Goal: Information Seeking & Learning: Learn about a topic

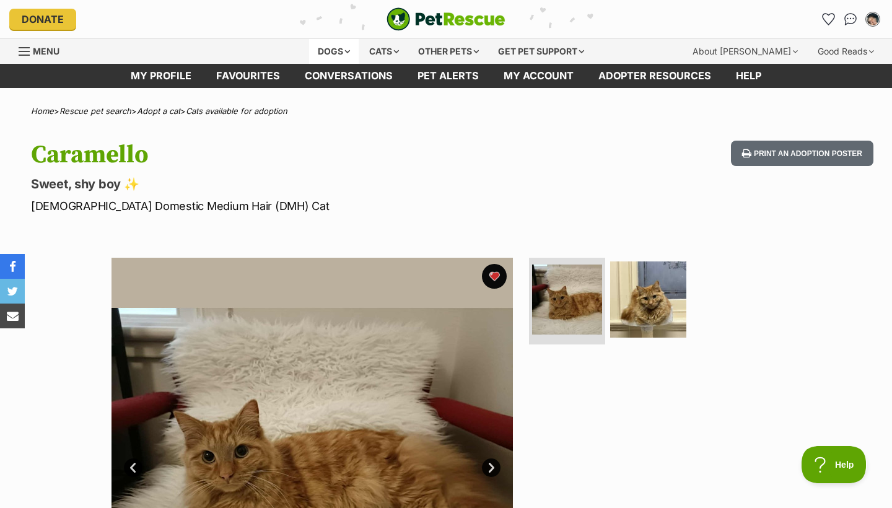
click at [326, 50] on div "Dogs" at bounding box center [334, 51] width 50 height 25
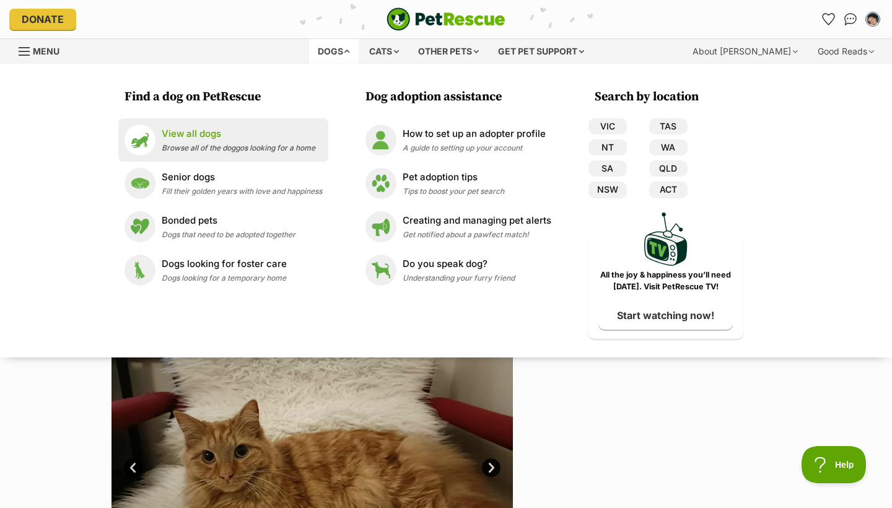
click at [275, 150] on span "Browse all of the doggos looking for a home" at bounding box center [239, 147] width 154 height 9
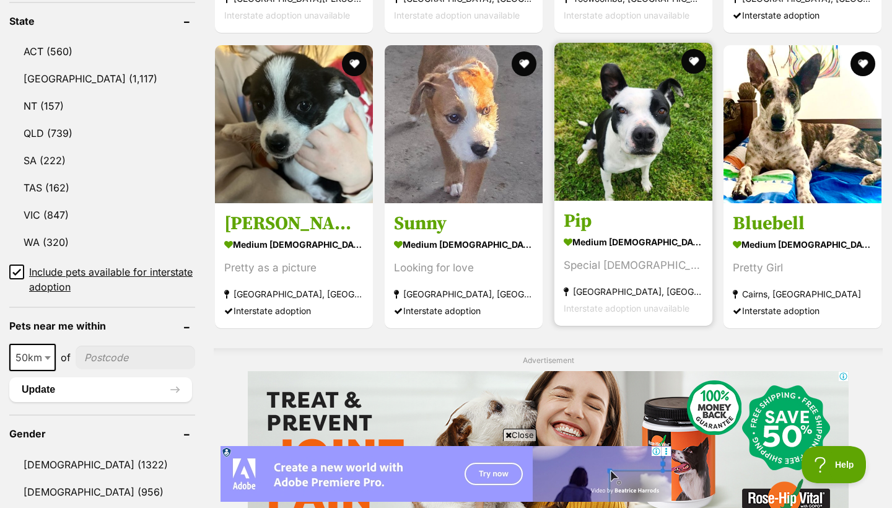
scroll to position [703, 0]
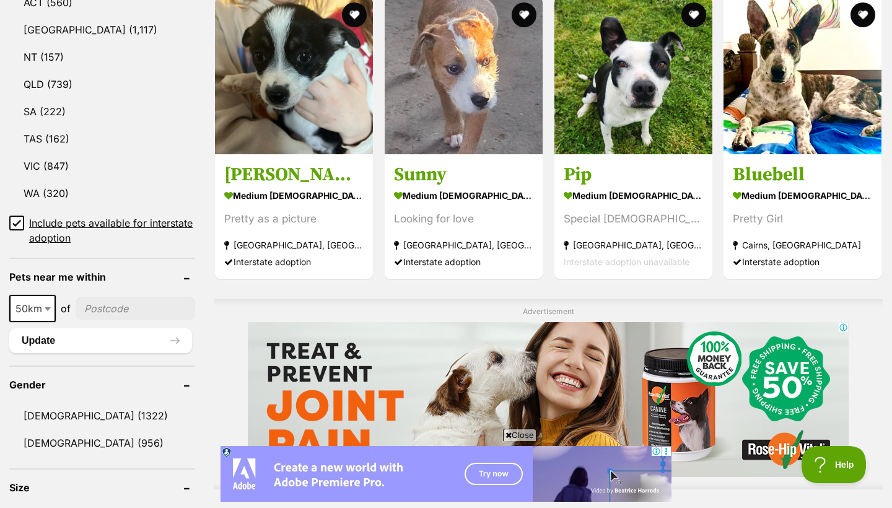
click at [126, 307] on input"] "postcode" at bounding box center [136, 309] width 120 height 24
type input"] "4220"
click at [133, 334] on button "Update" at bounding box center [100, 340] width 183 height 25
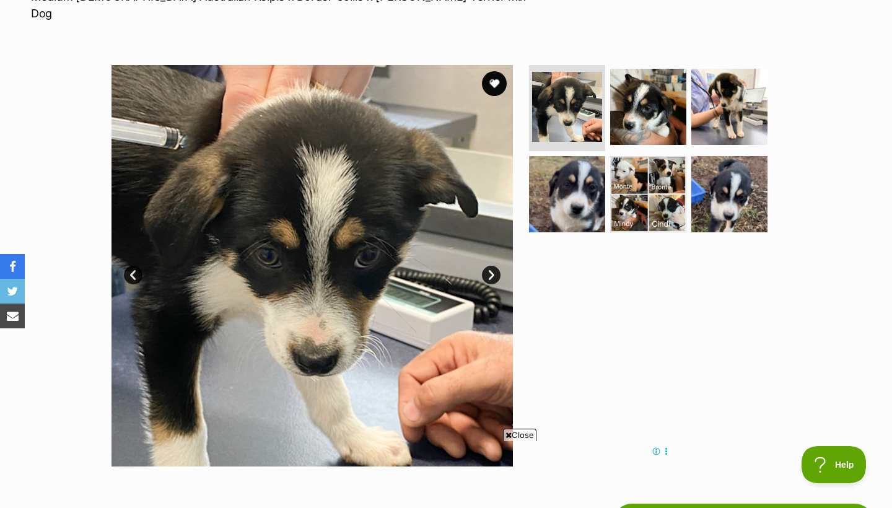
click at [487, 266] on link "Next" at bounding box center [491, 275] width 19 height 19
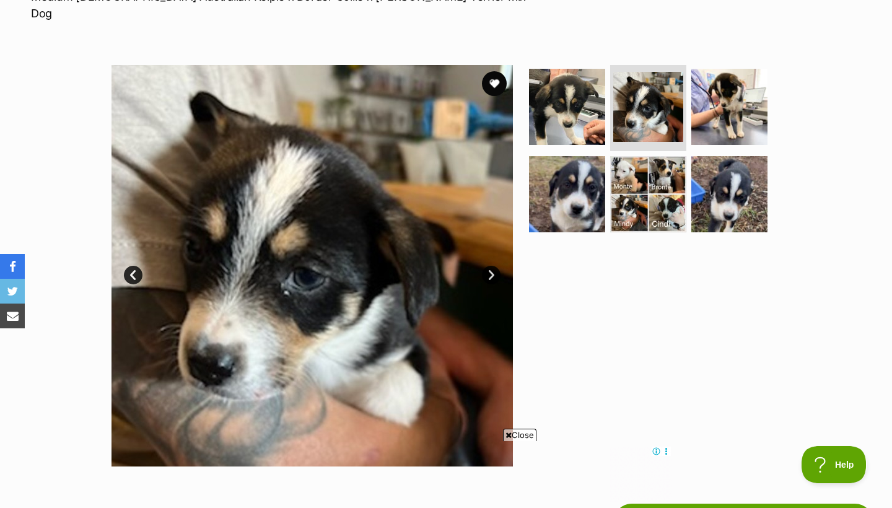
click at [488, 266] on link "Next" at bounding box center [491, 275] width 19 height 19
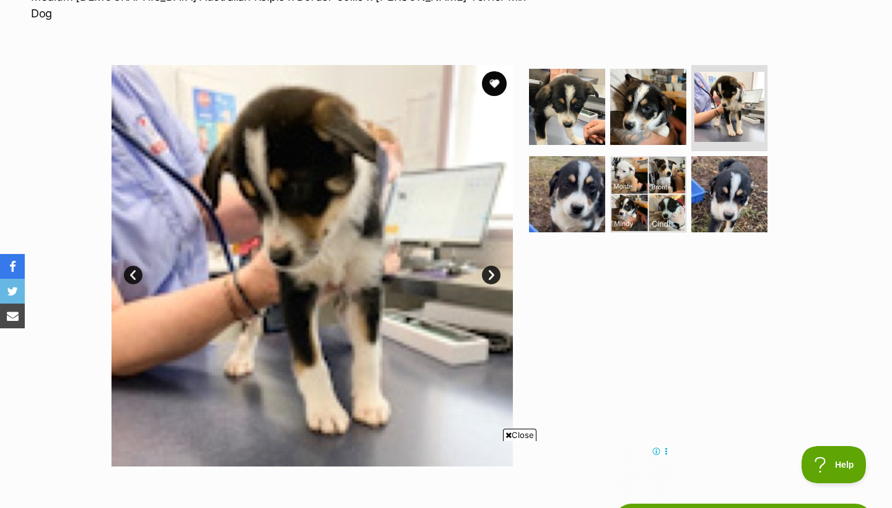
click at [488, 266] on link "Next" at bounding box center [491, 275] width 19 height 19
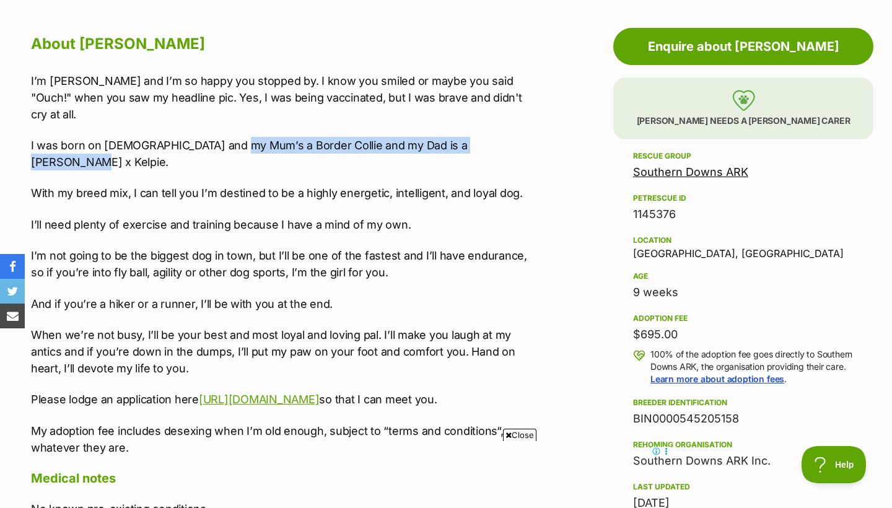
drag, startPoint x: 230, startPoint y: 108, endPoint x: 511, endPoint y: 116, distance: 281.9
click at [511, 137] on p "I was born on 21 July and my Mum’s a Border Collie and my Dad is a Jack Russell…" at bounding box center [281, 153] width 500 height 33
copy p "Border Collie and my Dad is a Jack Russell x Kelpie."
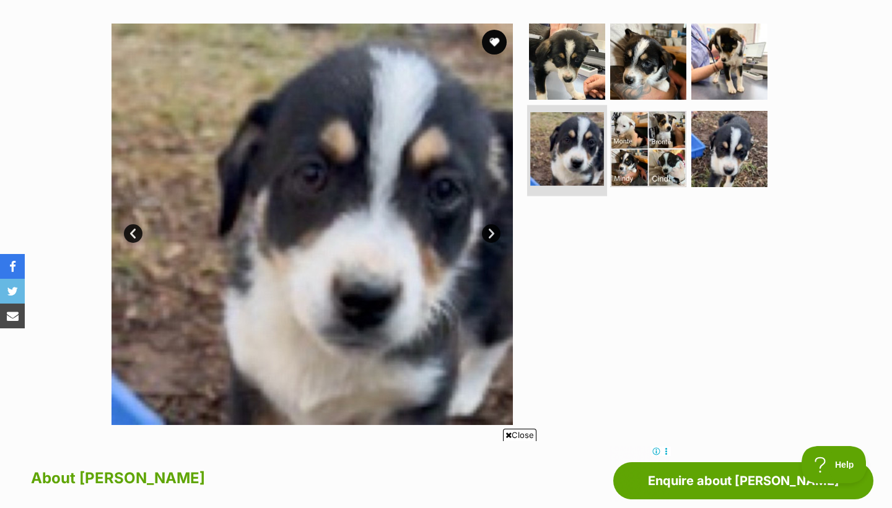
click at [581, 115] on img at bounding box center [567, 149] width 74 height 74
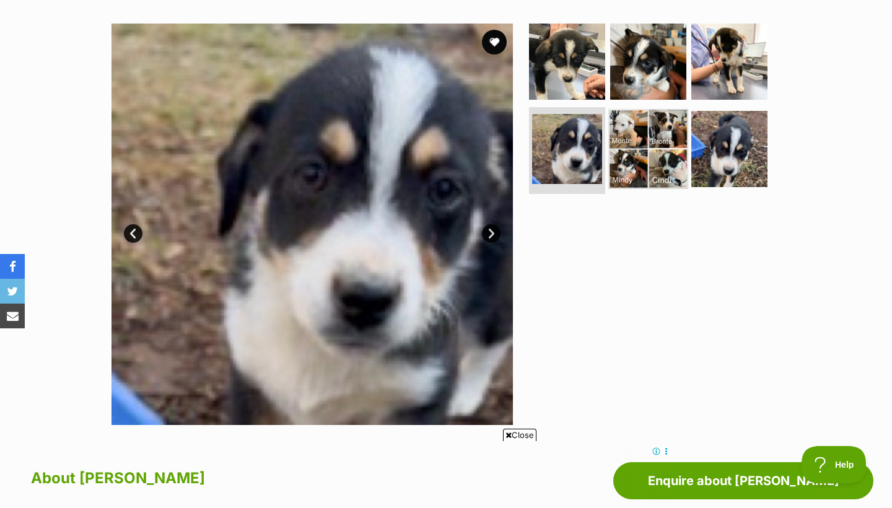
click at [626, 123] on img at bounding box center [648, 149] width 80 height 80
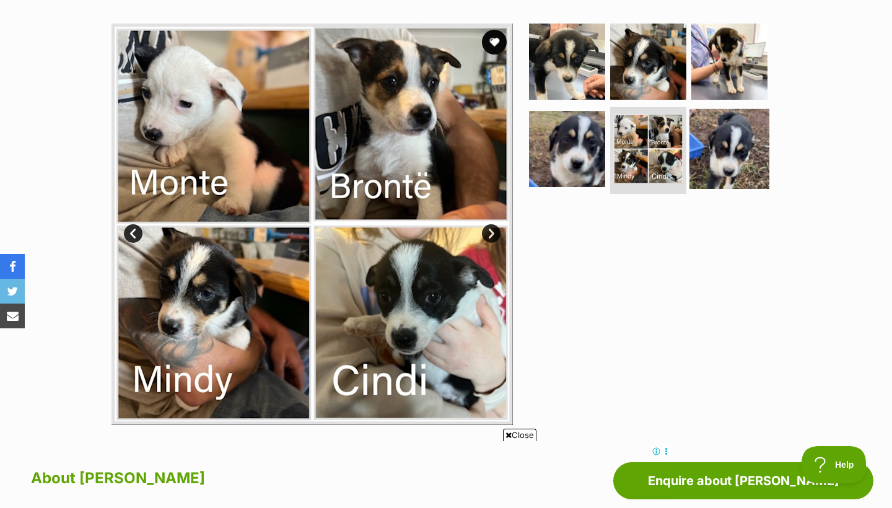
click at [736, 143] on img at bounding box center [729, 149] width 80 height 80
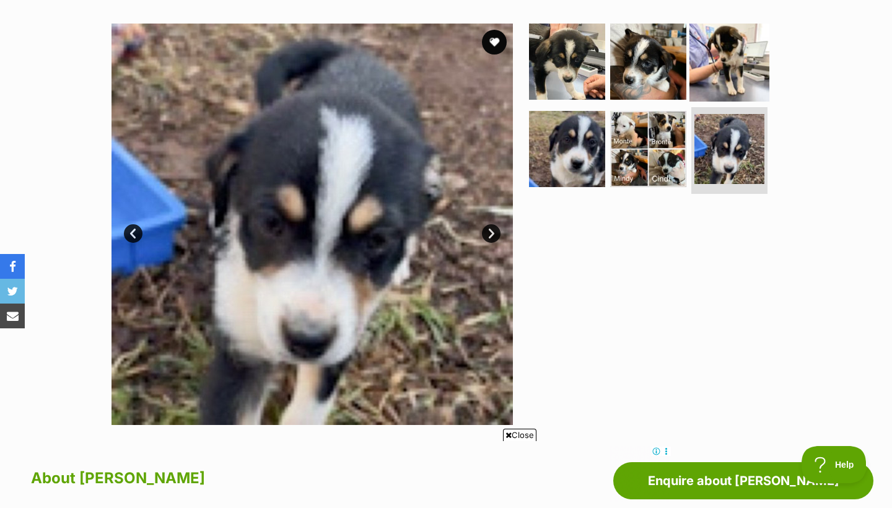
click at [719, 63] on img at bounding box center [729, 61] width 80 height 80
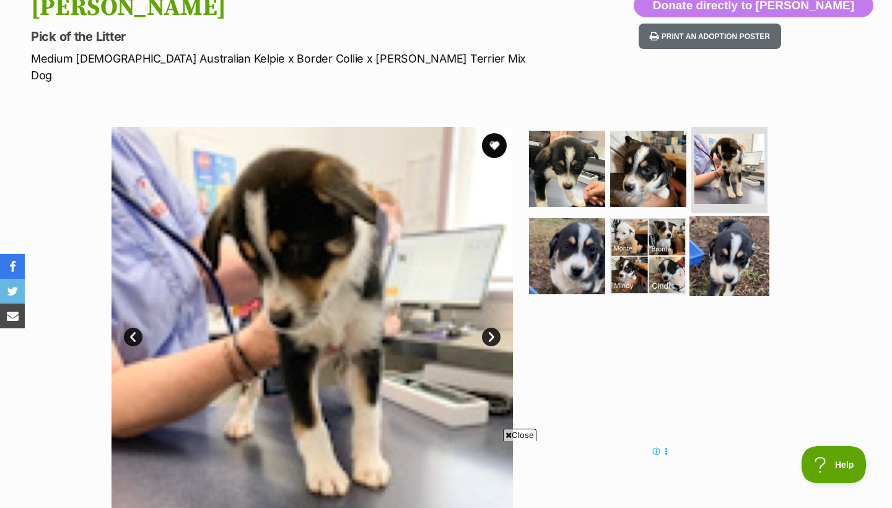
scroll to position [136, 0]
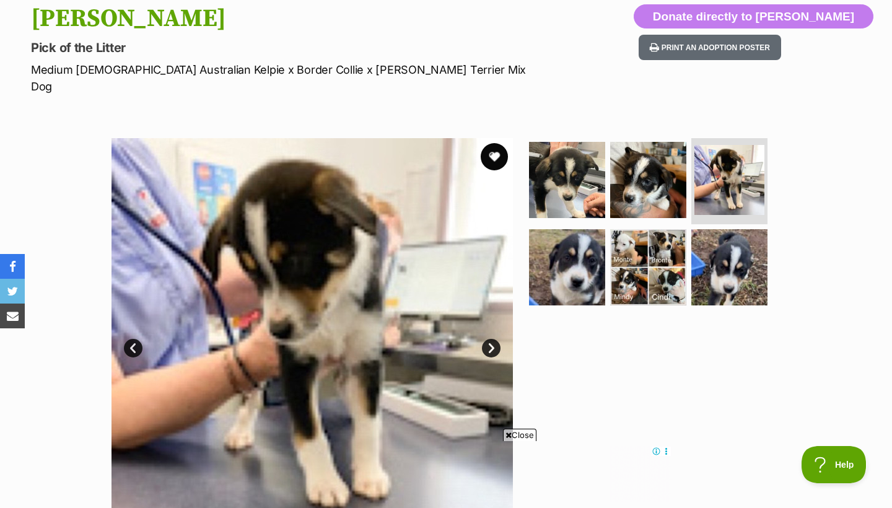
click at [497, 144] on button "favourite" at bounding box center [494, 156] width 27 height 27
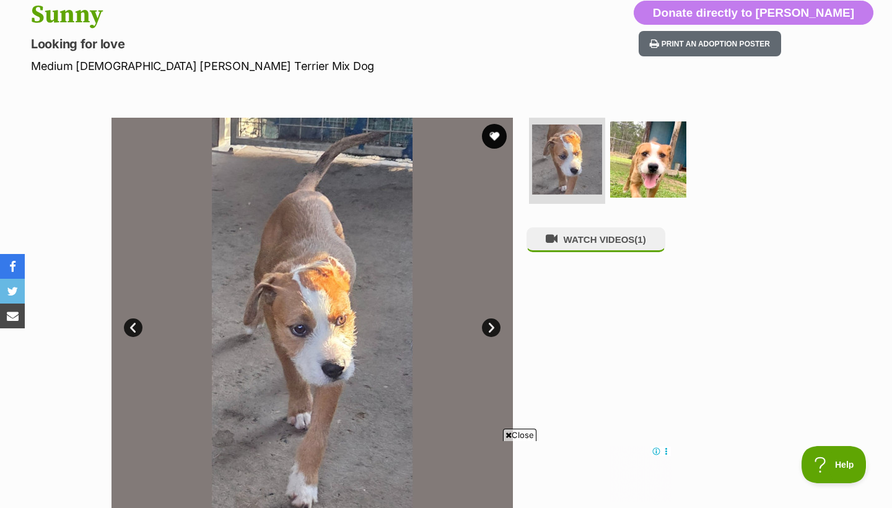
scroll to position [178, 0]
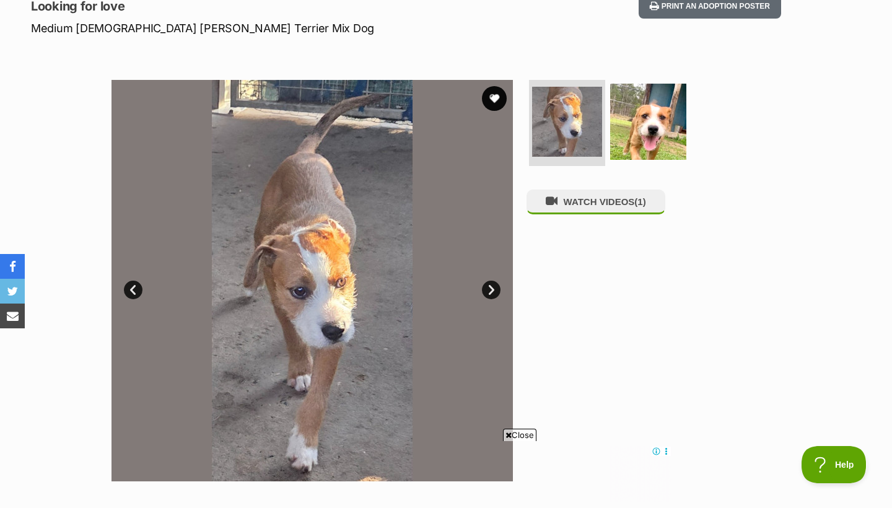
click at [490, 285] on link "Next" at bounding box center [491, 290] width 19 height 19
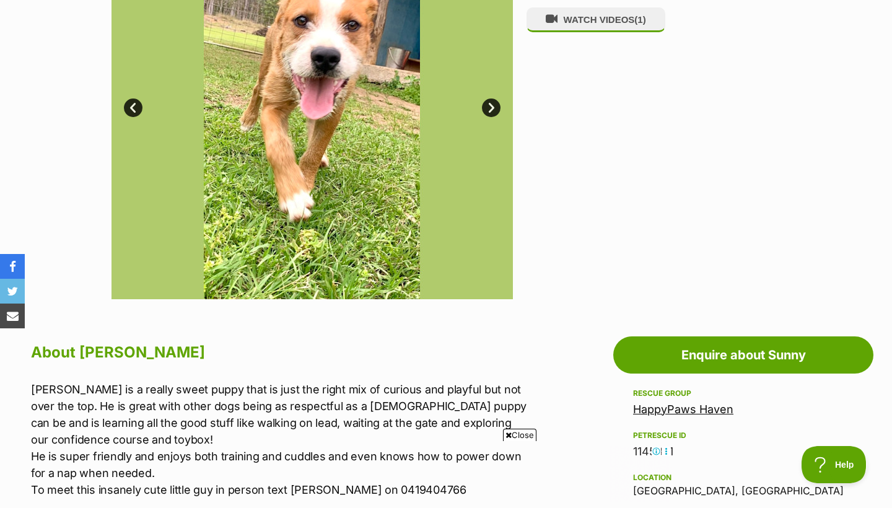
scroll to position [372, 0]
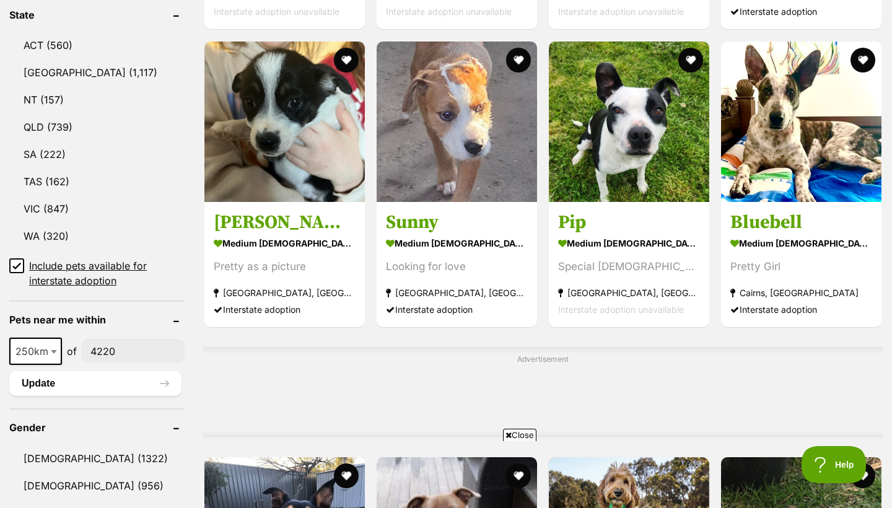
type input"] "4220"
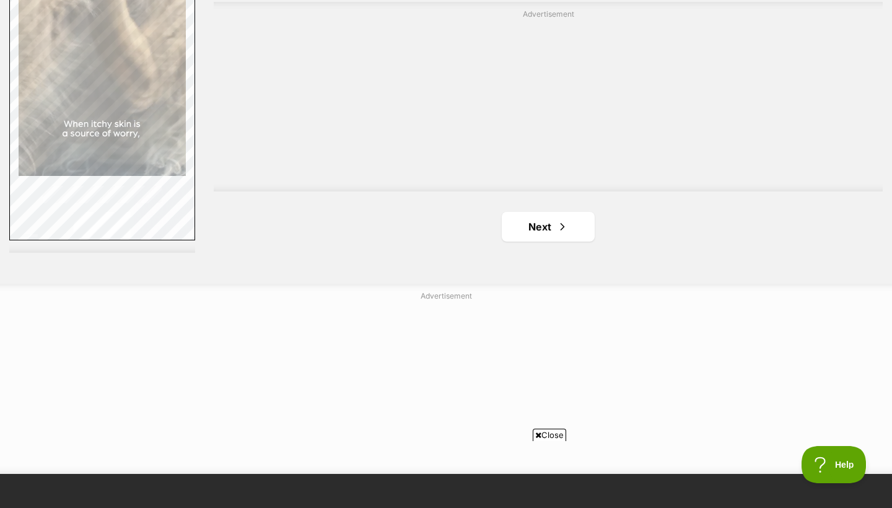
scroll to position [2273, 0]
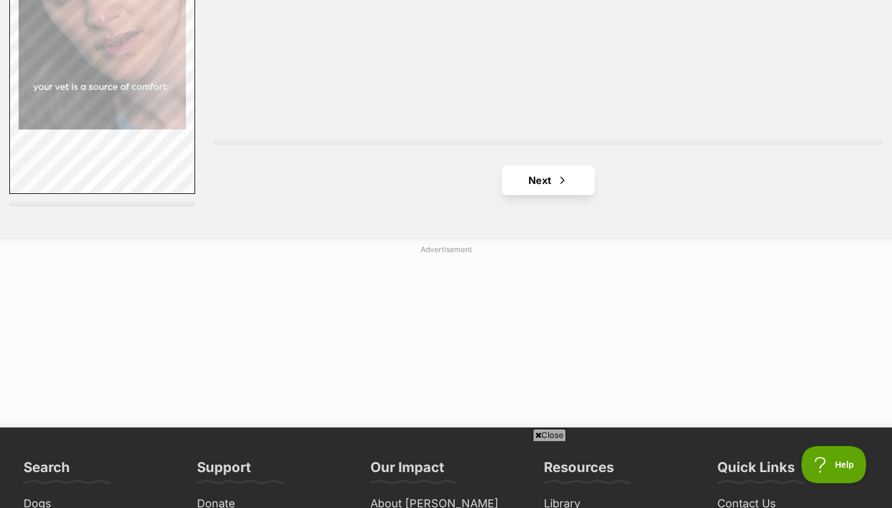
click at [572, 179] on link "Next" at bounding box center [548, 180] width 93 height 30
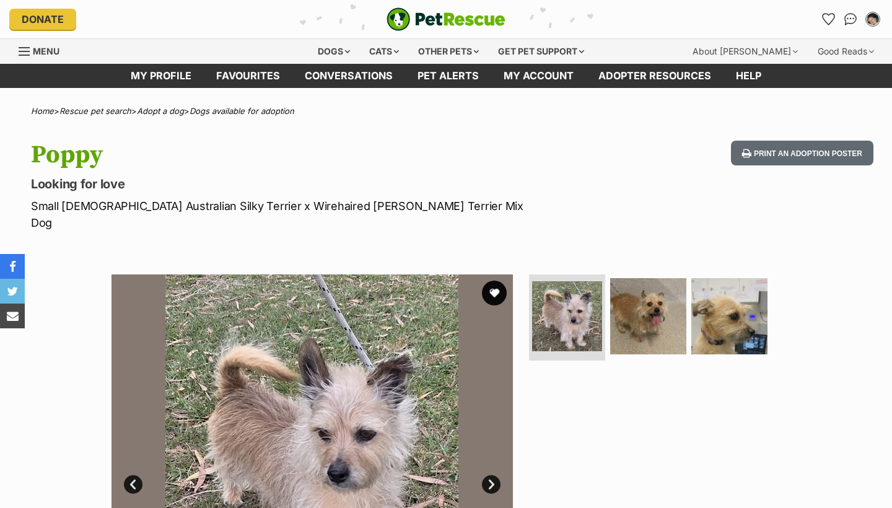
click at [453, 316] on img at bounding box center [311, 474] width 401 height 401
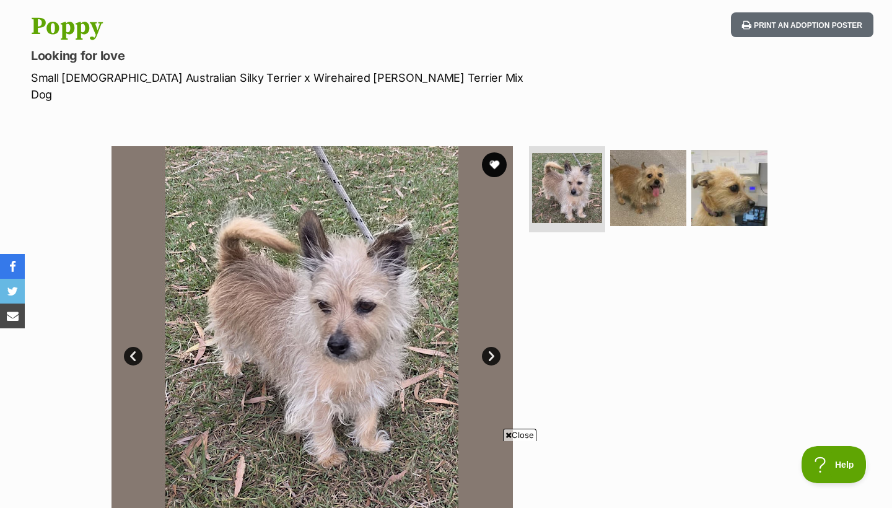
click at [494, 347] on link "Next" at bounding box center [491, 356] width 19 height 19
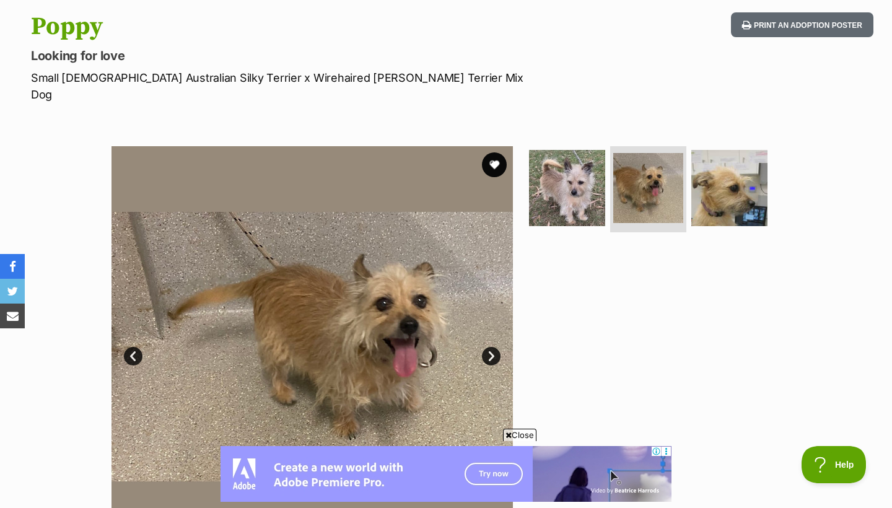
click at [494, 347] on link "Next" at bounding box center [491, 356] width 19 height 19
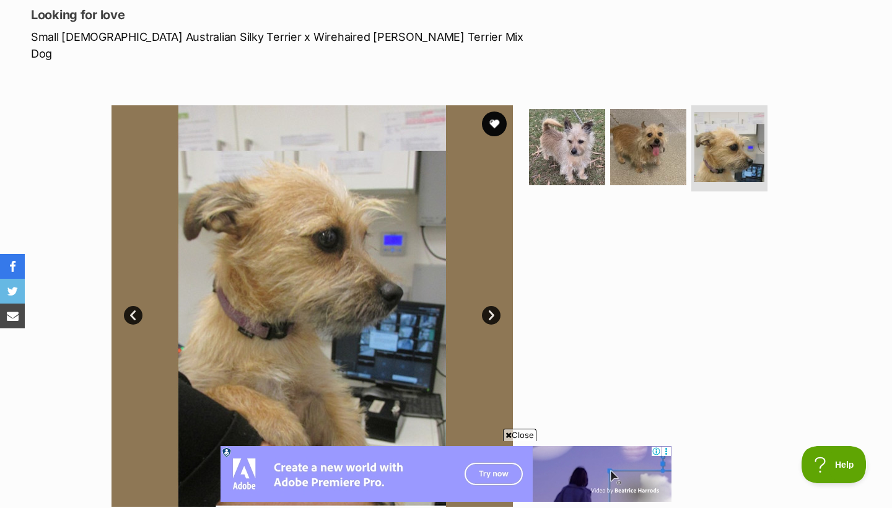
scroll to position [233, 0]
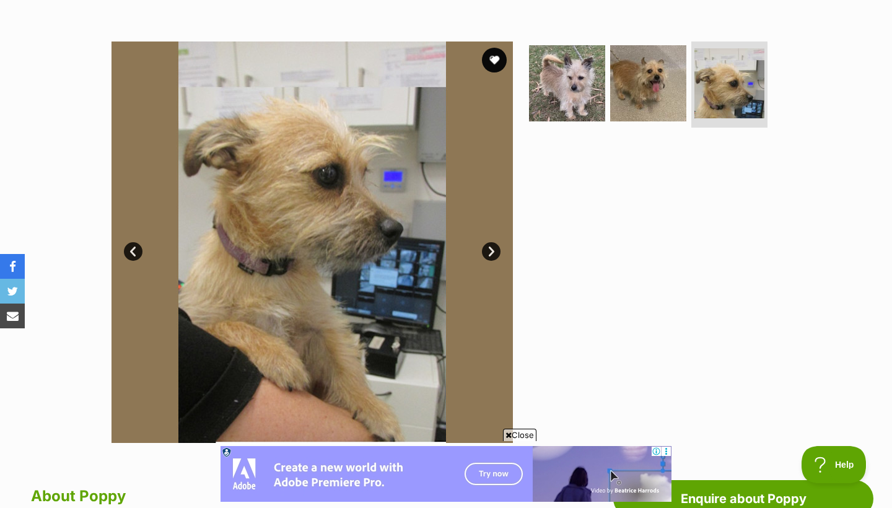
click at [139, 242] on link "Prev" at bounding box center [133, 251] width 19 height 19
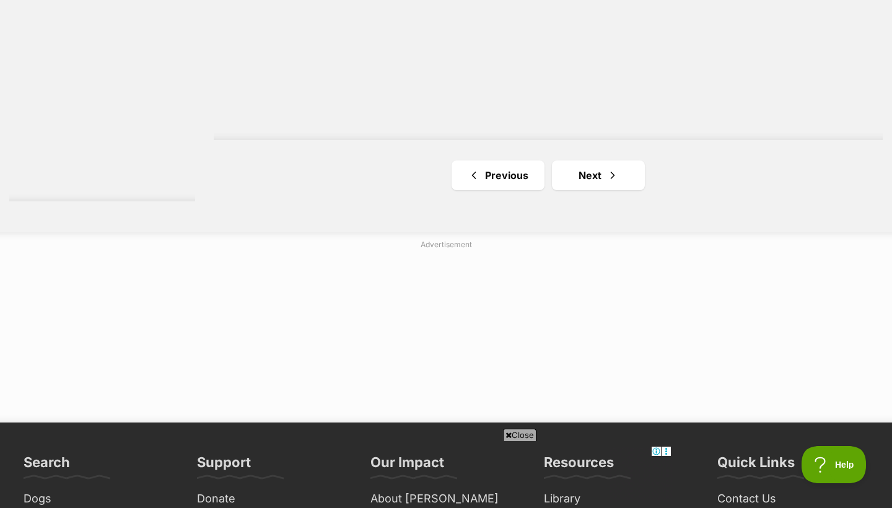
scroll to position [2286, 0]
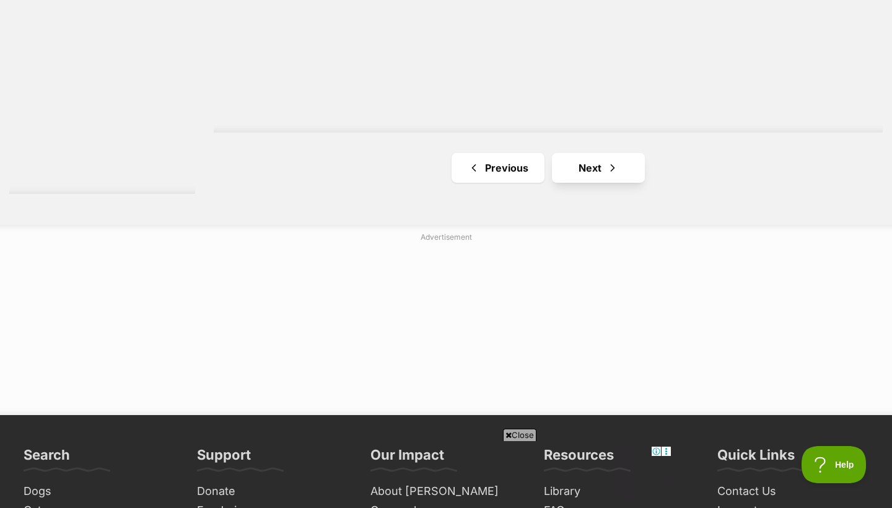
click at [599, 168] on link "Next" at bounding box center [598, 168] width 93 height 30
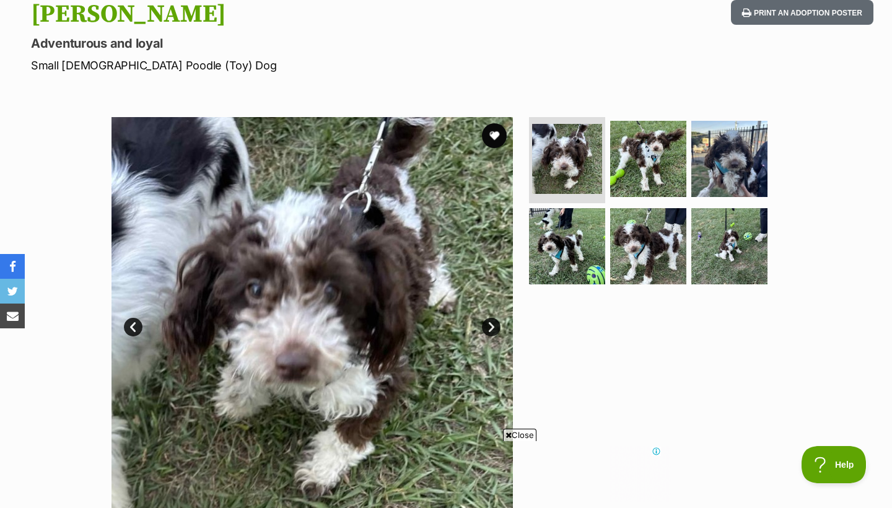
scroll to position [184, 0]
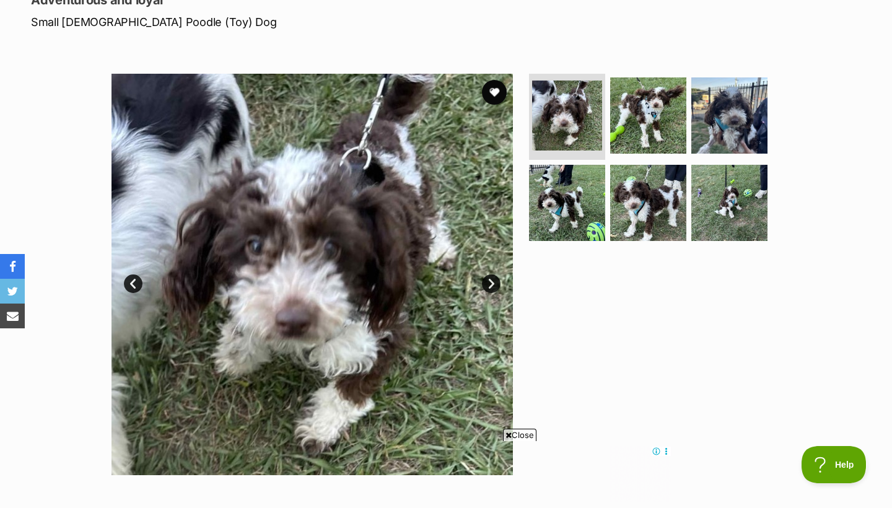
click at [496, 282] on link "Next" at bounding box center [491, 283] width 19 height 19
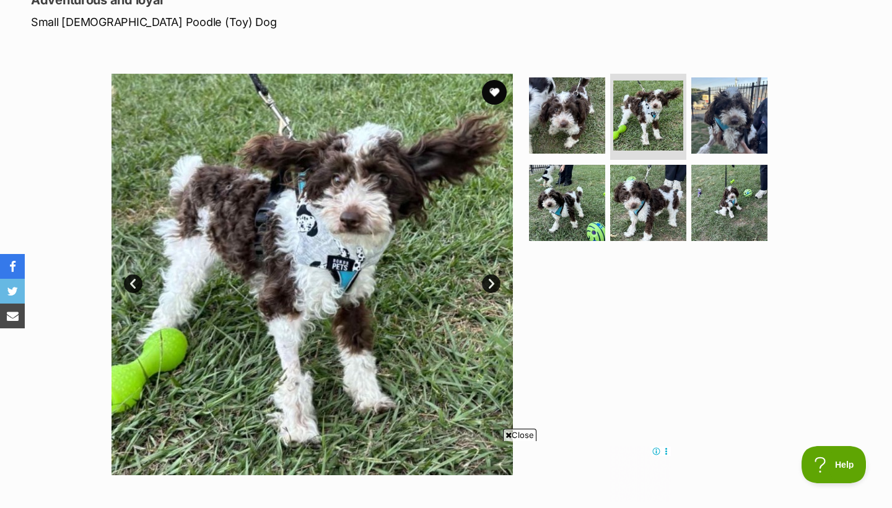
click at [496, 282] on link "Next" at bounding box center [491, 283] width 19 height 19
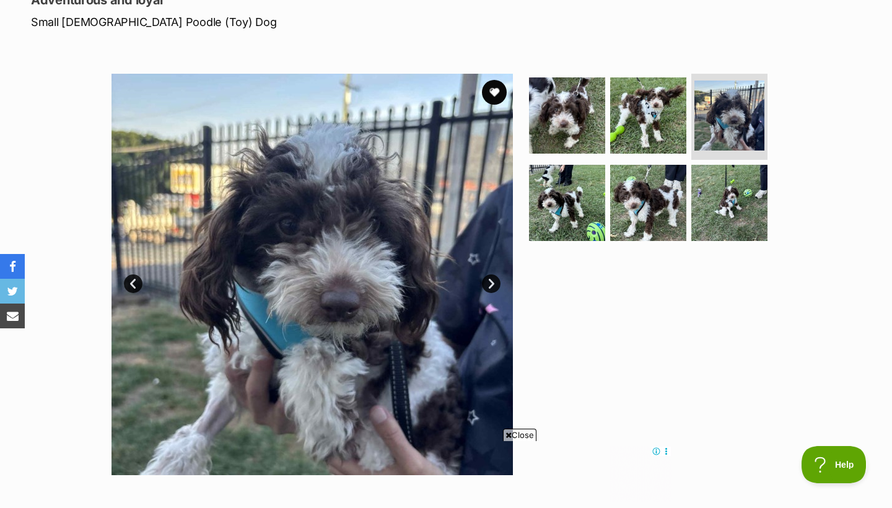
click at [496, 284] on link "Next" at bounding box center [491, 283] width 19 height 19
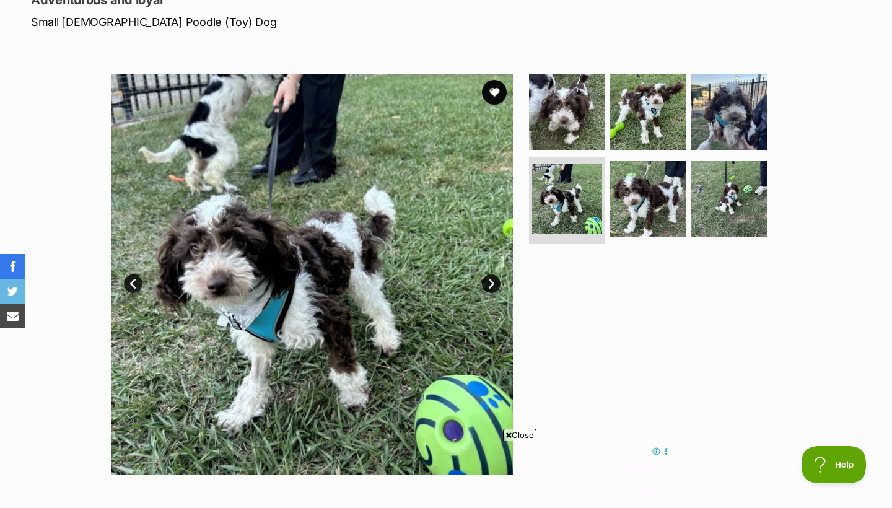
click at [496, 284] on link "Next" at bounding box center [491, 283] width 19 height 19
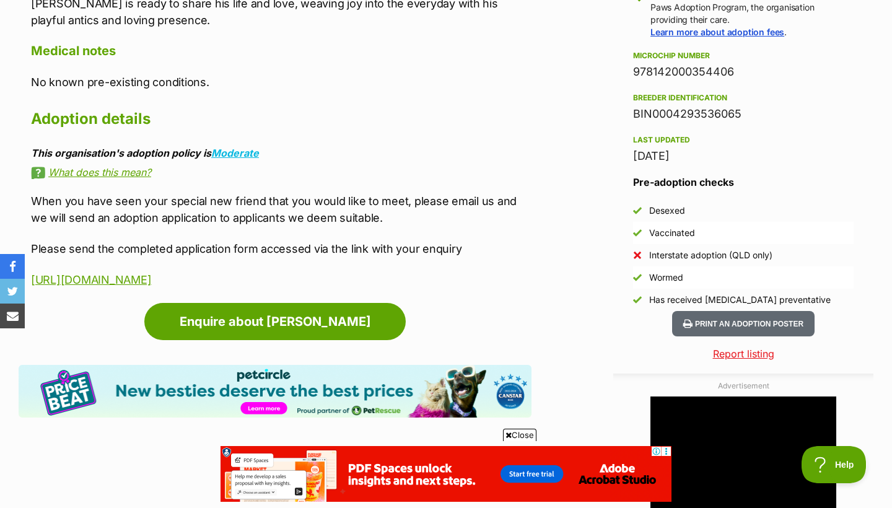
scroll to position [980, 0]
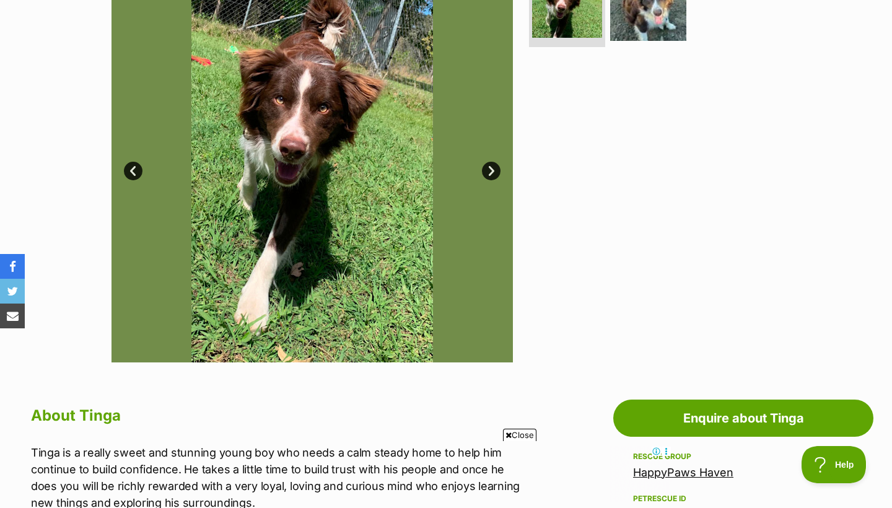
scroll to position [339, 0]
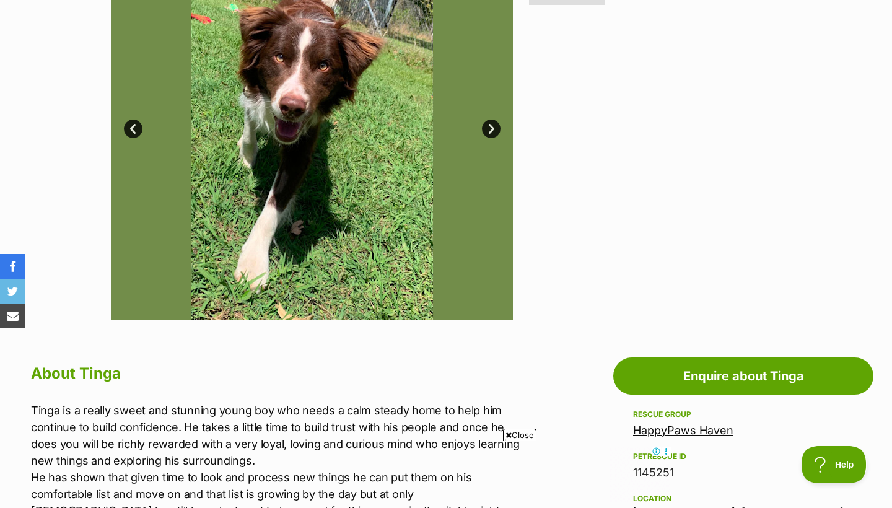
click at [497, 129] on link "Next" at bounding box center [491, 129] width 19 height 19
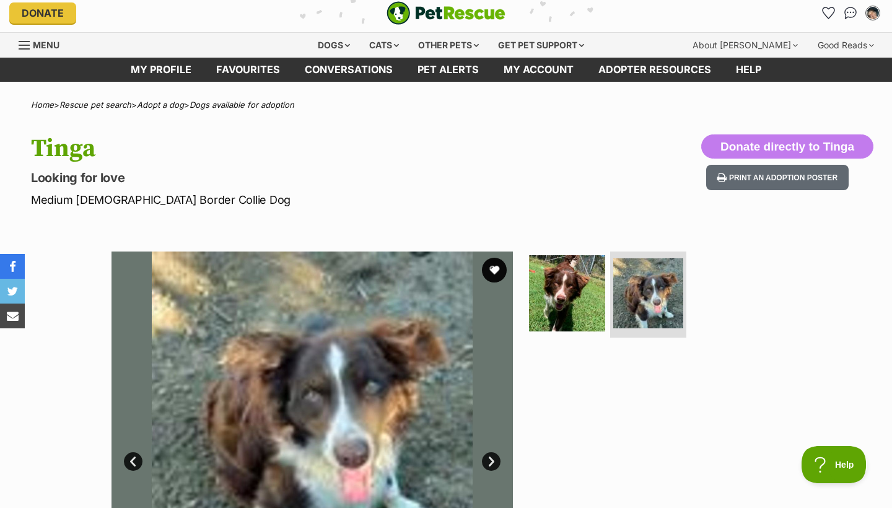
scroll to position [6, 0]
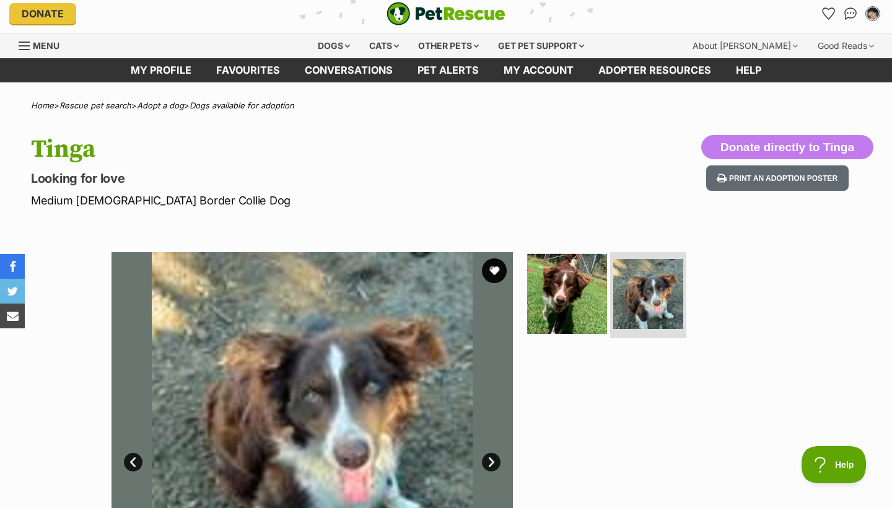
click at [564, 303] on img at bounding box center [567, 293] width 80 height 80
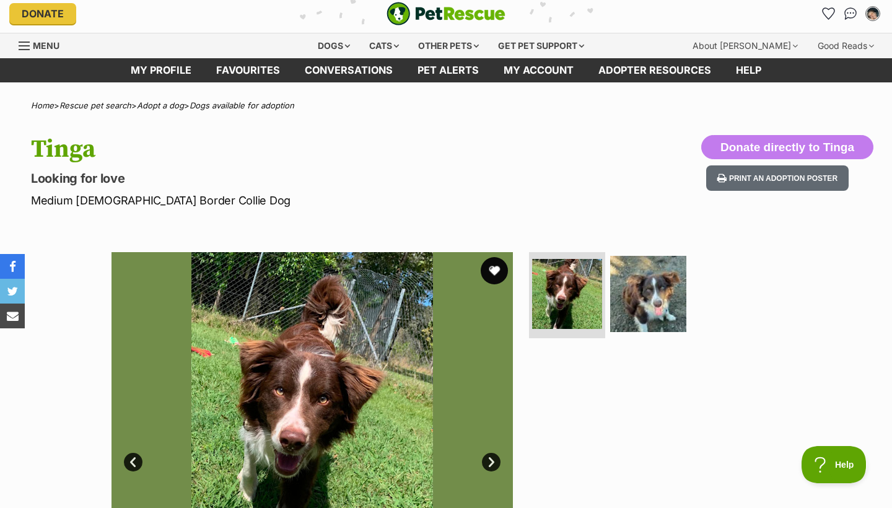
click at [495, 274] on button "favourite" at bounding box center [494, 270] width 27 height 27
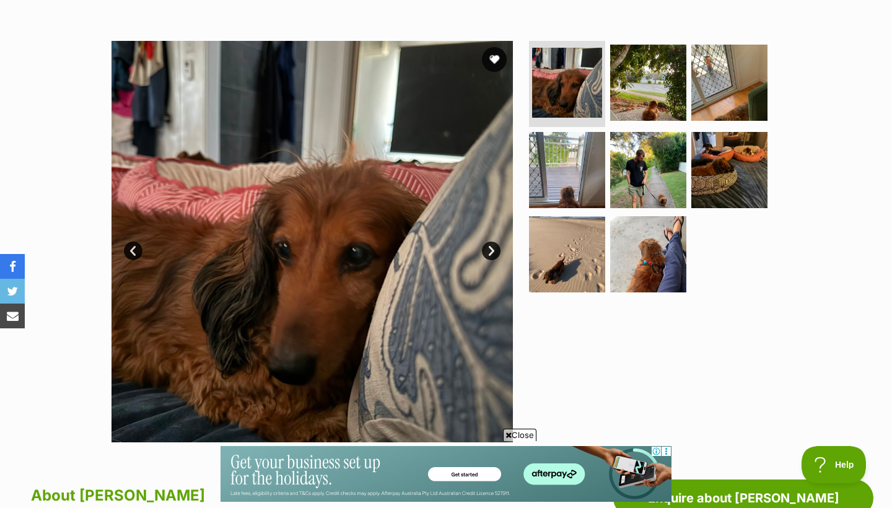
scroll to position [258, 0]
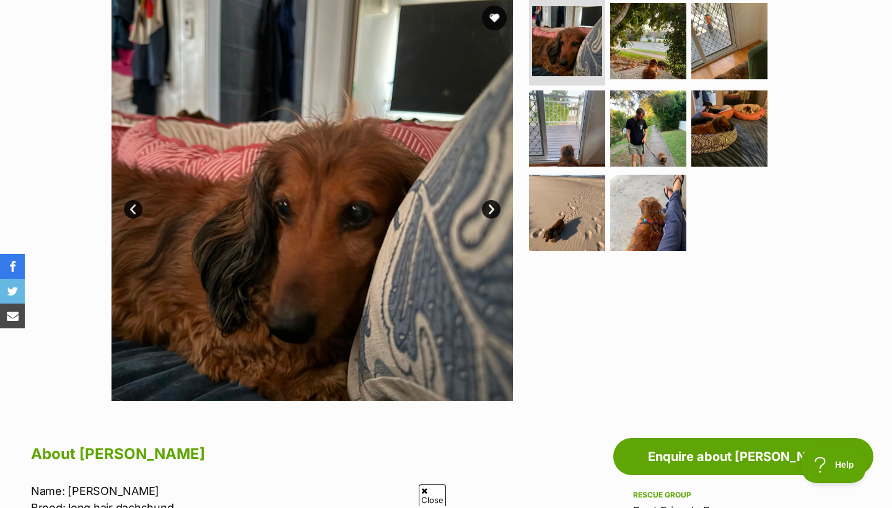
click at [490, 211] on link "Next" at bounding box center [491, 209] width 19 height 19
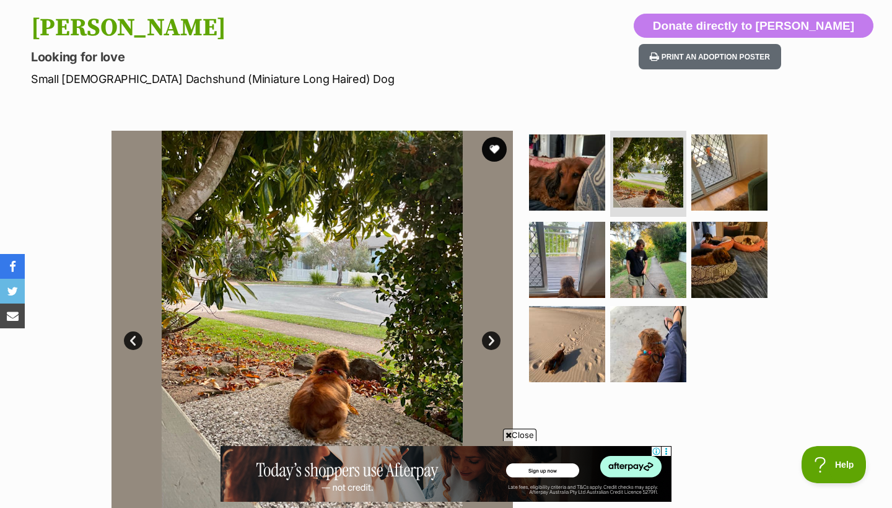
scroll to position [159, 0]
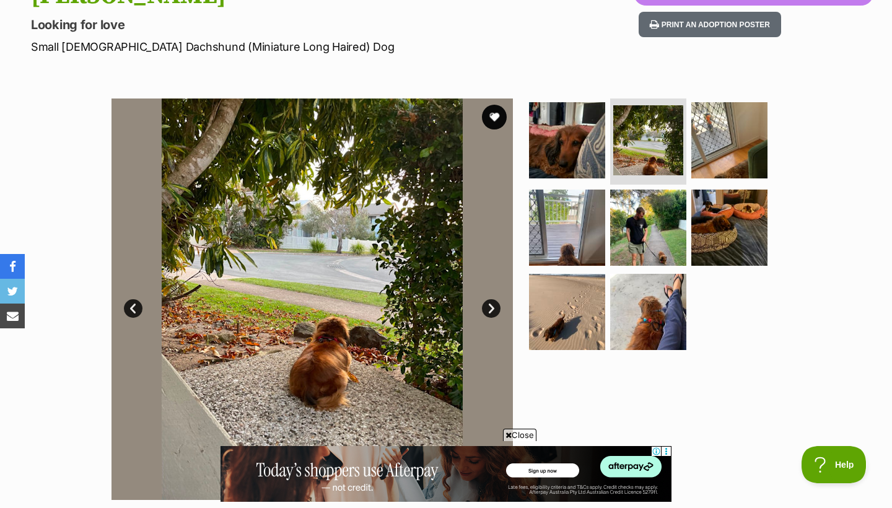
click at [491, 311] on link "Next" at bounding box center [491, 308] width 19 height 19
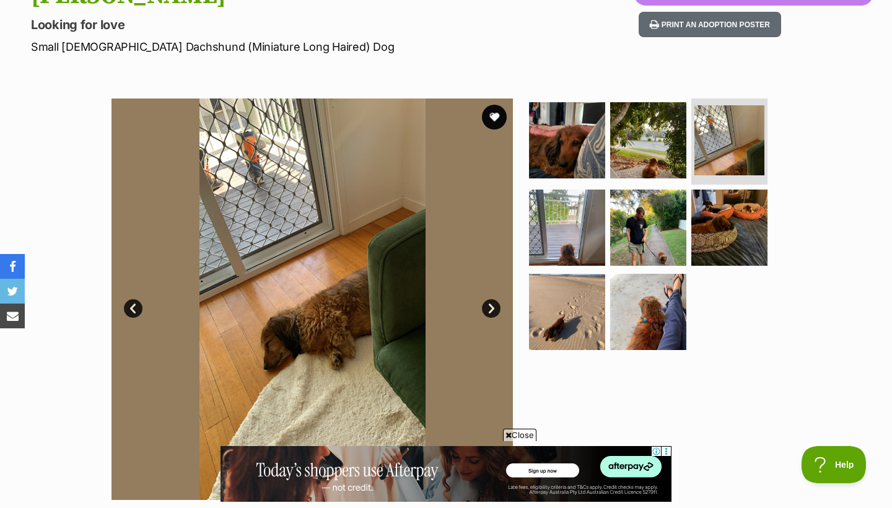
click at [491, 311] on link "Next" at bounding box center [491, 308] width 19 height 19
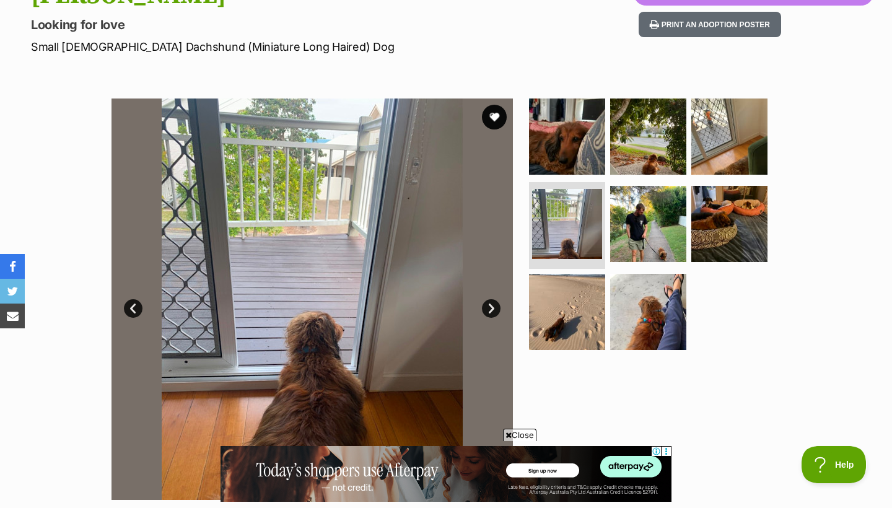
click at [491, 311] on link "Next" at bounding box center [491, 308] width 19 height 19
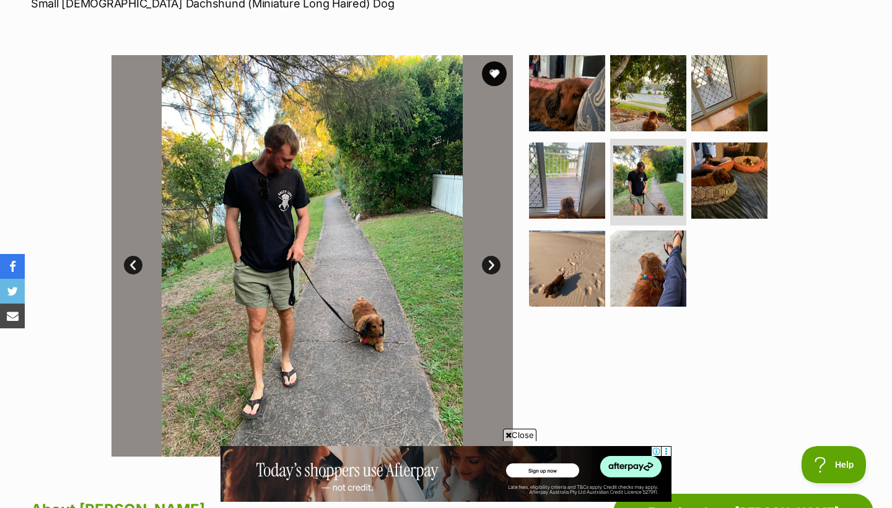
scroll to position [0, 0]
click at [490, 264] on link "Next" at bounding box center [491, 265] width 19 height 19
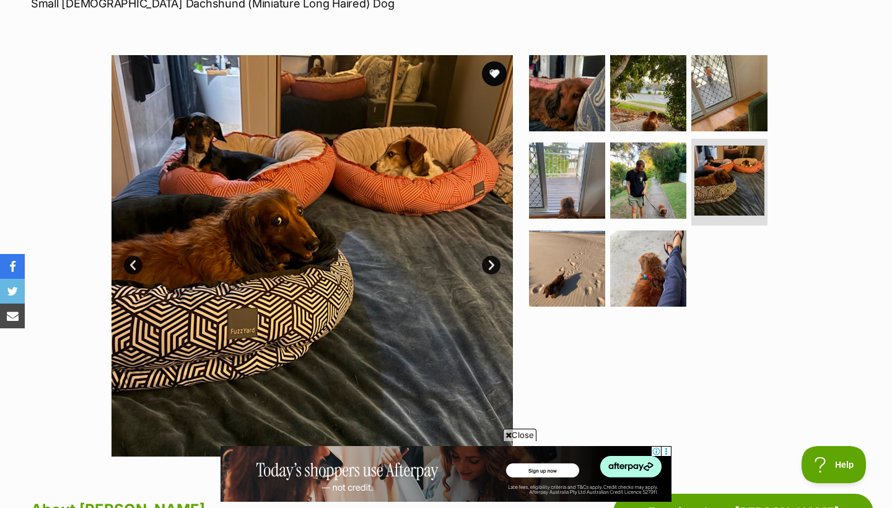
click at [490, 264] on link "Next" at bounding box center [491, 265] width 19 height 19
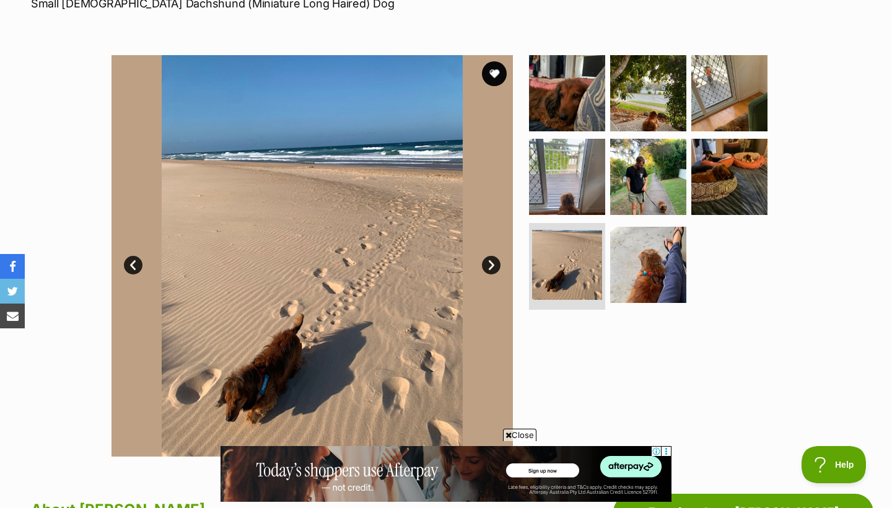
click at [490, 264] on link "Next" at bounding box center [491, 265] width 19 height 19
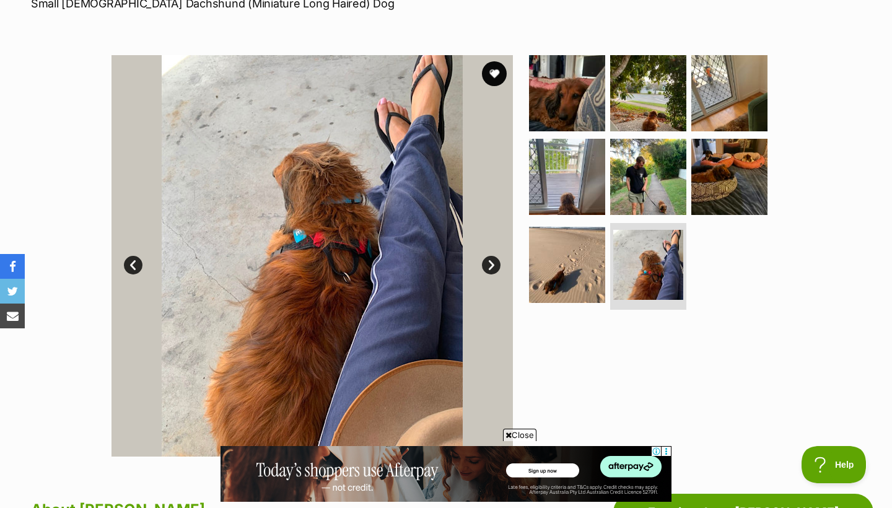
click at [490, 264] on link "Next" at bounding box center [491, 265] width 19 height 19
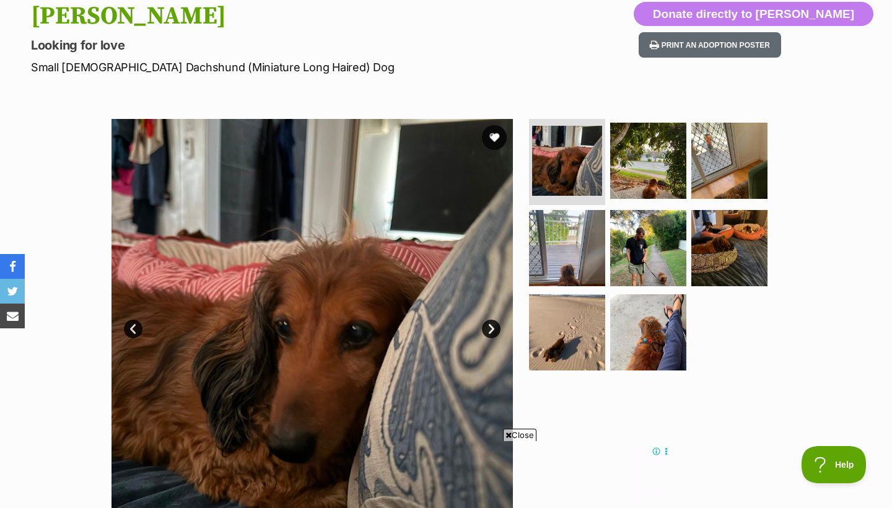
click at [494, 322] on link "Next" at bounding box center [491, 329] width 19 height 19
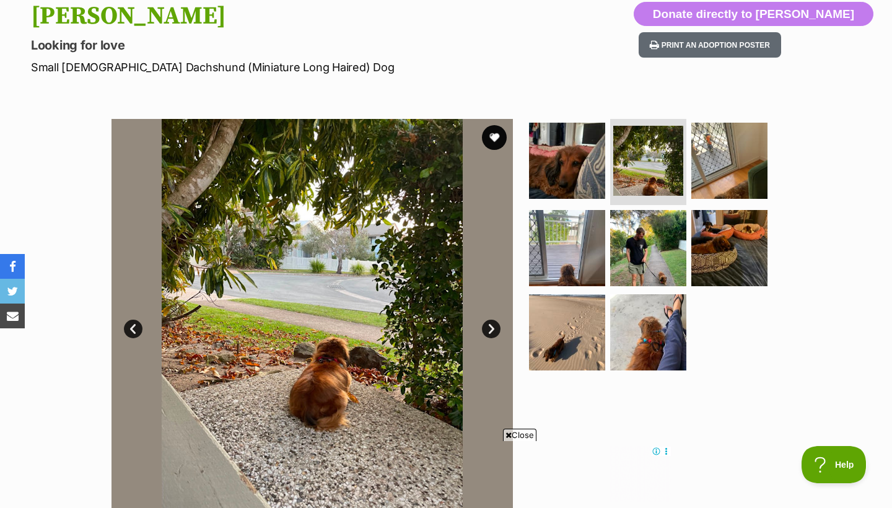
click at [494, 323] on link "Next" at bounding box center [491, 329] width 19 height 19
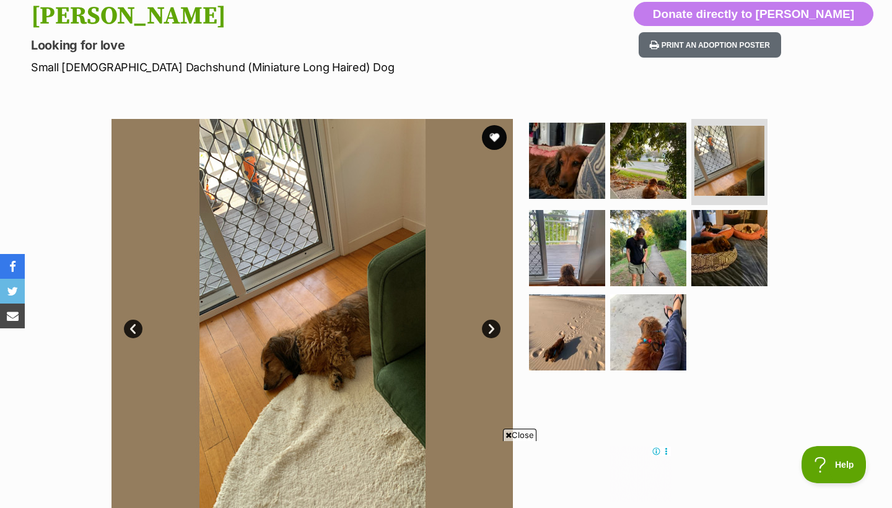
click at [494, 323] on link "Next" at bounding box center [491, 329] width 19 height 19
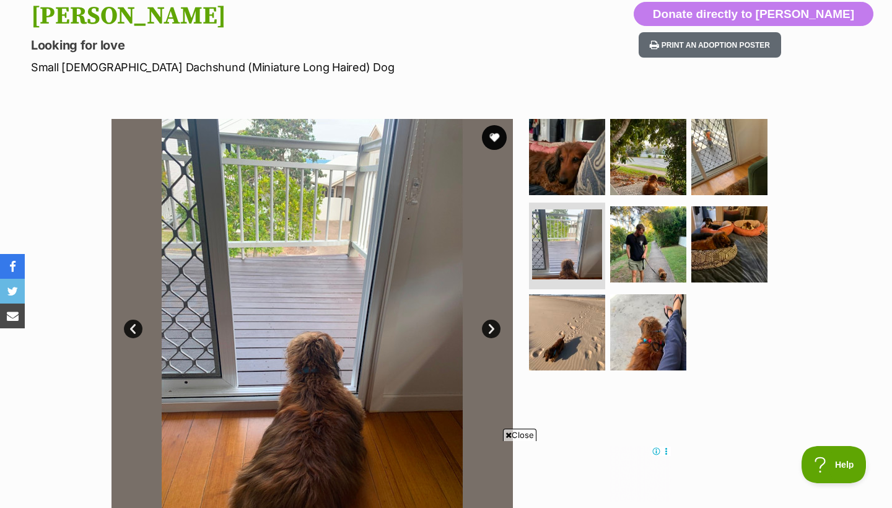
click at [494, 324] on link "Next" at bounding box center [491, 329] width 19 height 19
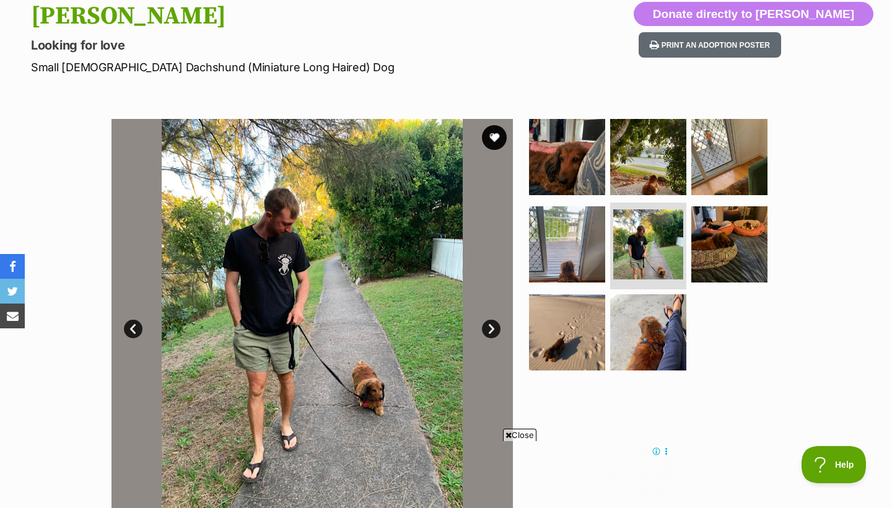
click at [494, 324] on link "Next" at bounding box center [491, 329] width 19 height 19
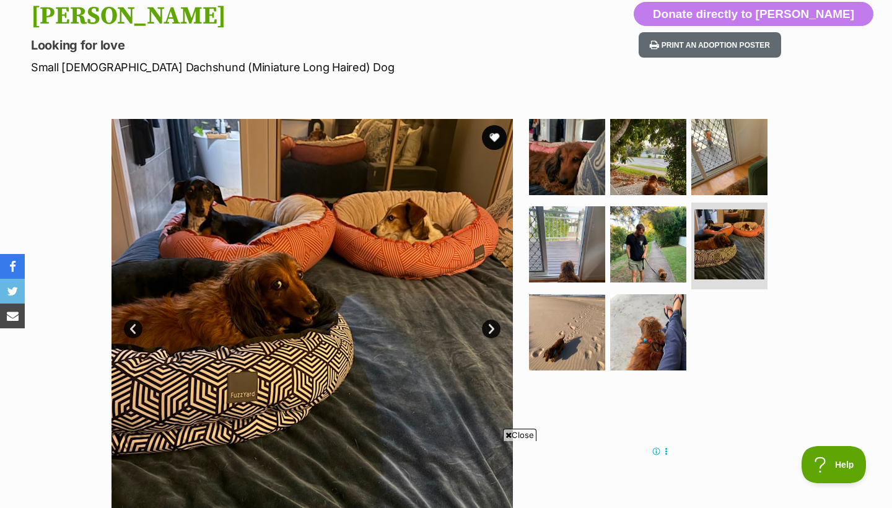
click at [494, 324] on link "Next" at bounding box center [491, 329] width 19 height 19
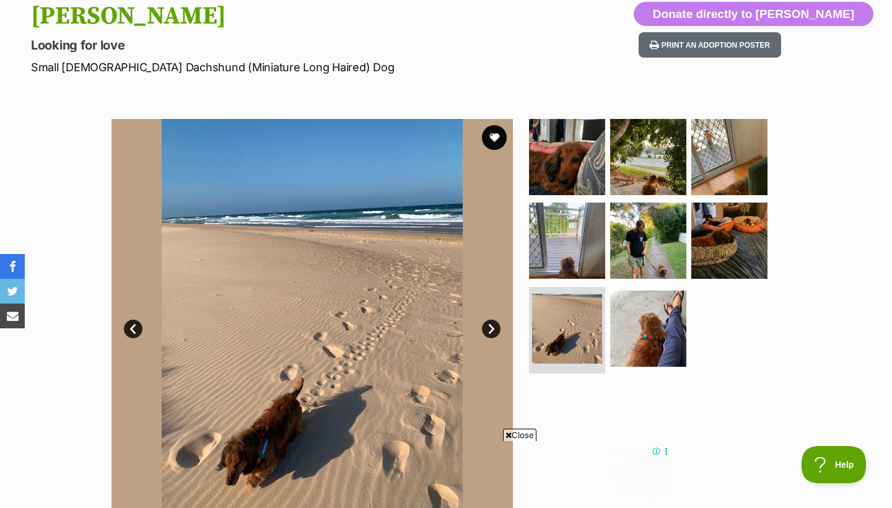
click at [494, 324] on link "Next" at bounding box center [491, 329] width 19 height 19
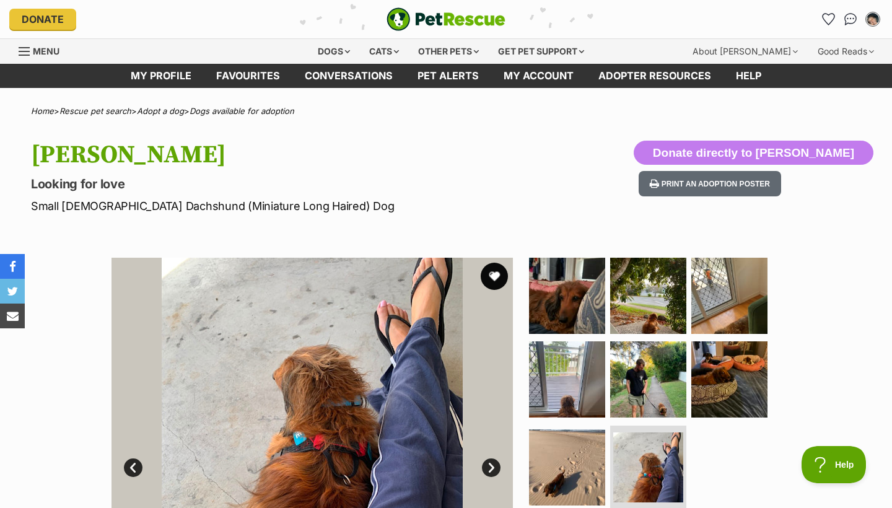
click at [500, 270] on button "favourite" at bounding box center [494, 276] width 27 height 27
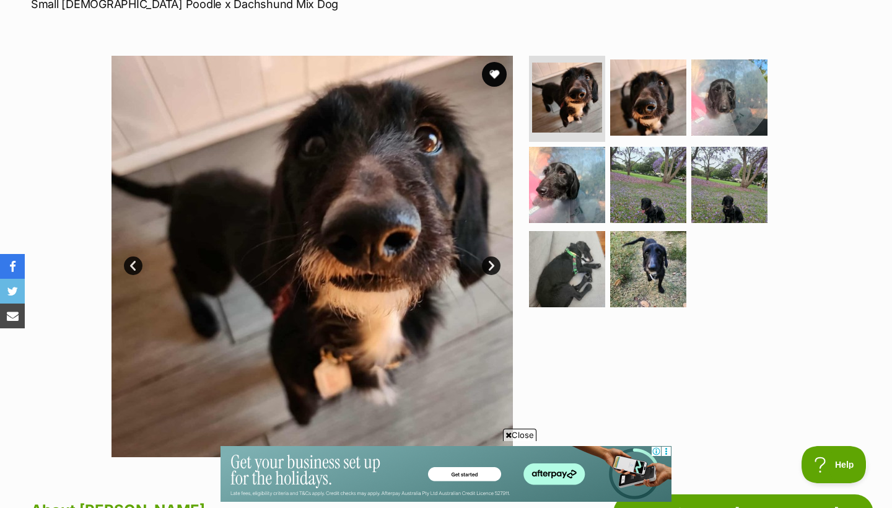
scroll to position [219, 0]
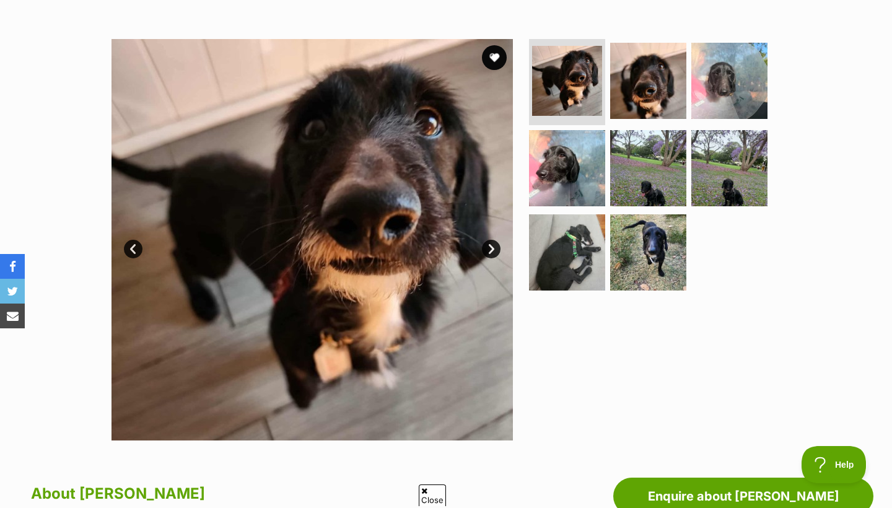
click at [490, 250] on link "Next" at bounding box center [491, 249] width 19 height 19
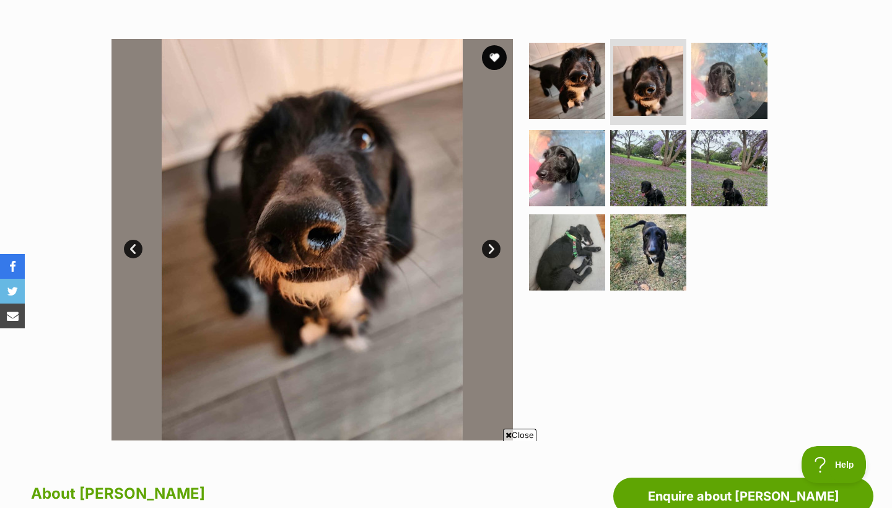
scroll to position [0, 0]
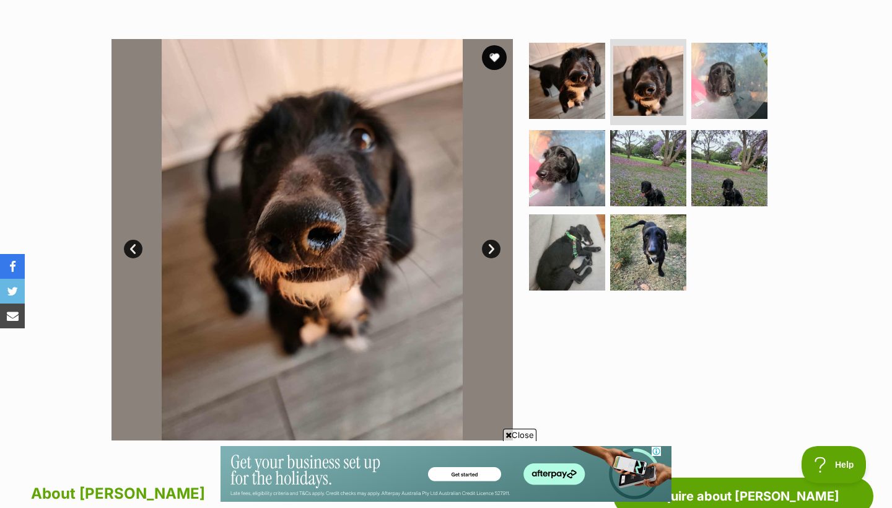
click at [490, 250] on link "Next" at bounding box center [491, 249] width 19 height 19
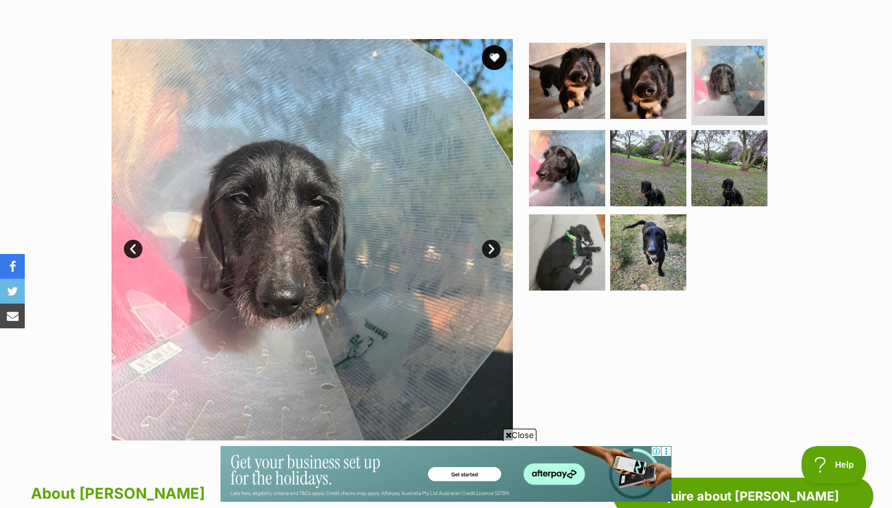
click at [490, 251] on link "Next" at bounding box center [491, 249] width 19 height 19
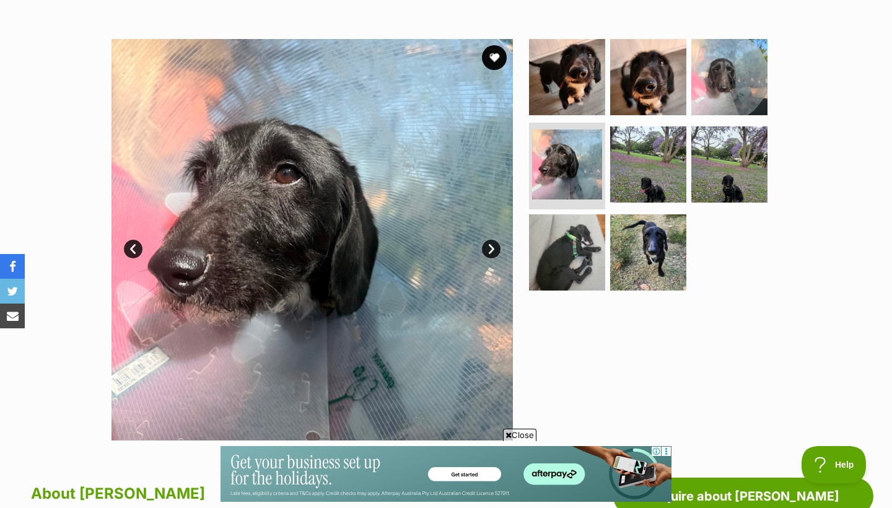
click at [490, 251] on link "Next" at bounding box center [491, 249] width 19 height 19
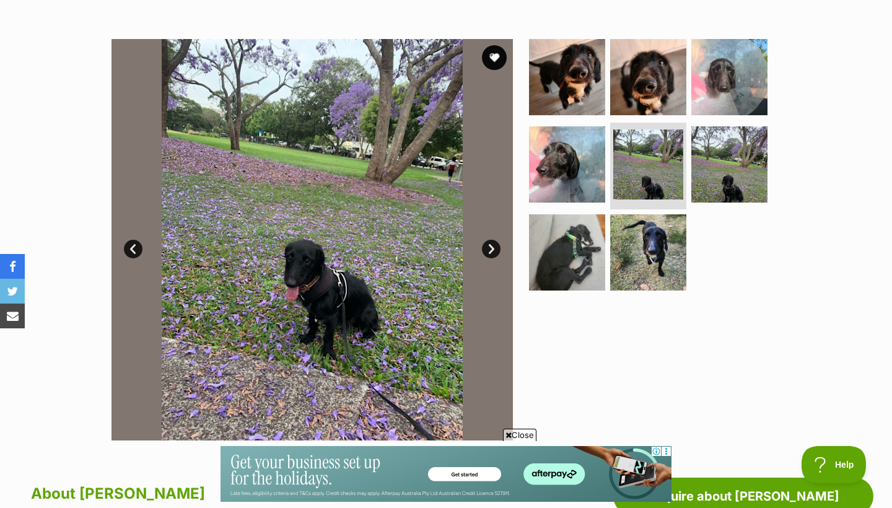
click at [490, 251] on link "Next" at bounding box center [491, 249] width 19 height 19
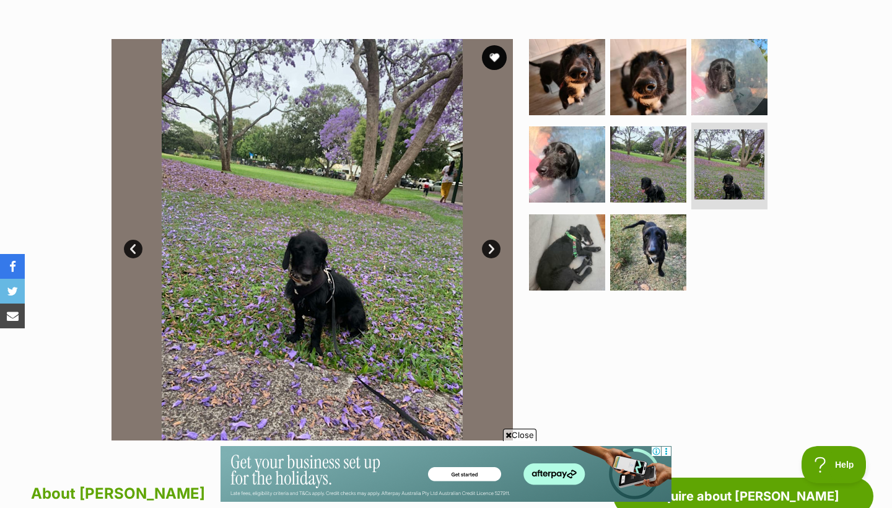
click at [490, 251] on link "Next" at bounding box center [491, 249] width 19 height 19
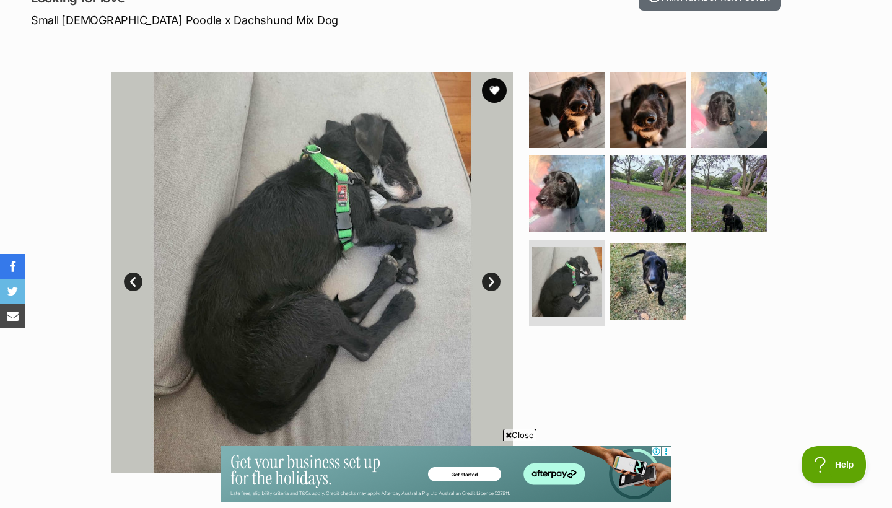
scroll to position [187, 0]
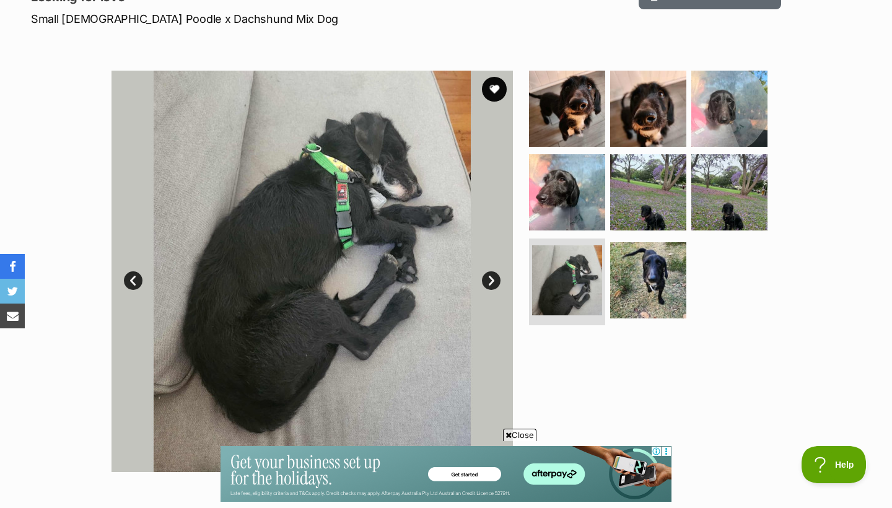
click at [490, 284] on link "Next" at bounding box center [491, 280] width 19 height 19
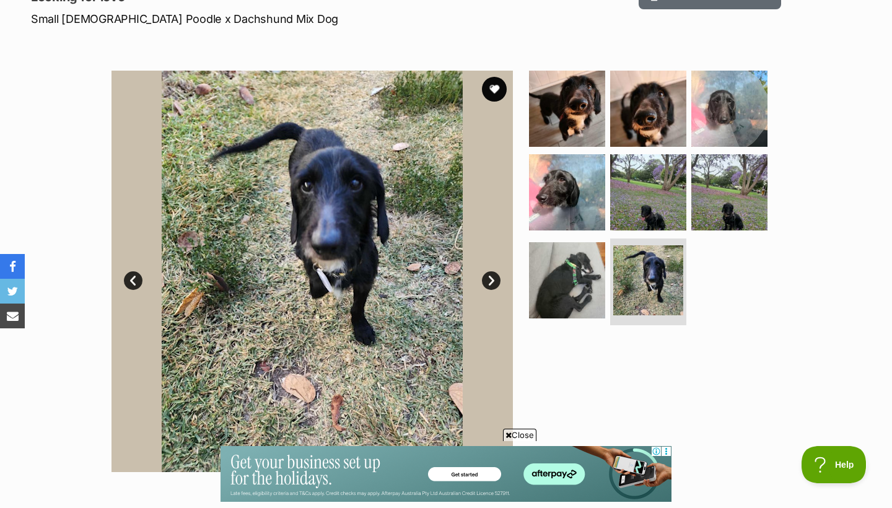
click at [490, 284] on link "Next" at bounding box center [491, 280] width 19 height 19
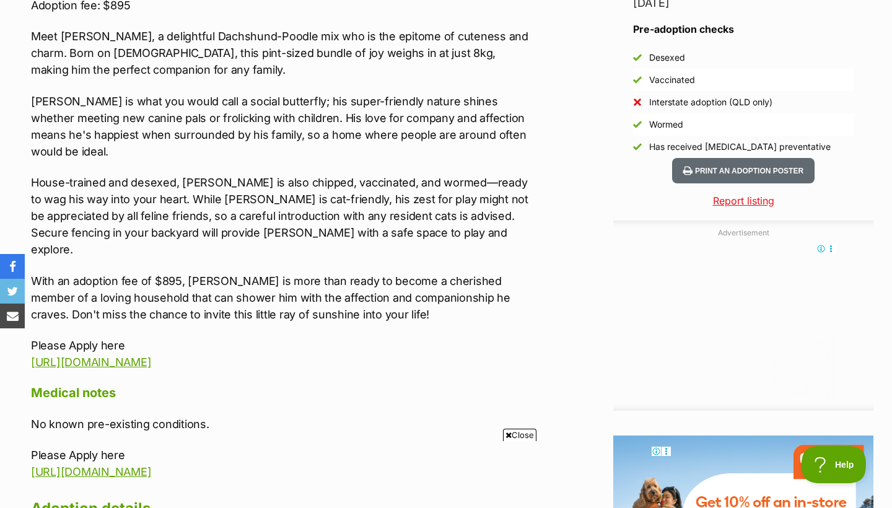
scroll to position [0, 0]
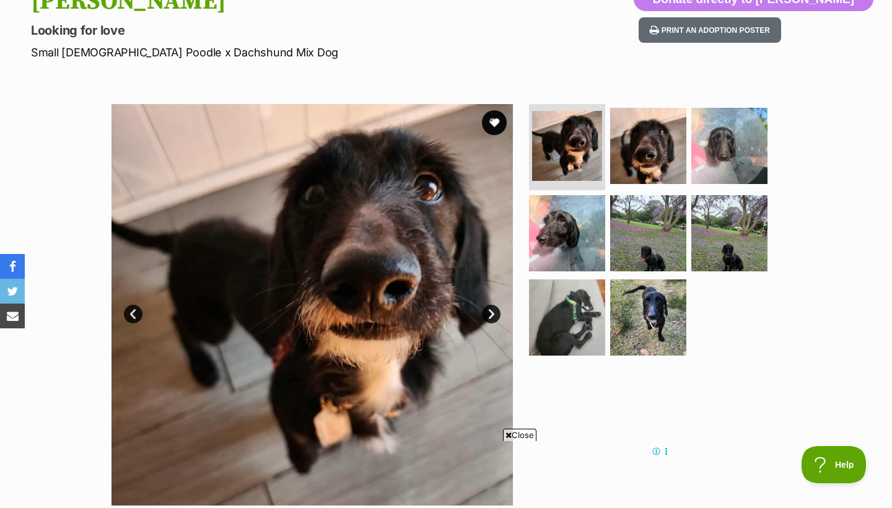
click at [497, 311] on link "Next" at bounding box center [491, 314] width 19 height 19
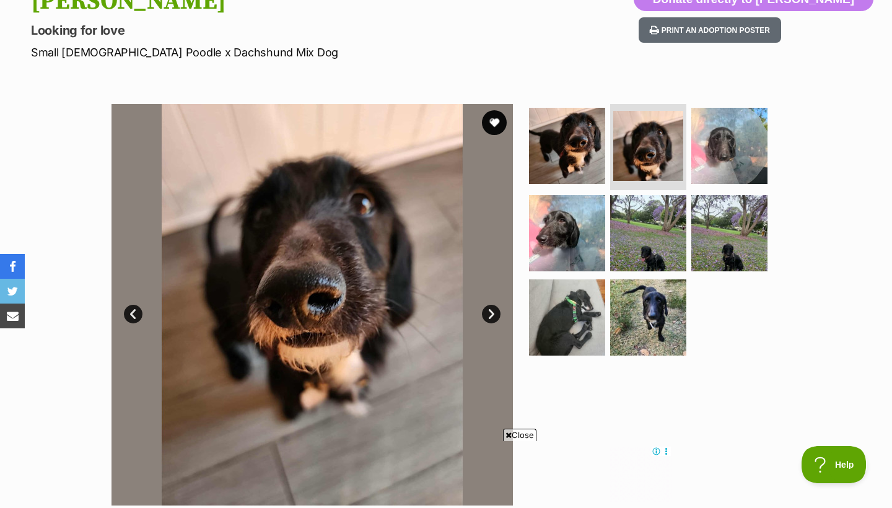
click at [497, 311] on link "Next" at bounding box center [491, 314] width 19 height 19
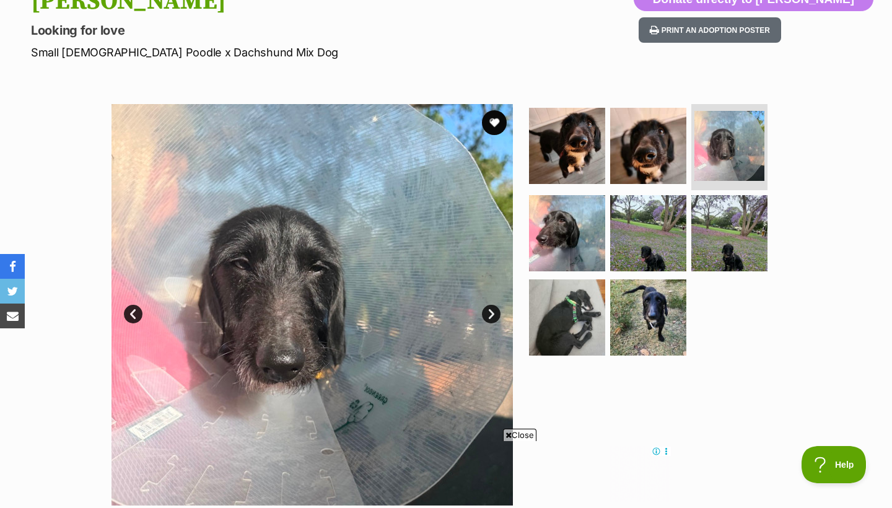
click at [497, 311] on link "Next" at bounding box center [491, 314] width 19 height 19
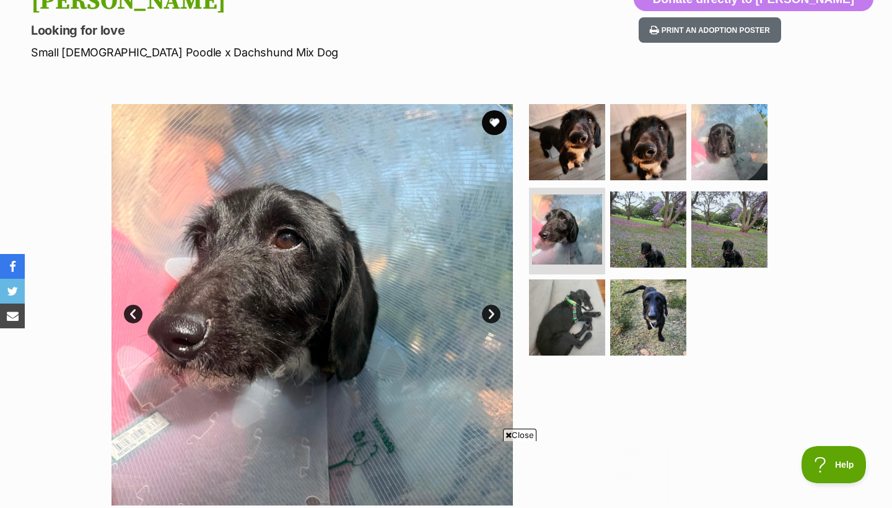
click at [498, 311] on link "Next" at bounding box center [491, 314] width 19 height 19
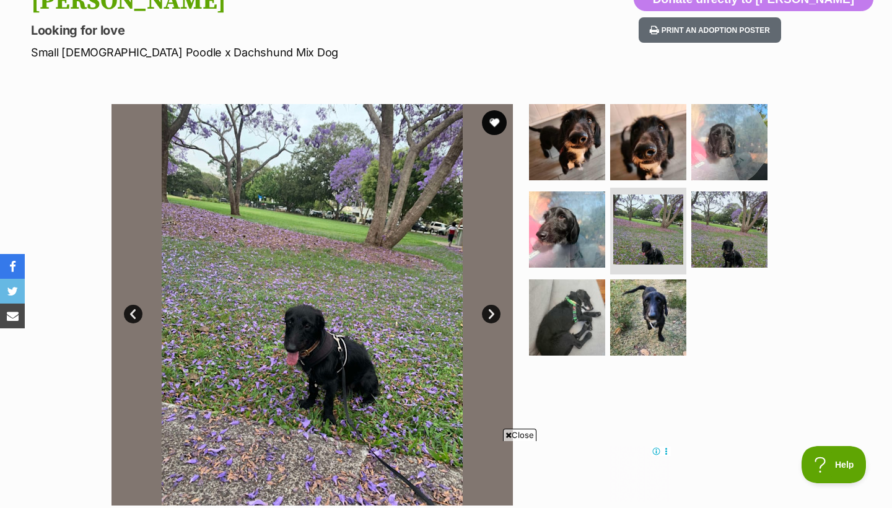
click at [498, 311] on link "Next" at bounding box center [491, 314] width 19 height 19
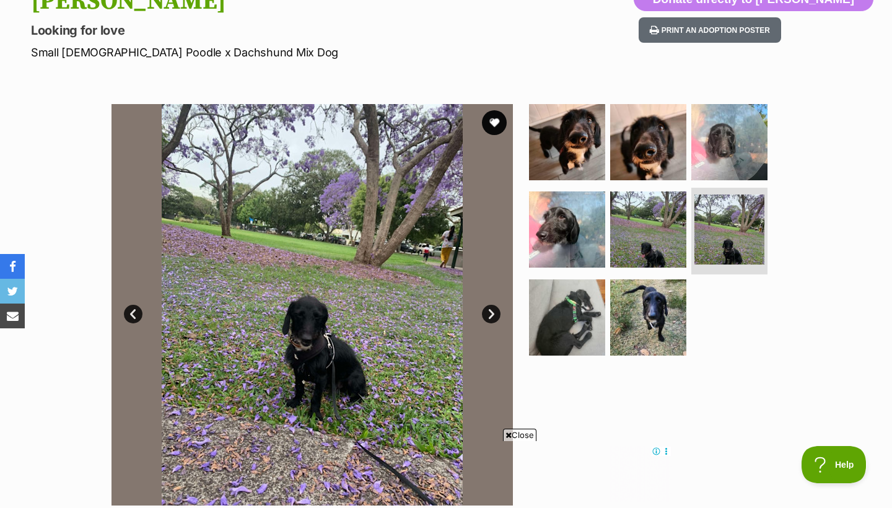
click at [498, 312] on link "Next" at bounding box center [491, 314] width 19 height 19
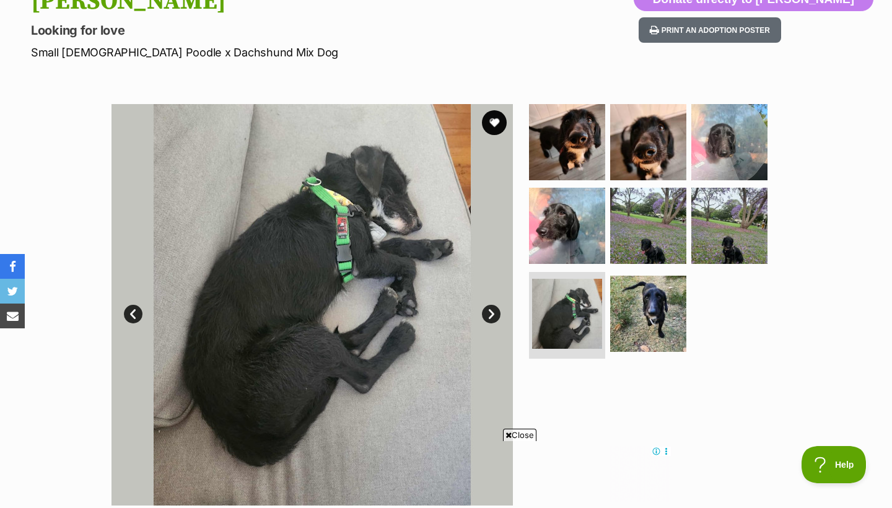
click at [498, 312] on link "Next" at bounding box center [491, 314] width 19 height 19
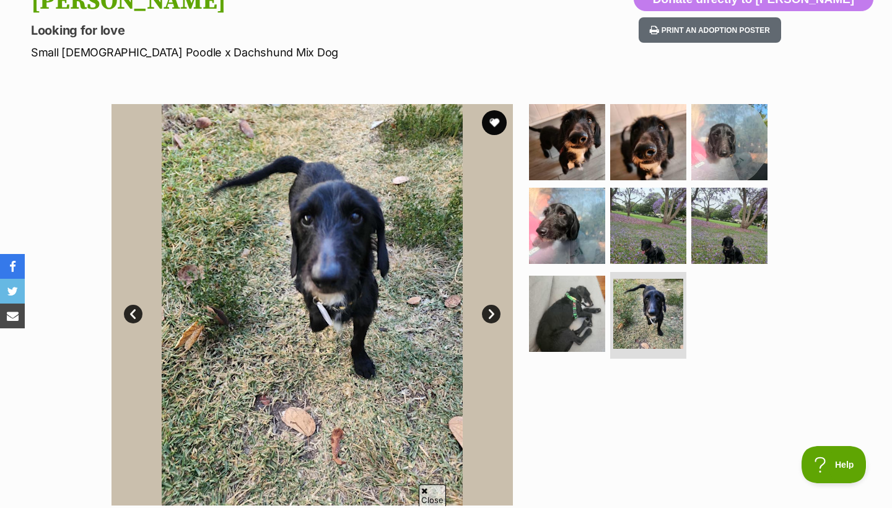
click at [498, 313] on link "Next" at bounding box center [491, 314] width 19 height 19
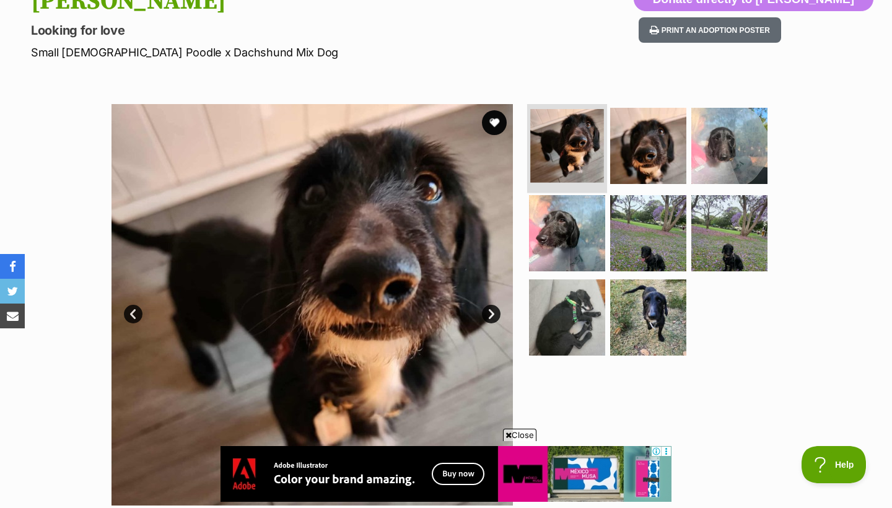
click at [590, 160] on img at bounding box center [567, 146] width 74 height 74
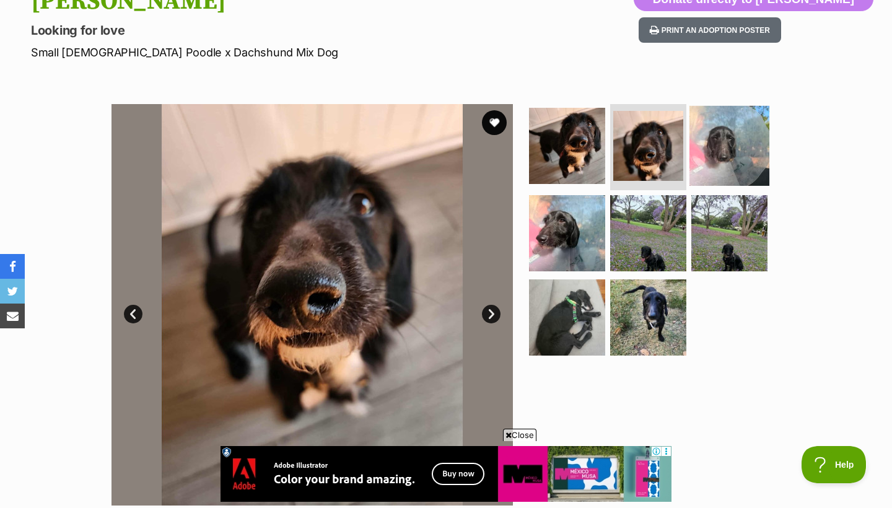
click at [693, 159] on img at bounding box center [729, 145] width 80 height 80
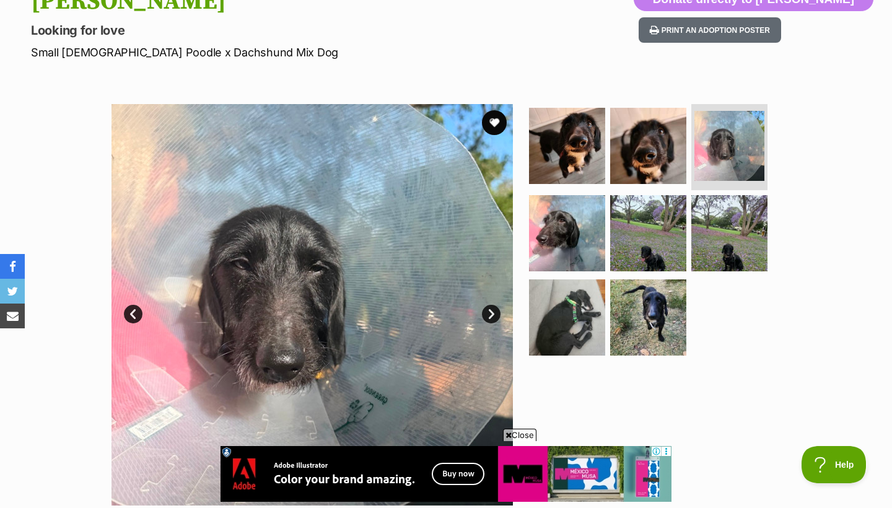
click at [606, 262] on ul at bounding box center [653, 233] width 254 height 259
click at [642, 251] on img at bounding box center [648, 233] width 80 height 80
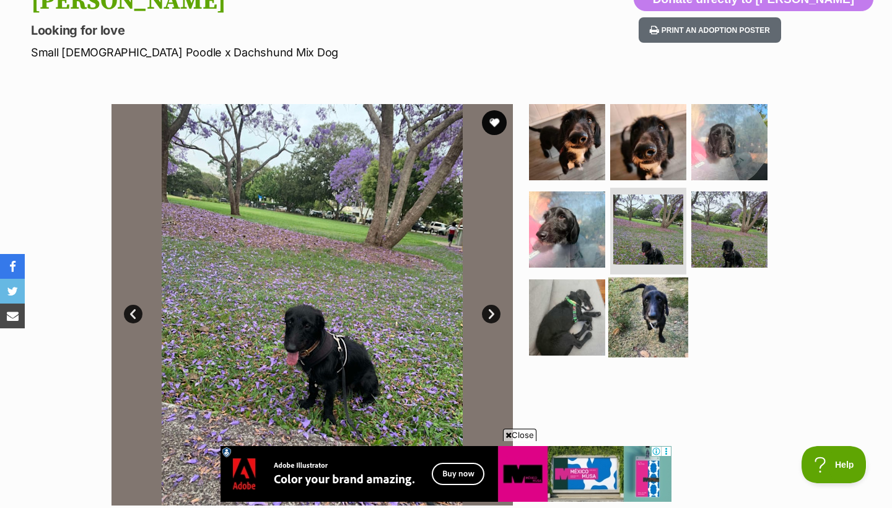
click at [638, 306] on img at bounding box center [648, 317] width 80 height 80
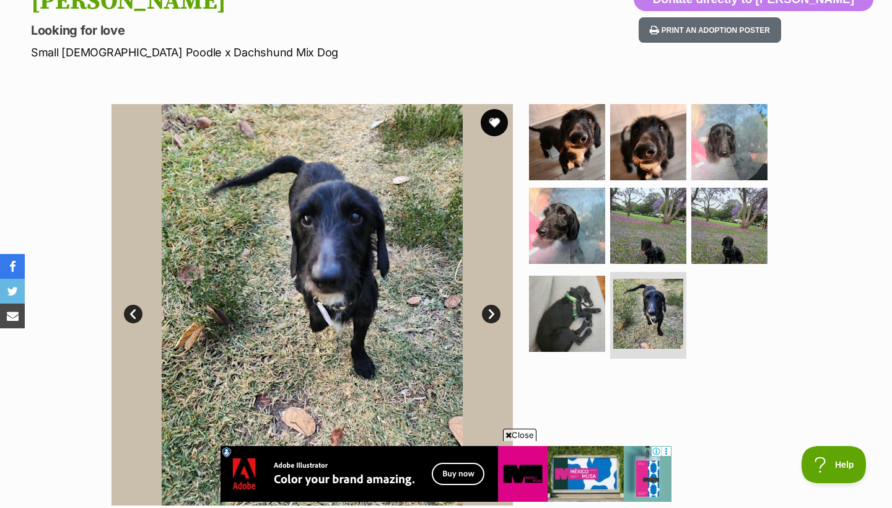
click at [497, 121] on button "favourite" at bounding box center [494, 122] width 27 height 27
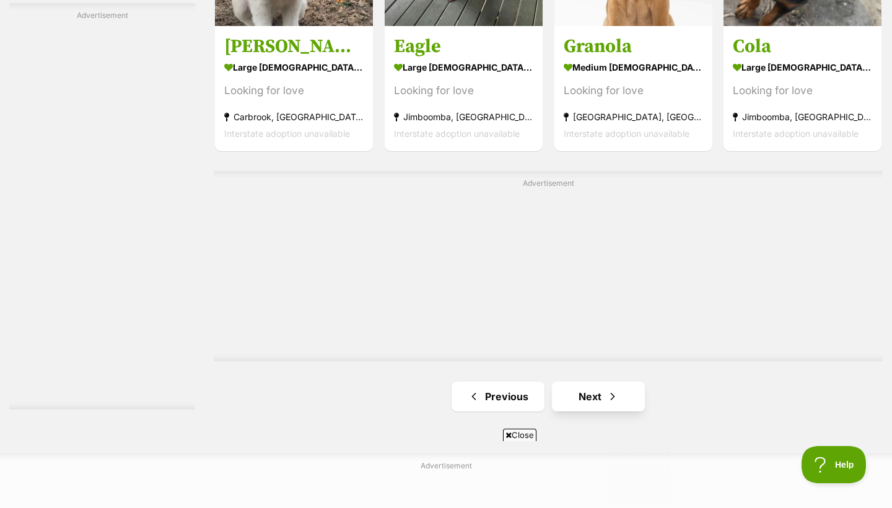
click at [612, 396] on span "Next page" at bounding box center [612, 396] width 12 height 15
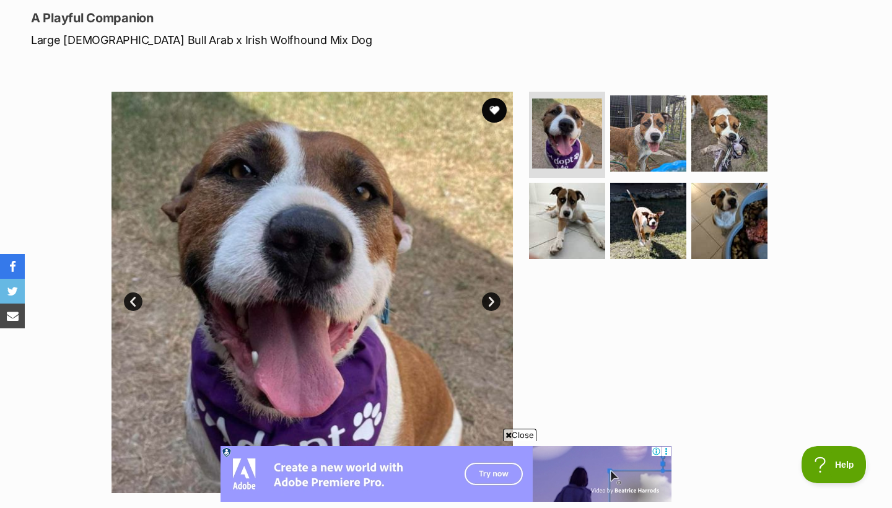
scroll to position [172, 0]
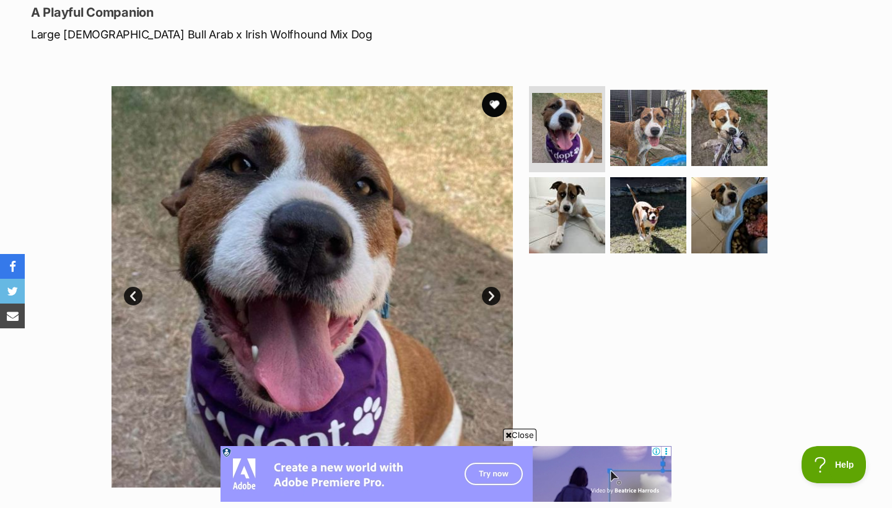
click at [492, 293] on link "Next" at bounding box center [491, 296] width 19 height 19
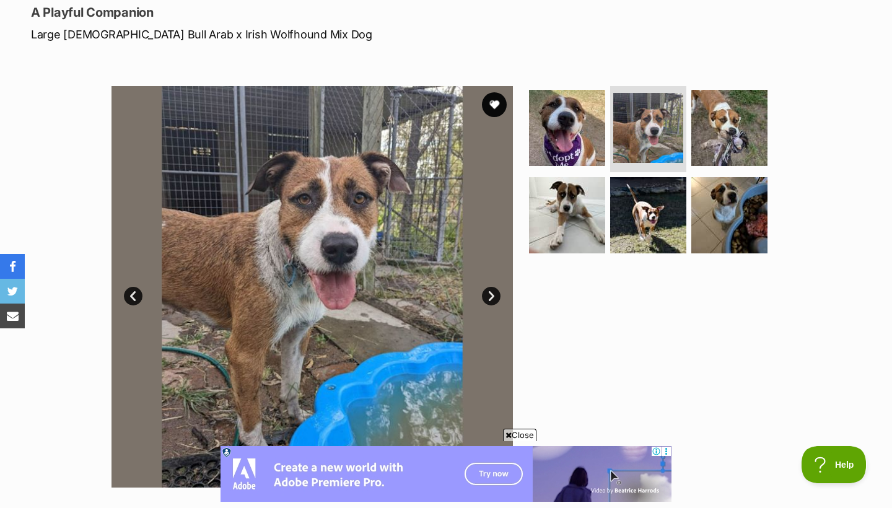
click at [492, 294] on link "Next" at bounding box center [491, 296] width 19 height 19
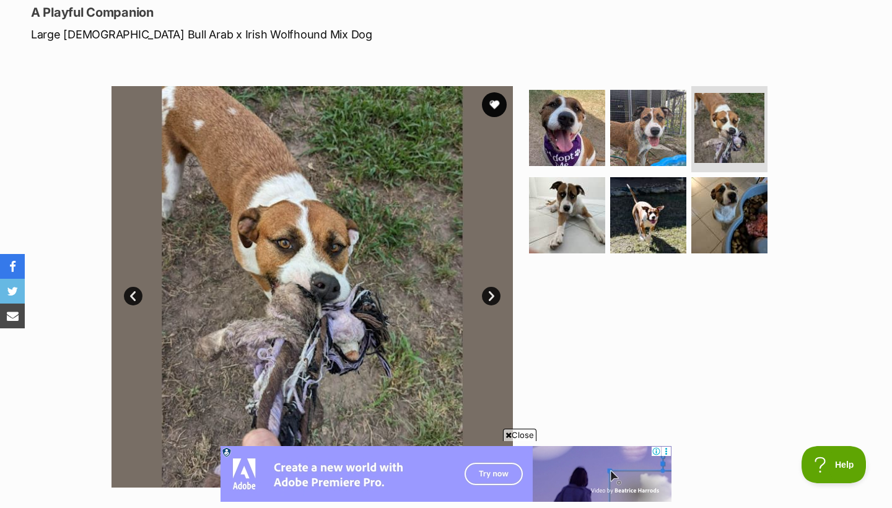
click at [493, 294] on link "Next" at bounding box center [491, 296] width 19 height 19
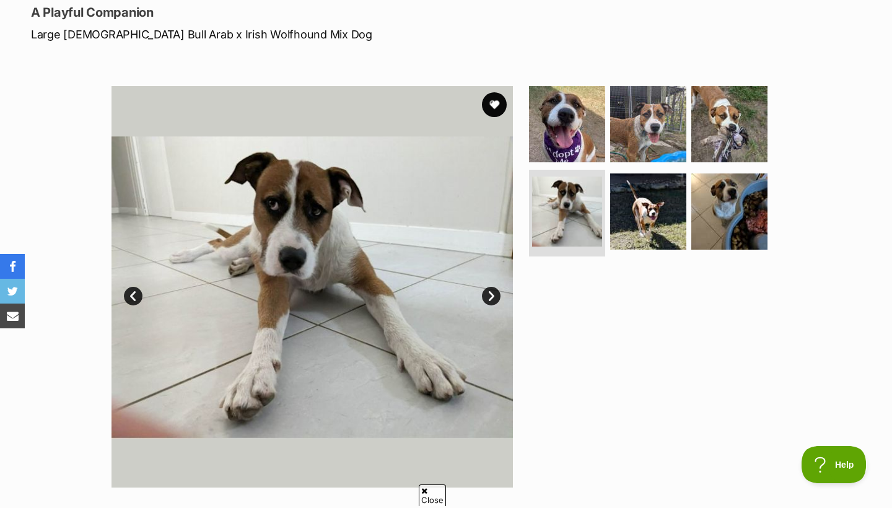
scroll to position [0, 0]
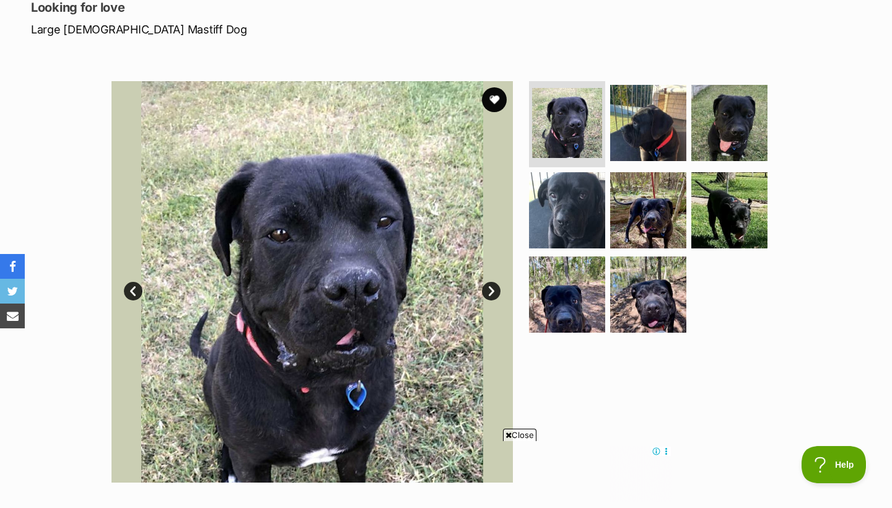
scroll to position [178, 0]
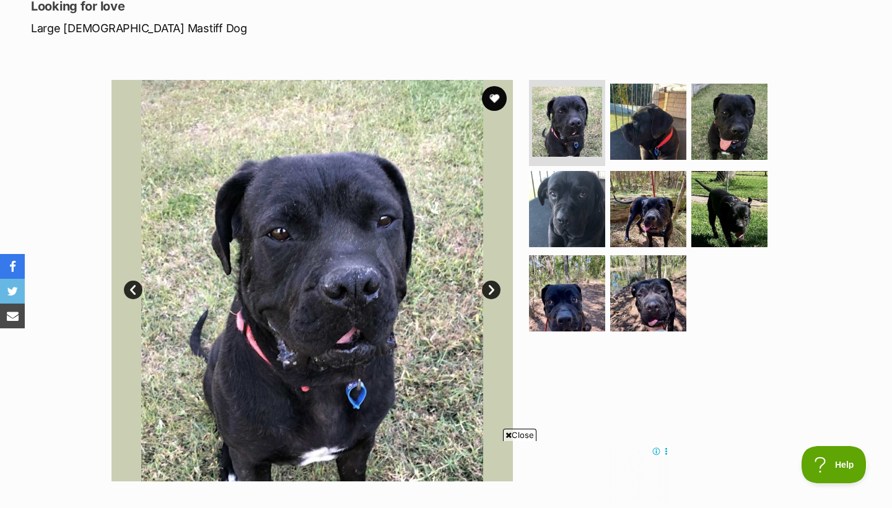
click at [496, 287] on link "Next" at bounding box center [491, 290] width 19 height 19
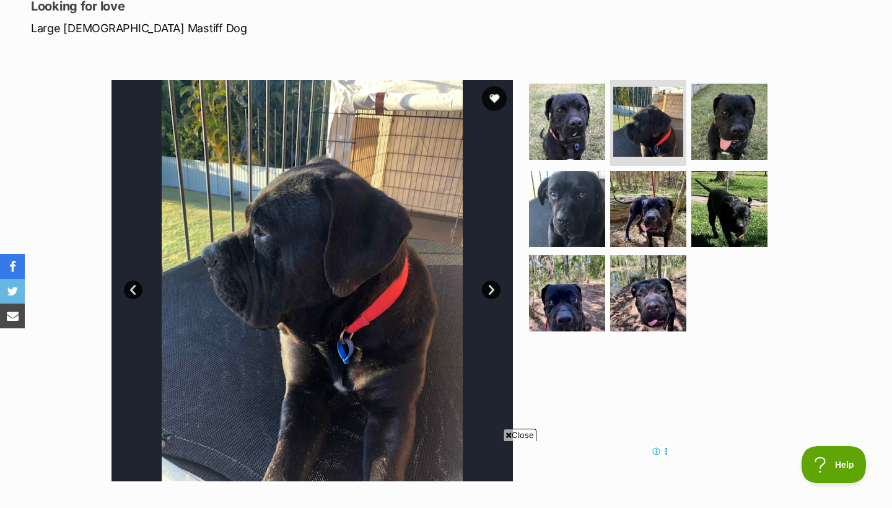
click at [495, 287] on link "Next" at bounding box center [491, 290] width 19 height 19
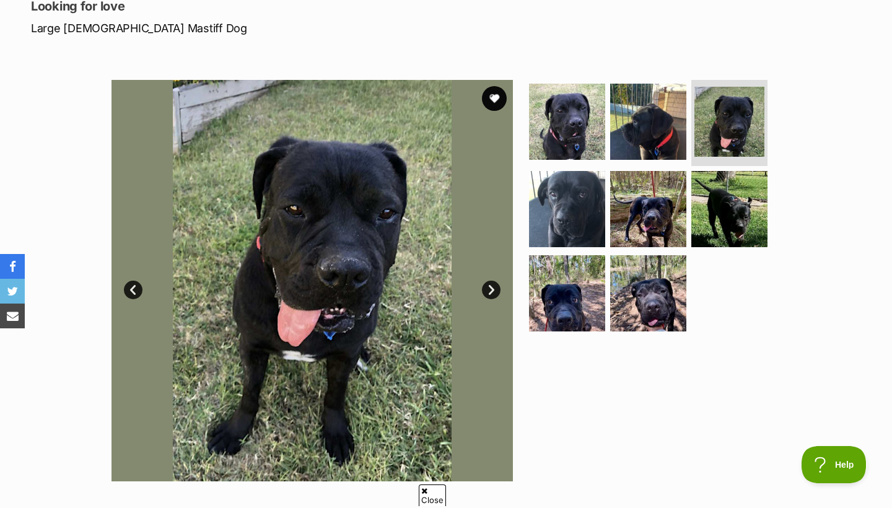
click at [496, 287] on link "Next" at bounding box center [491, 290] width 19 height 19
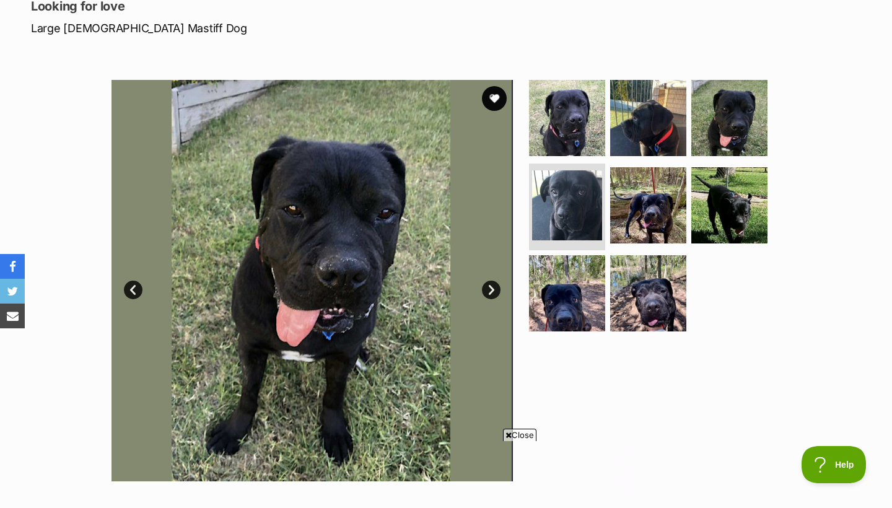
scroll to position [0, 0]
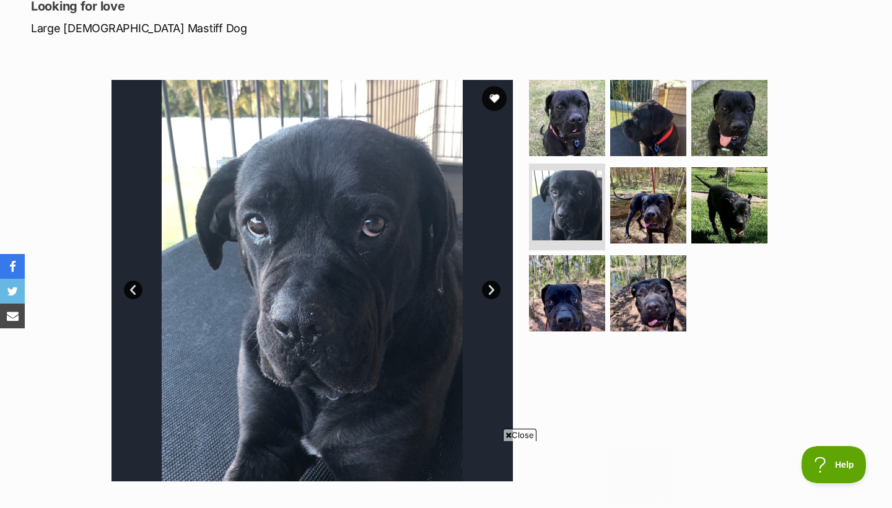
click at [496, 287] on link "Next" at bounding box center [491, 290] width 19 height 19
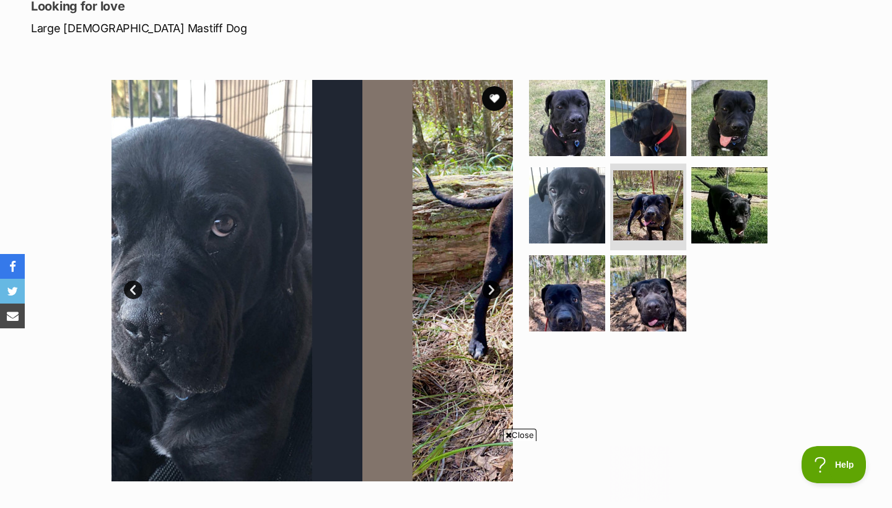
click at [496, 287] on link "Next" at bounding box center [491, 290] width 19 height 19
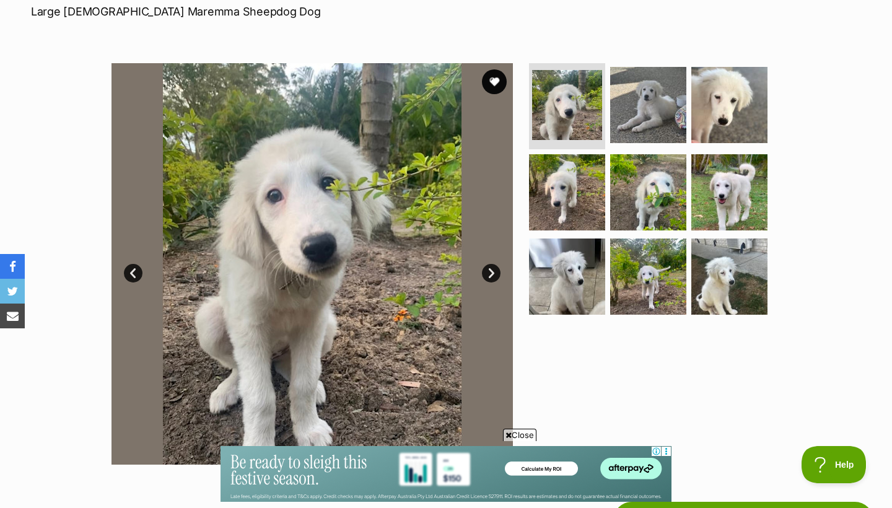
scroll to position [202, 0]
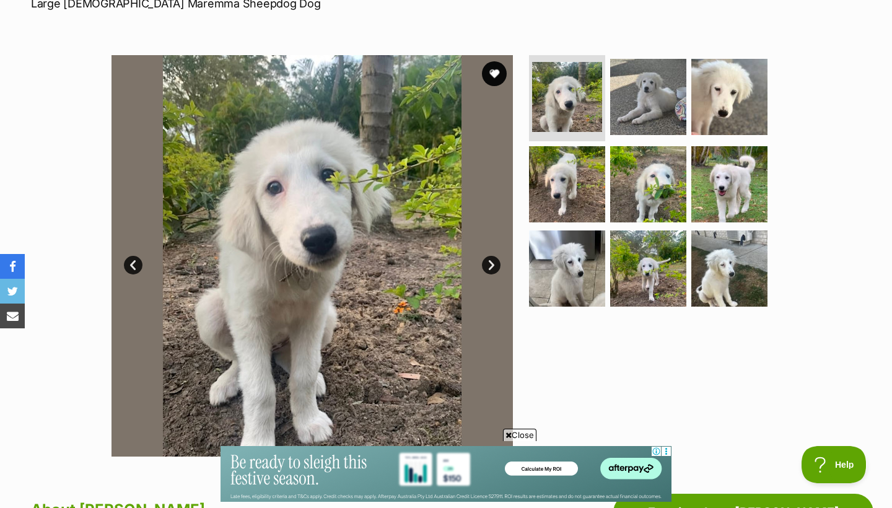
click at [489, 266] on link "Next" at bounding box center [491, 265] width 19 height 19
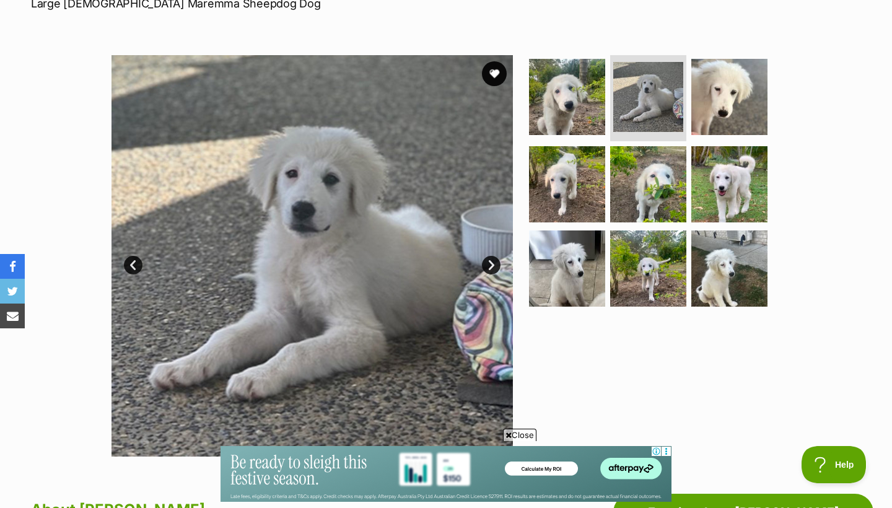
click at [490, 267] on link "Next" at bounding box center [491, 265] width 19 height 19
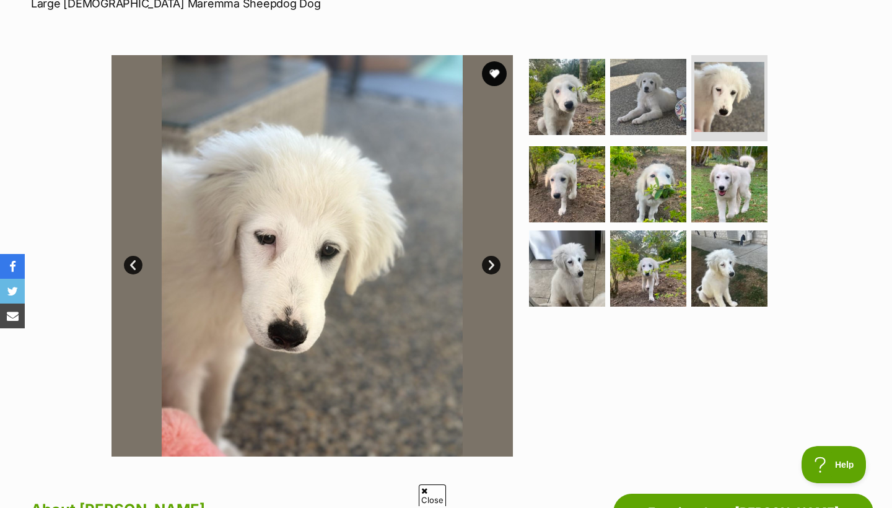
click at [490, 268] on link "Next" at bounding box center [491, 265] width 19 height 19
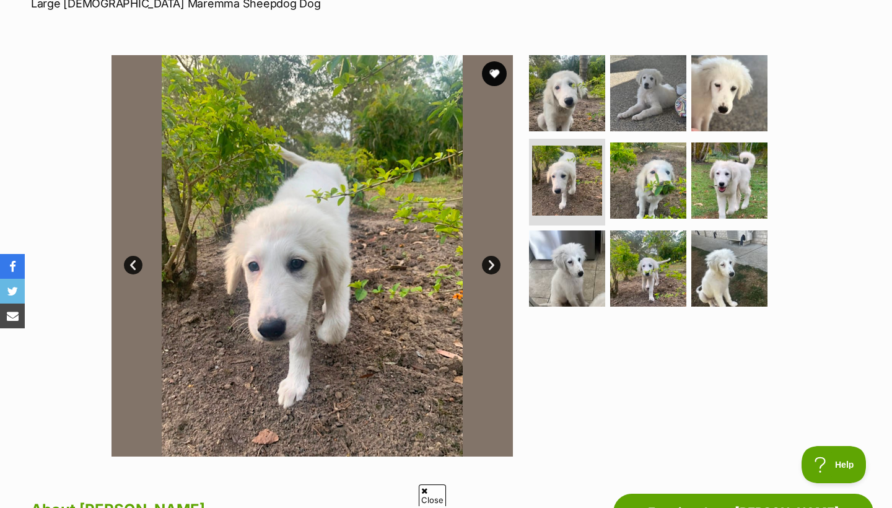
click at [490, 268] on link "Next" at bounding box center [491, 265] width 19 height 19
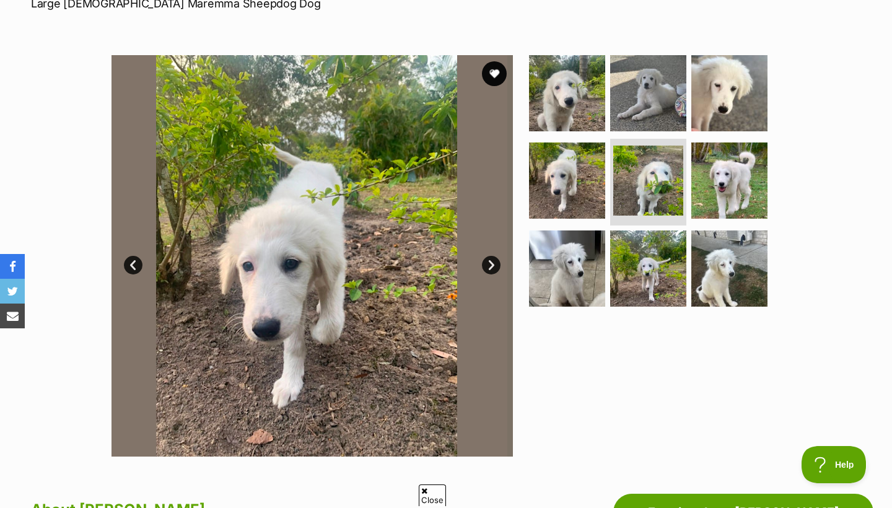
scroll to position [0, 0]
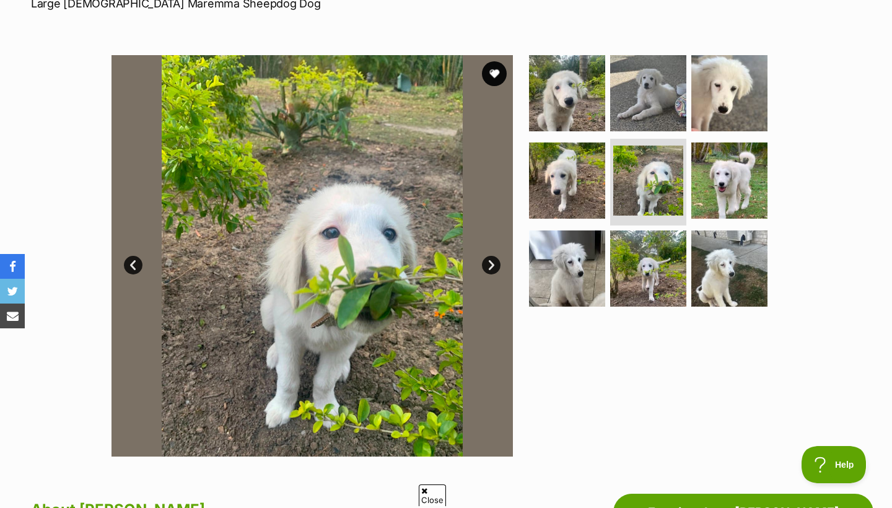
click at [490, 269] on link "Next" at bounding box center [491, 265] width 19 height 19
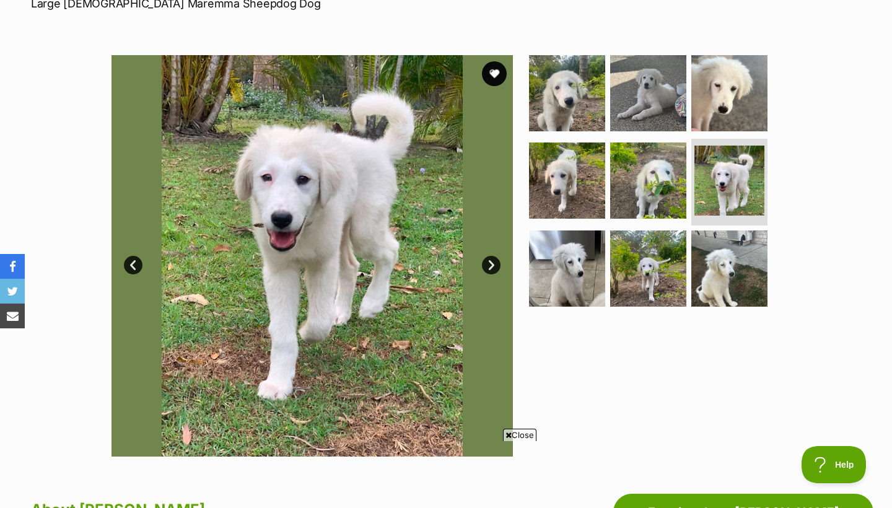
click at [490, 269] on link "Next" at bounding box center [491, 265] width 19 height 19
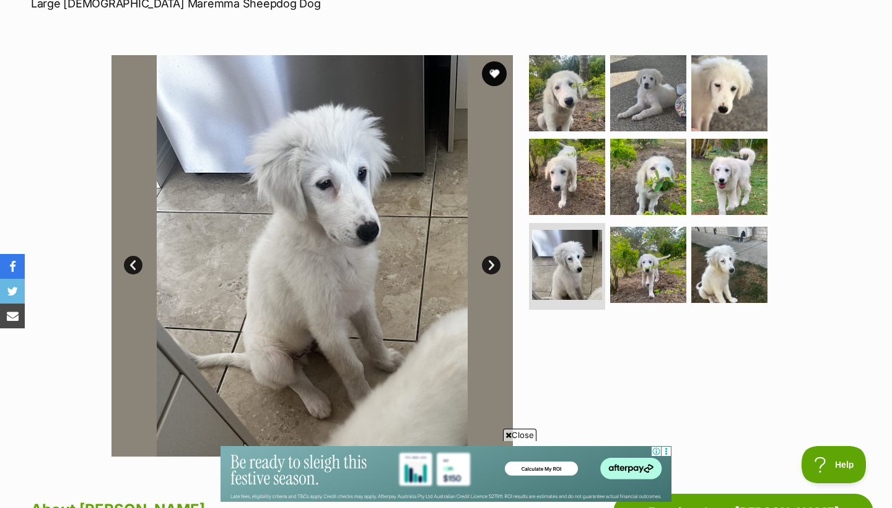
click at [490, 270] on link "Next" at bounding box center [491, 265] width 19 height 19
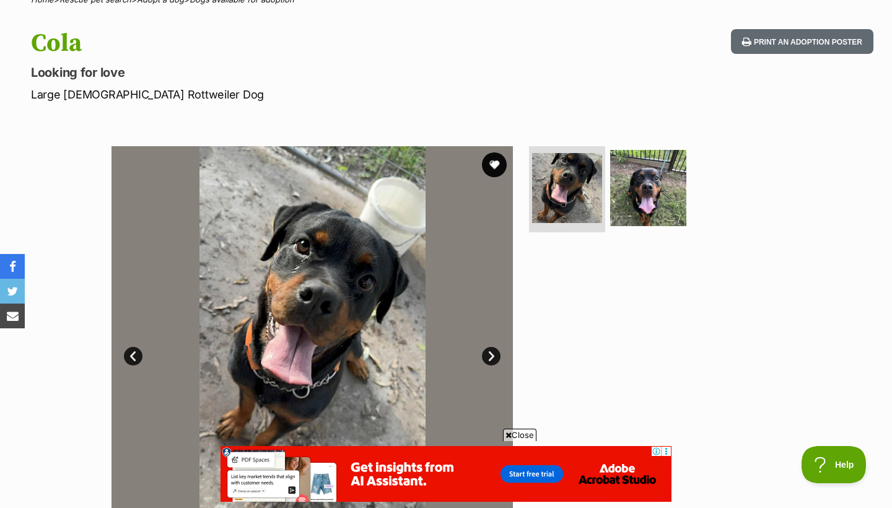
scroll to position [118, 0]
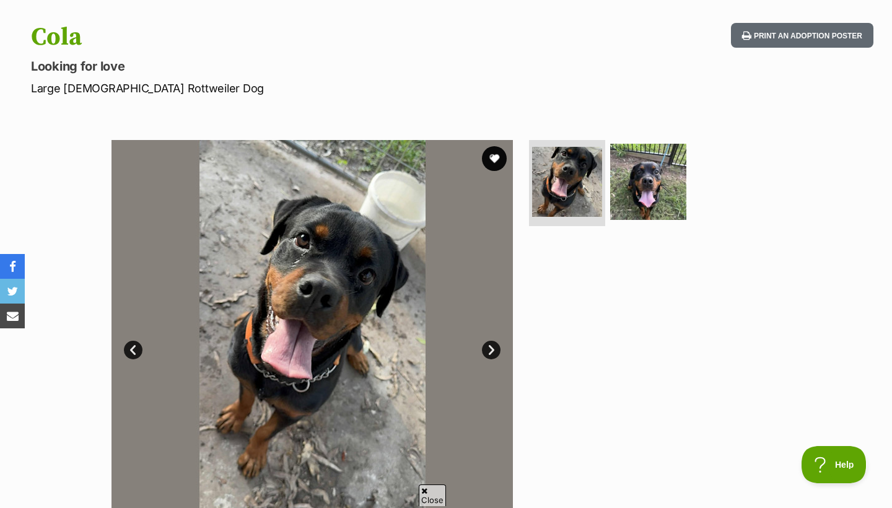
click at [493, 347] on link "Next" at bounding box center [491, 350] width 19 height 19
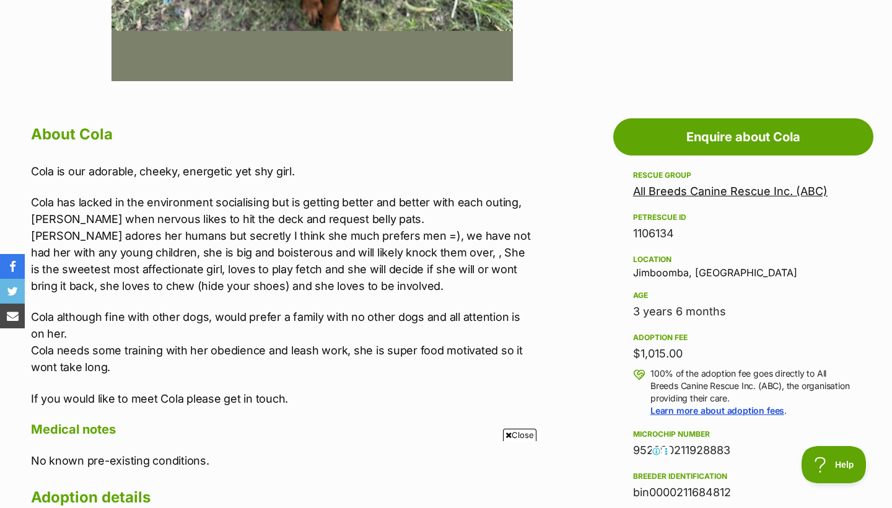
scroll to position [580, 0]
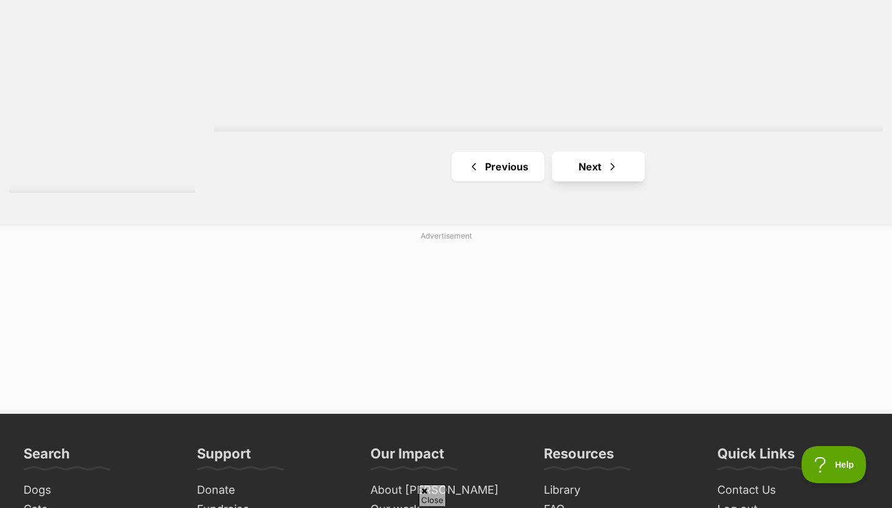
click at [608, 172] on span "Next page" at bounding box center [612, 166] width 12 height 15
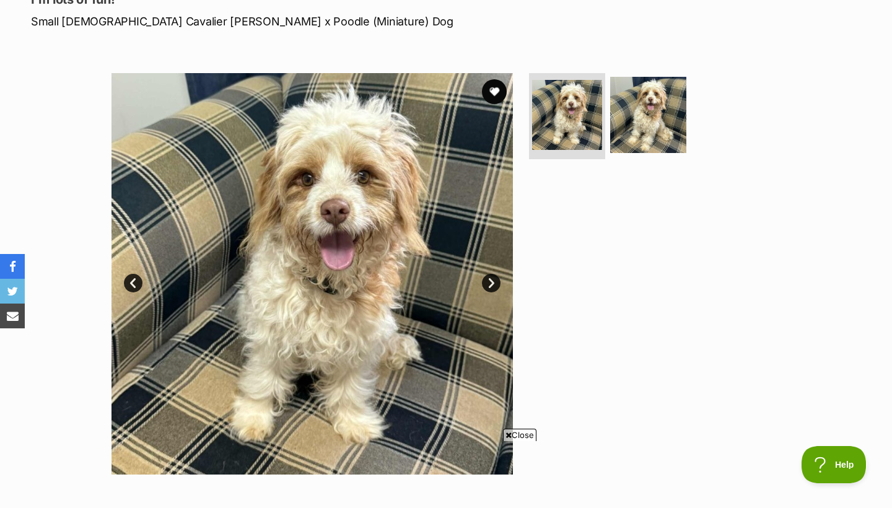
click at [494, 279] on link "Next" at bounding box center [491, 283] width 19 height 19
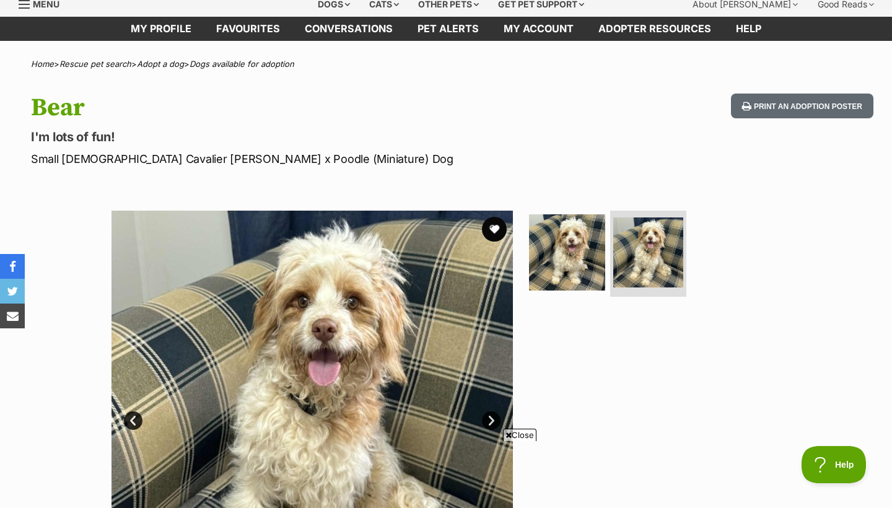
scroll to position [48, 0]
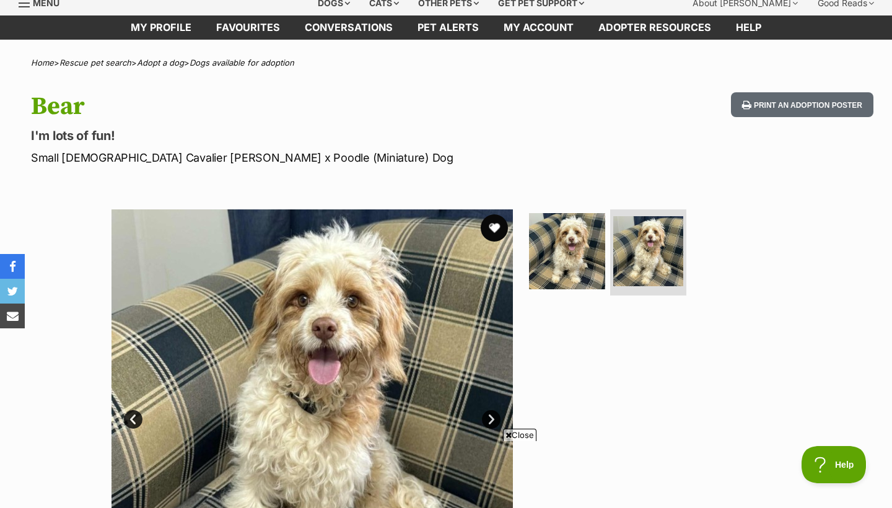
click at [490, 231] on button "favourite" at bounding box center [494, 227] width 27 height 27
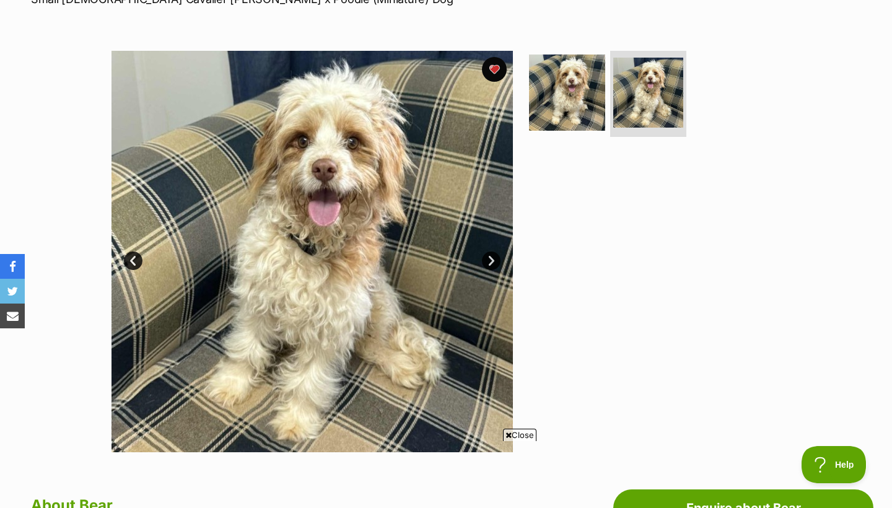
scroll to position [209, 0]
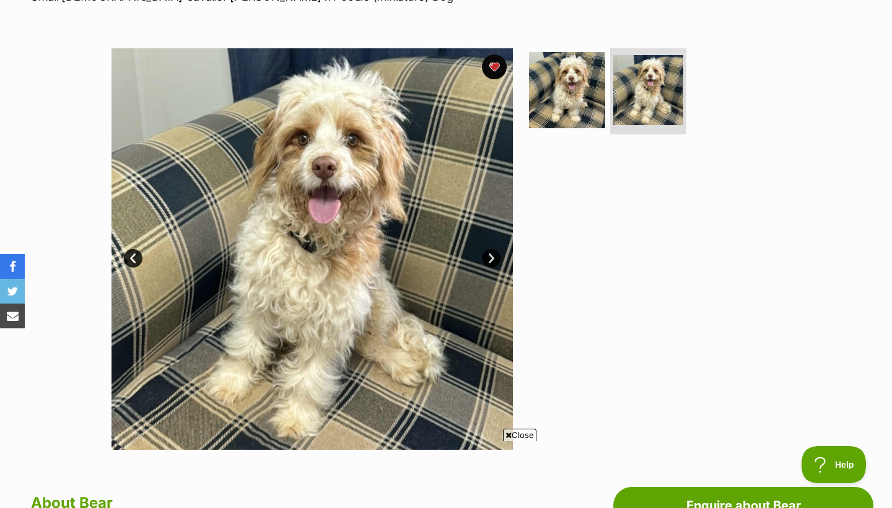
click at [495, 256] on link "Next" at bounding box center [491, 258] width 19 height 19
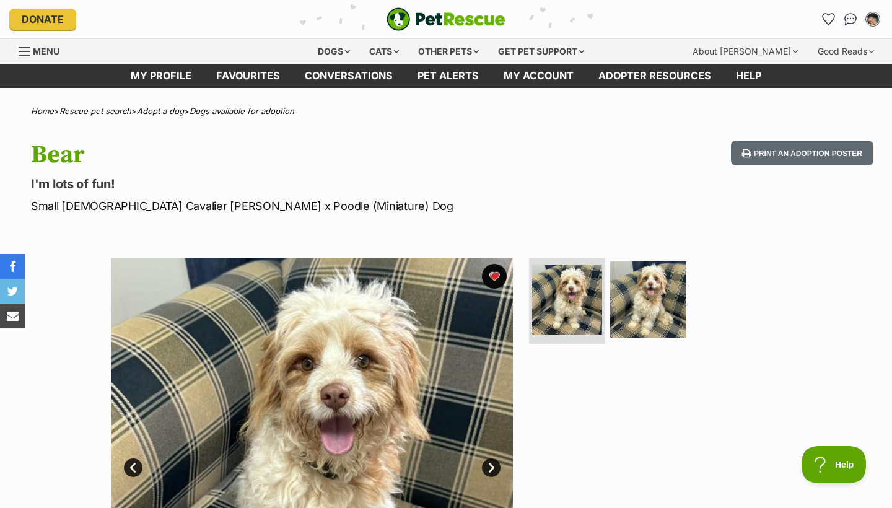
scroll to position [0, 0]
click at [632, 303] on img at bounding box center [648, 299] width 80 height 80
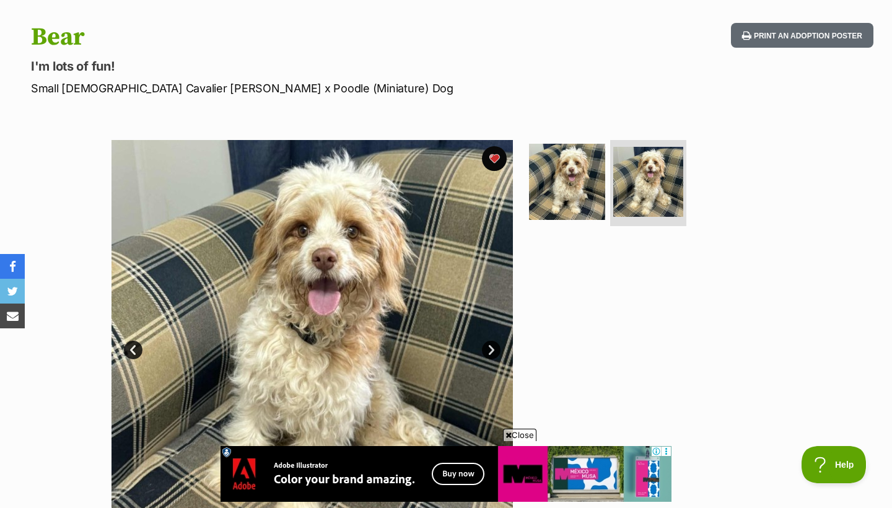
scroll to position [118, 0]
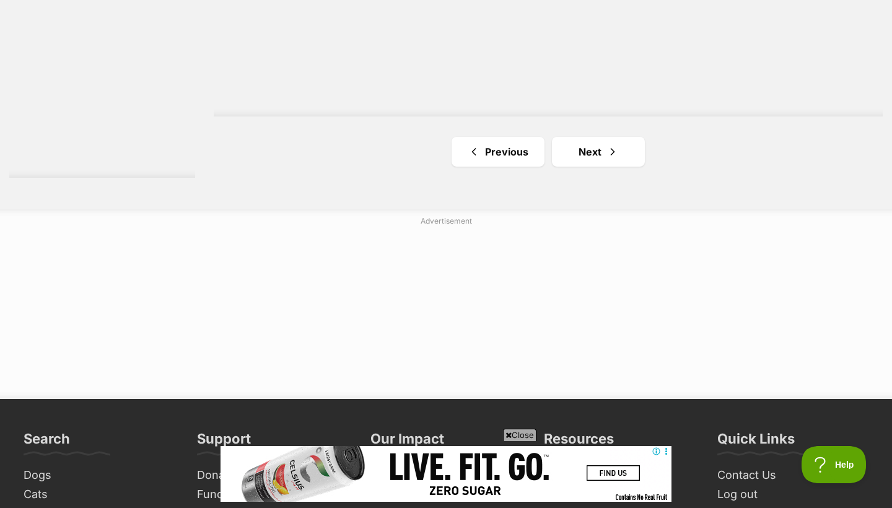
scroll to position [2331, 0]
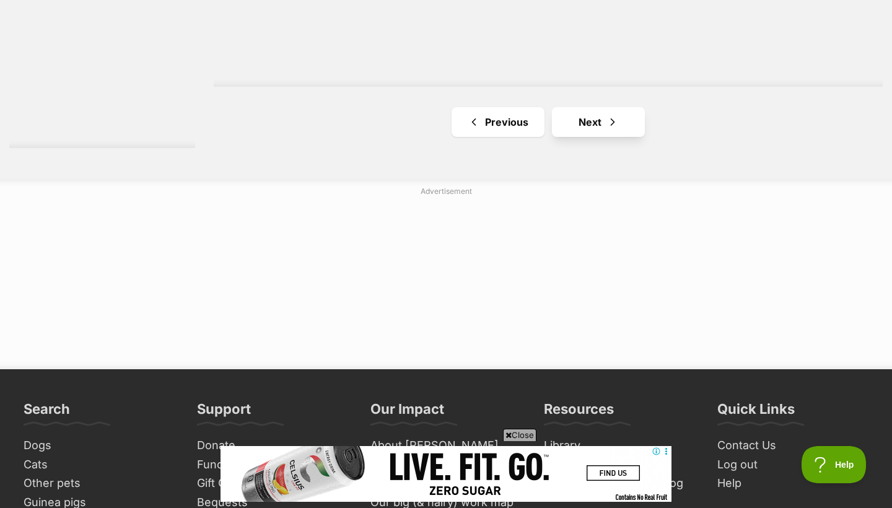
click at [599, 120] on link "Next" at bounding box center [598, 122] width 93 height 30
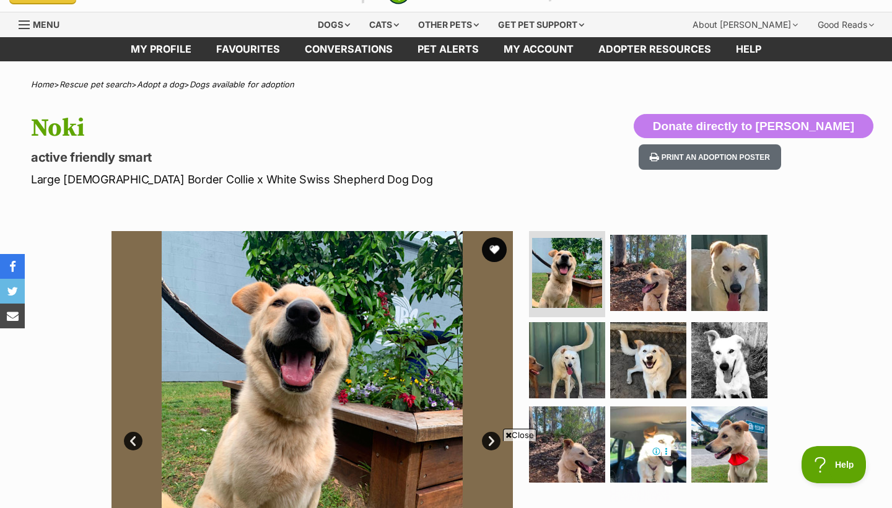
scroll to position [98, 0]
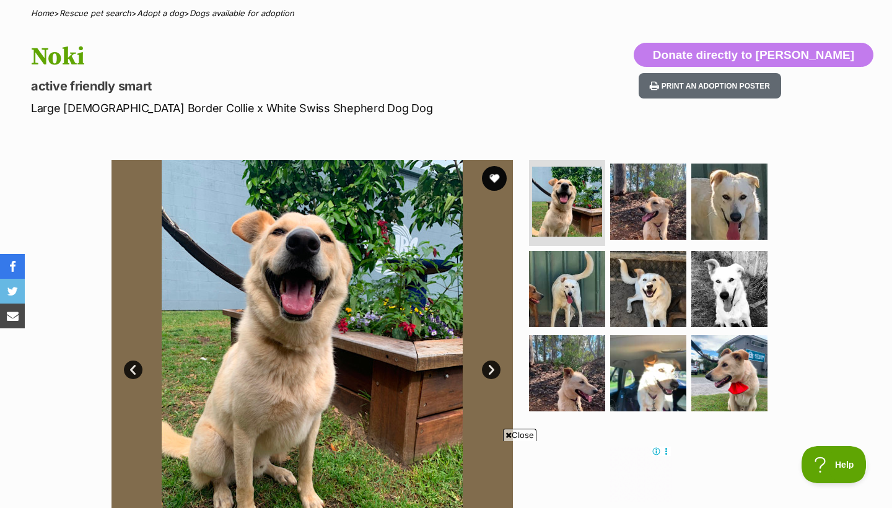
click at [494, 370] on link "Next" at bounding box center [491, 369] width 19 height 19
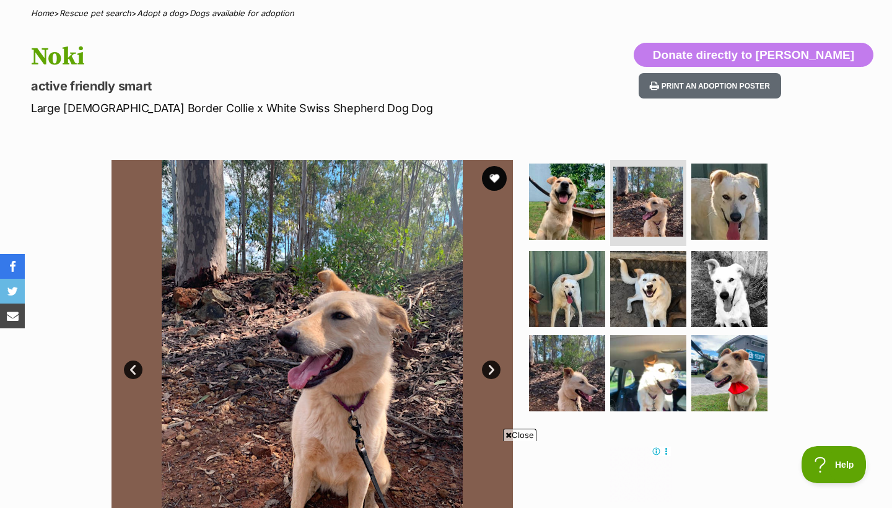
click at [494, 371] on link "Next" at bounding box center [491, 369] width 19 height 19
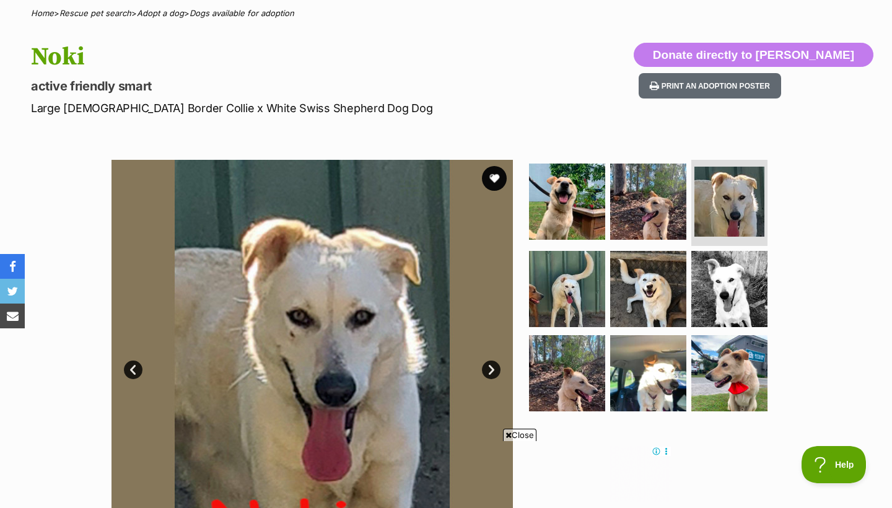
click at [494, 371] on link "Next" at bounding box center [491, 369] width 19 height 19
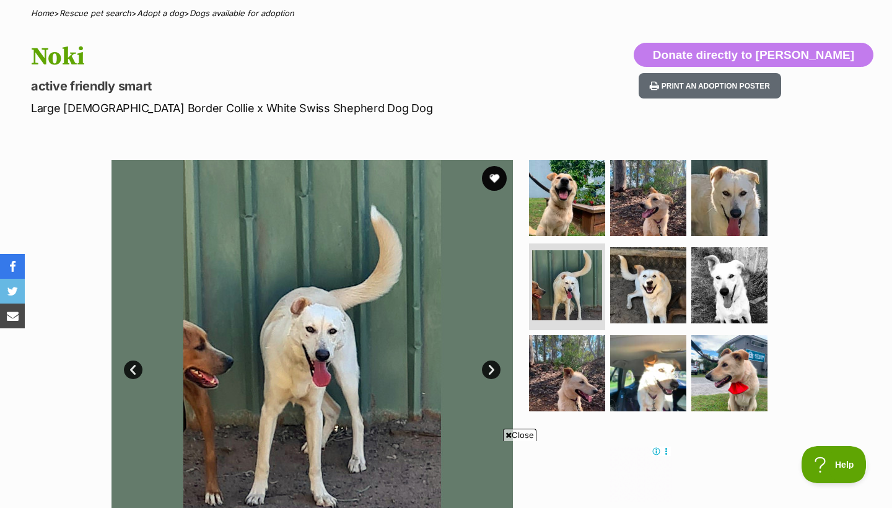
click at [494, 371] on link "Next" at bounding box center [491, 369] width 19 height 19
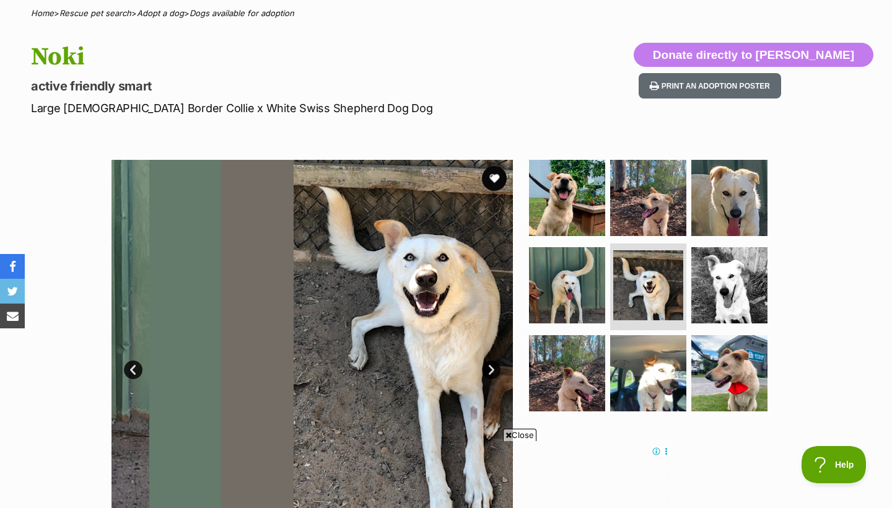
scroll to position [187, 0]
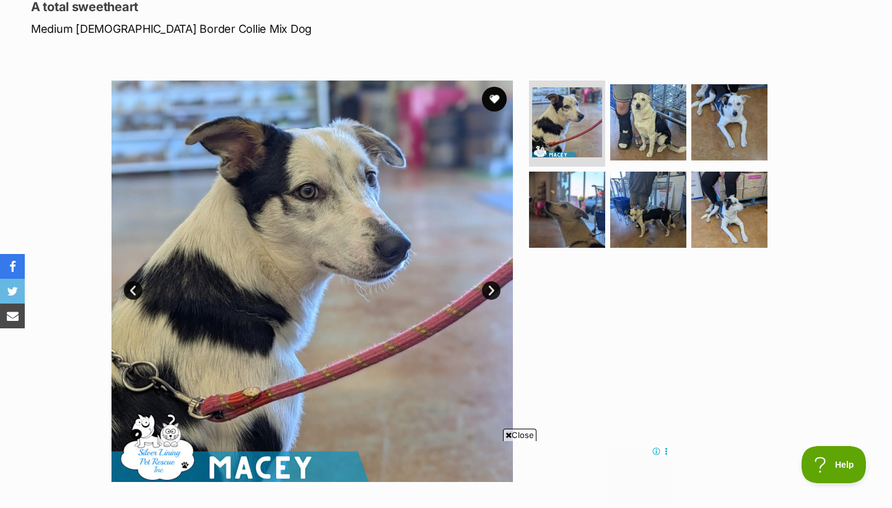
click at [494, 294] on link "Next" at bounding box center [491, 290] width 19 height 19
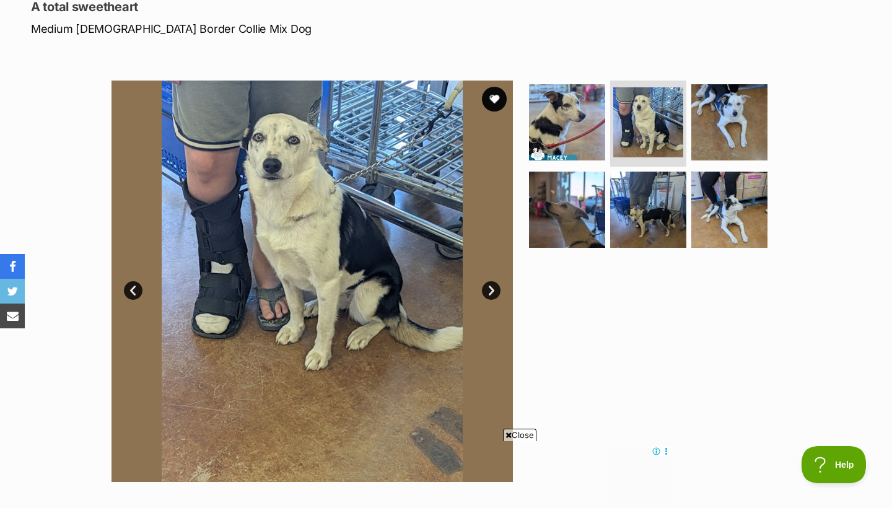
click at [494, 294] on link "Next" at bounding box center [491, 290] width 19 height 19
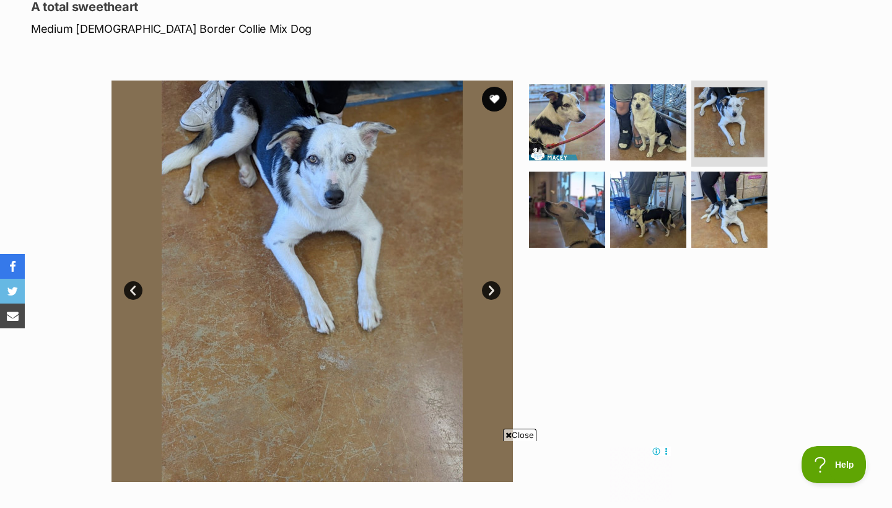
click at [494, 294] on link "Next" at bounding box center [491, 290] width 19 height 19
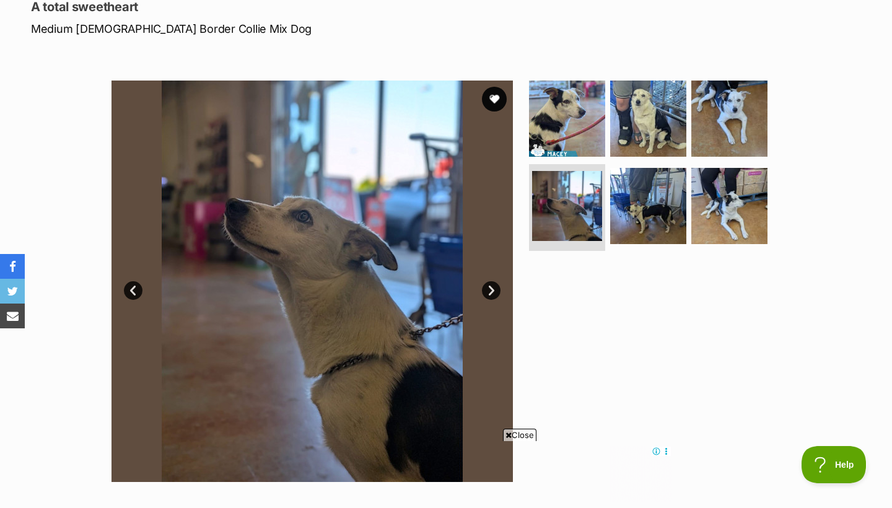
click at [494, 294] on link "Next" at bounding box center [491, 290] width 19 height 19
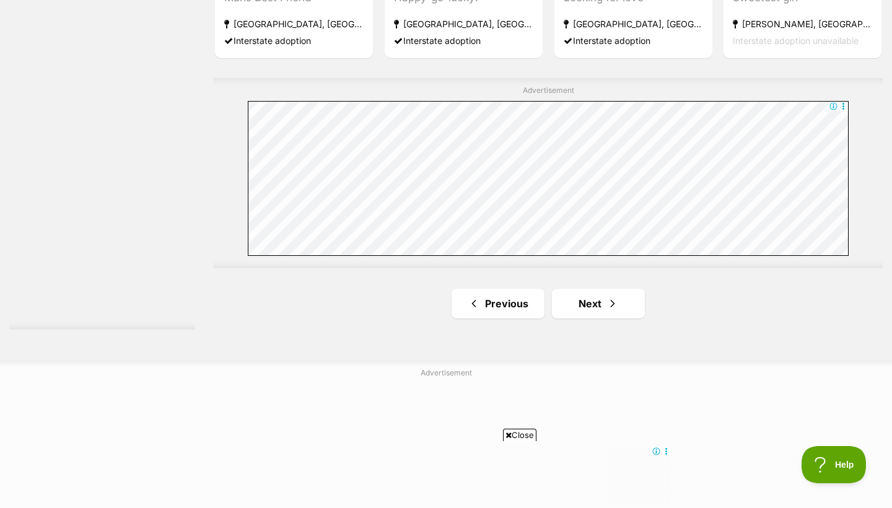
scroll to position [2234, 0]
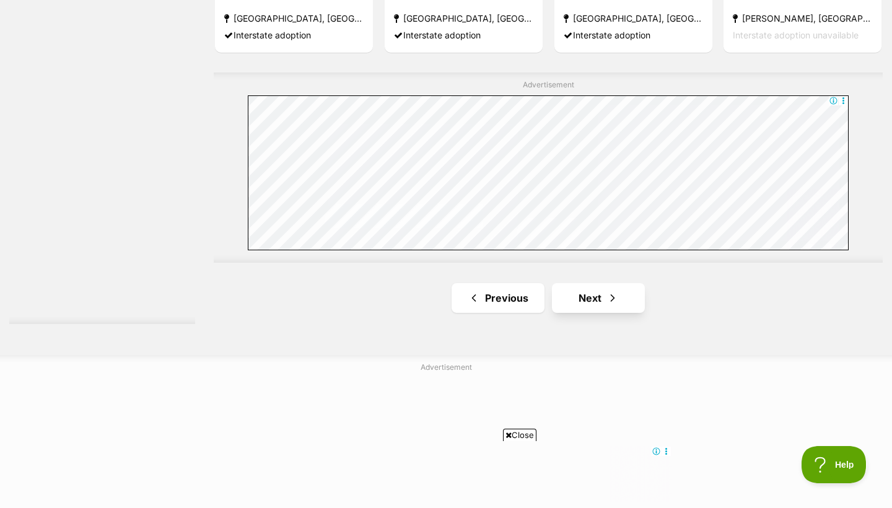
click at [587, 290] on link "Next" at bounding box center [598, 298] width 93 height 30
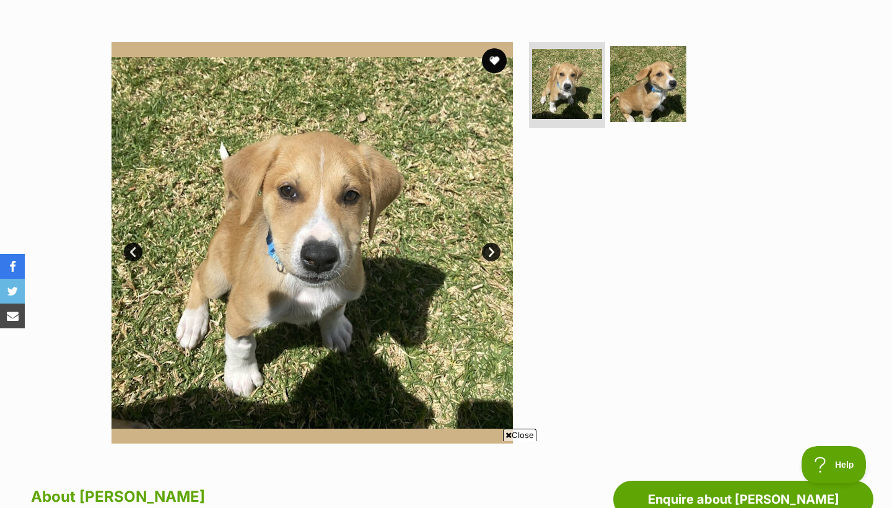
scroll to position [216, 0]
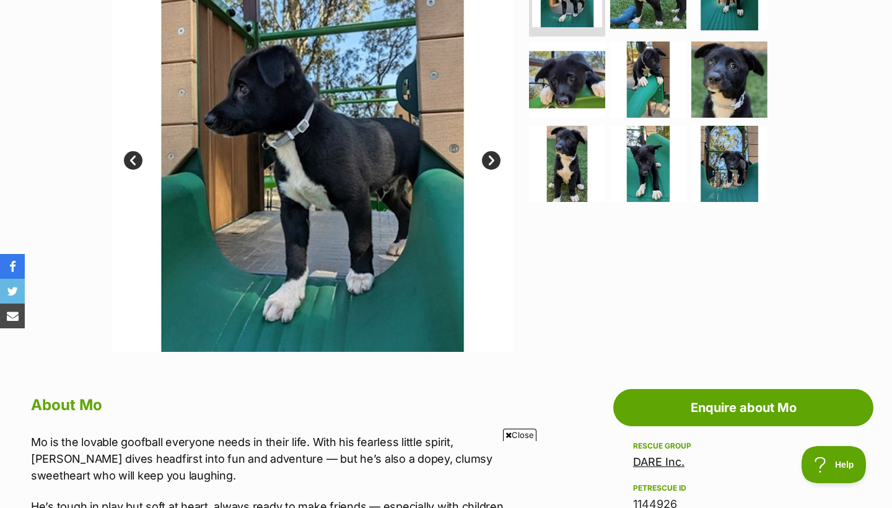
scroll to position [328, 0]
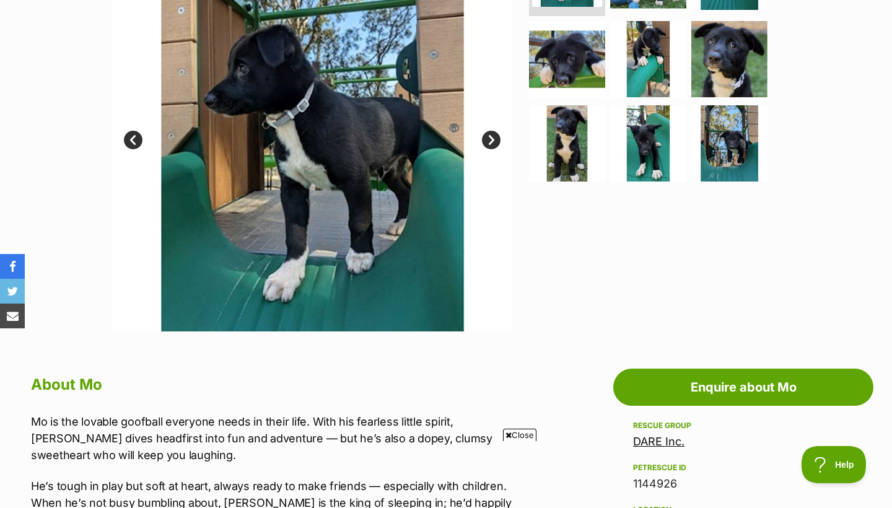
click at [490, 148] on img at bounding box center [311, 130] width 401 height 401
click at [490, 143] on link "Next" at bounding box center [491, 140] width 19 height 19
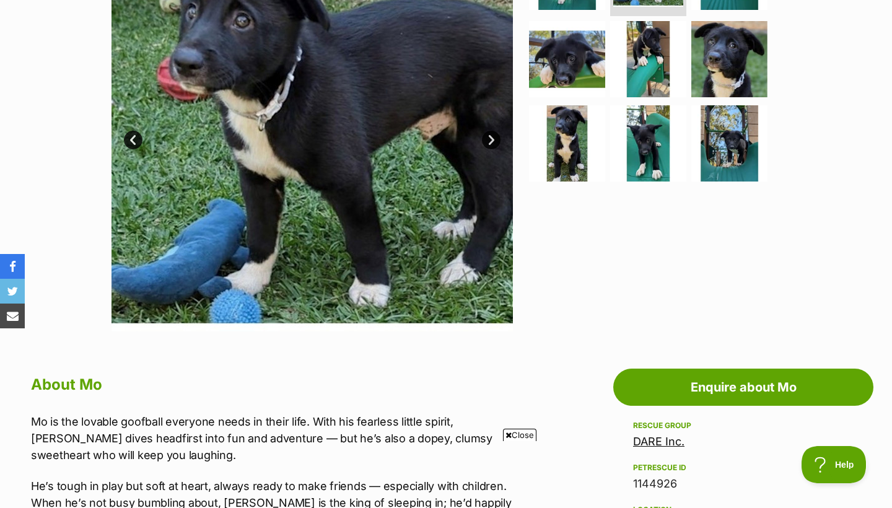
click at [490, 143] on link "Next" at bounding box center [491, 140] width 19 height 19
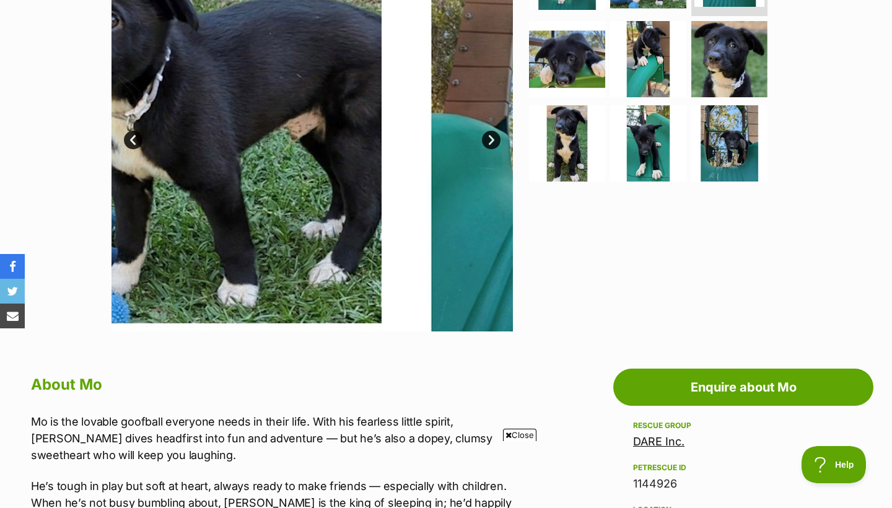
click at [490, 143] on link "Next" at bounding box center [491, 140] width 19 height 19
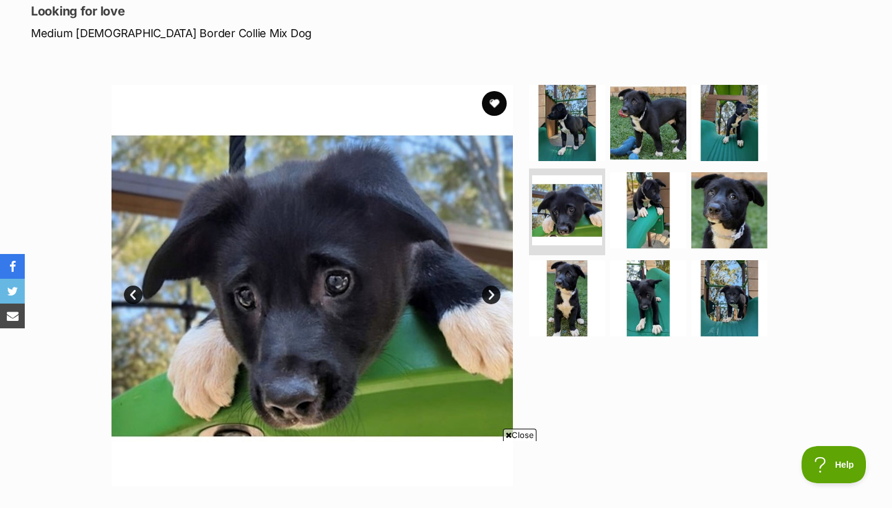
scroll to position [107, 0]
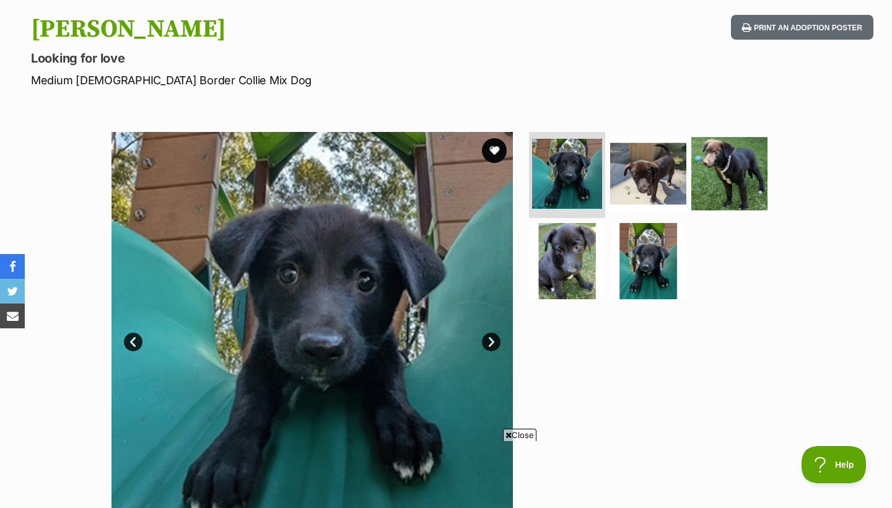
scroll to position [141, 0]
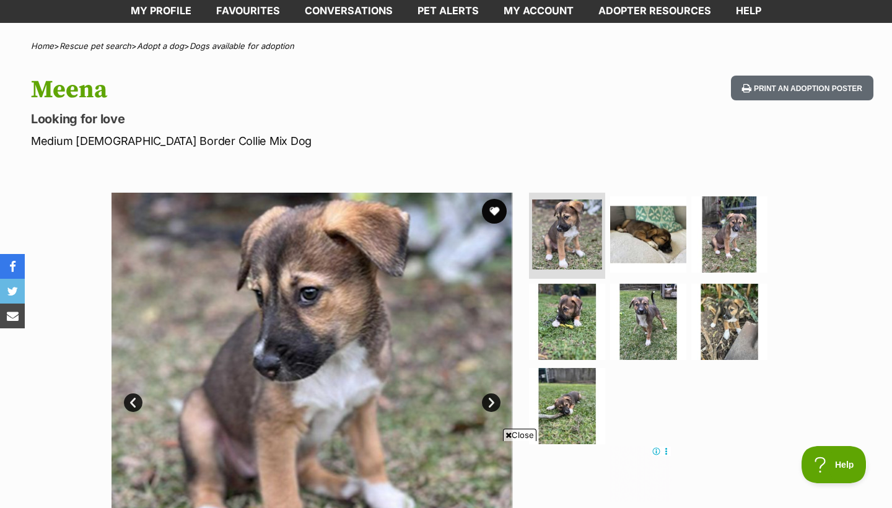
scroll to position [126, 0]
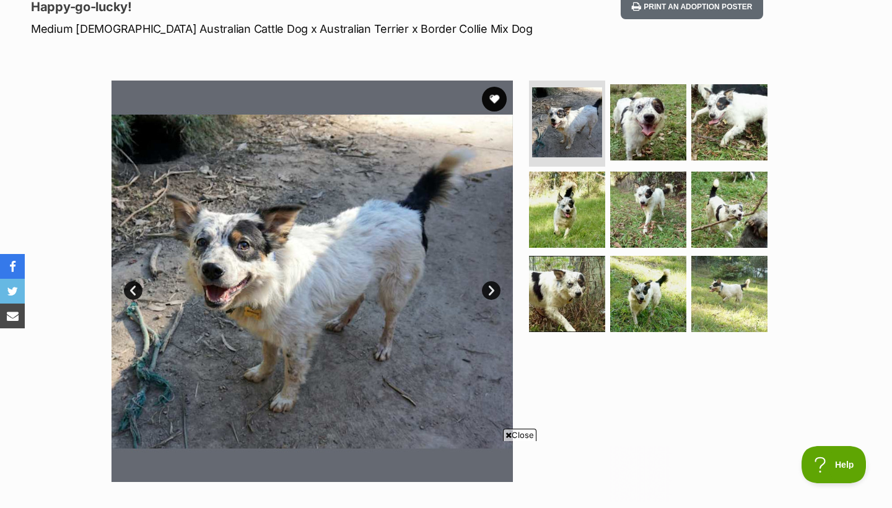
click at [488, 291] on link "Next" at bounding box center [491, 290] width 19 height 19
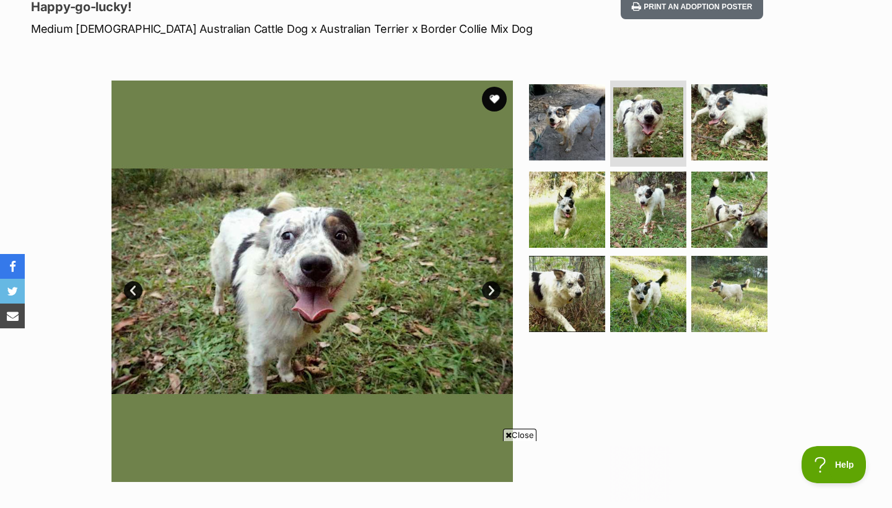
click at [489, 292] on link "Next" at bounding box center [491, 290] width 19 height 19
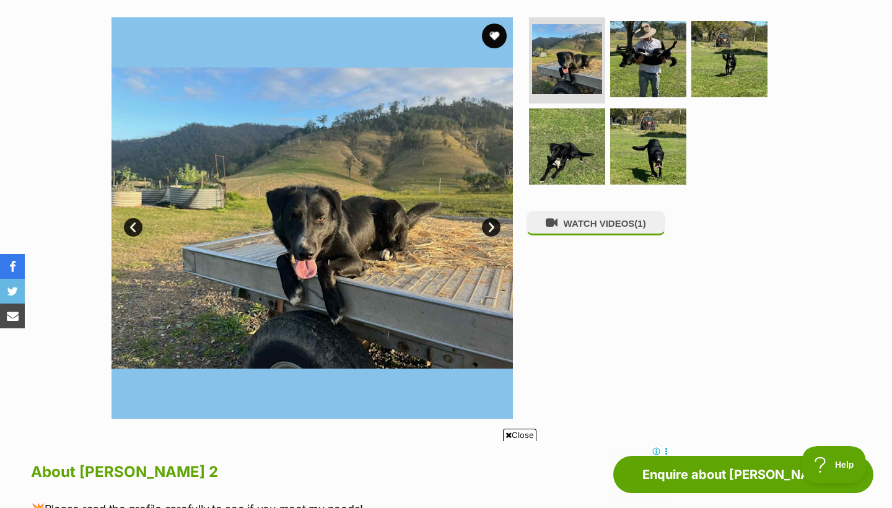
scroll to position [241, 0]
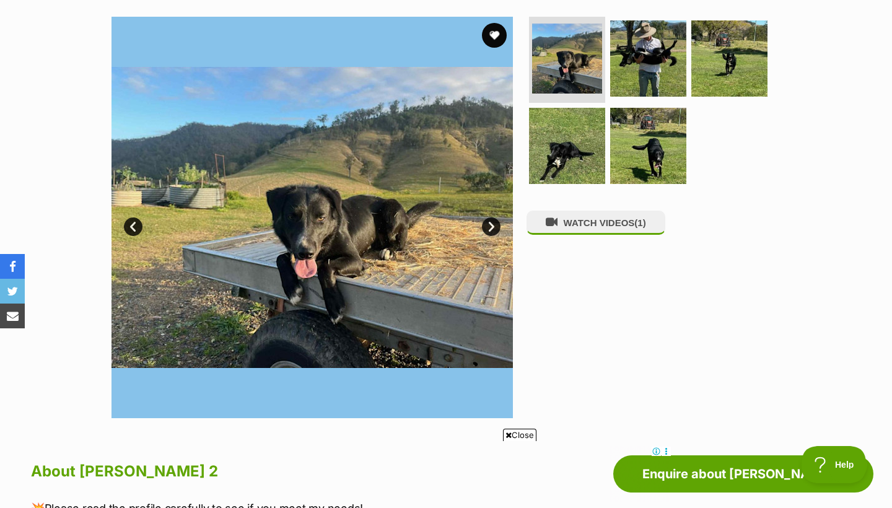
click at [499, 235] on img at bounding box center [311, 217] width 401 height 401
click at [498, 231] on img at bounding box center [311, 217] width 401 height 401
click at [493, 228] on link "Next" at bounding box center [491, 226] width 19 height 19
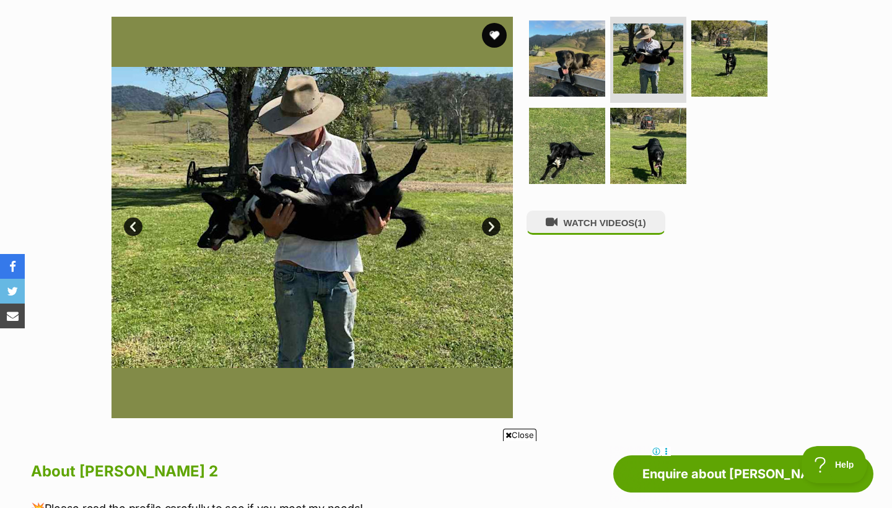
click at [493, 228] on link "Next" at bounding box center [491, 226] width 19 height 19
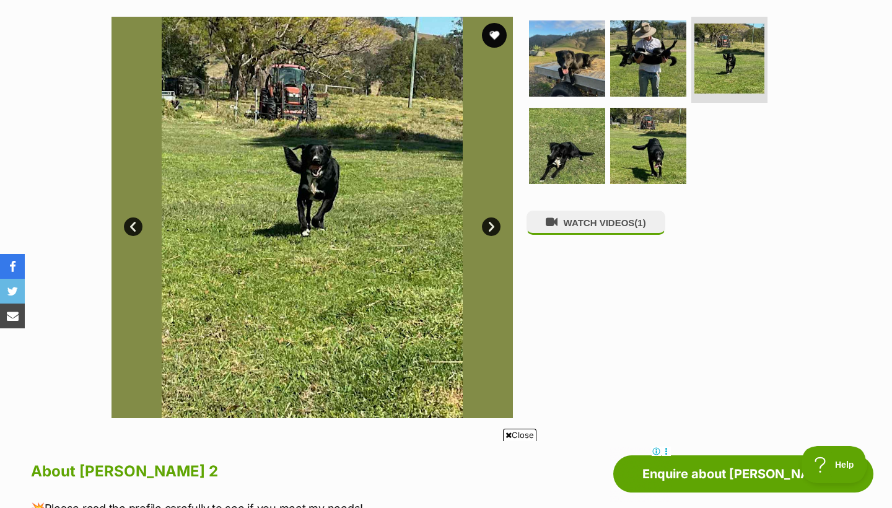
click at [493, 228] on link "Next" at bounding box center [491, 226] width 19 height 19
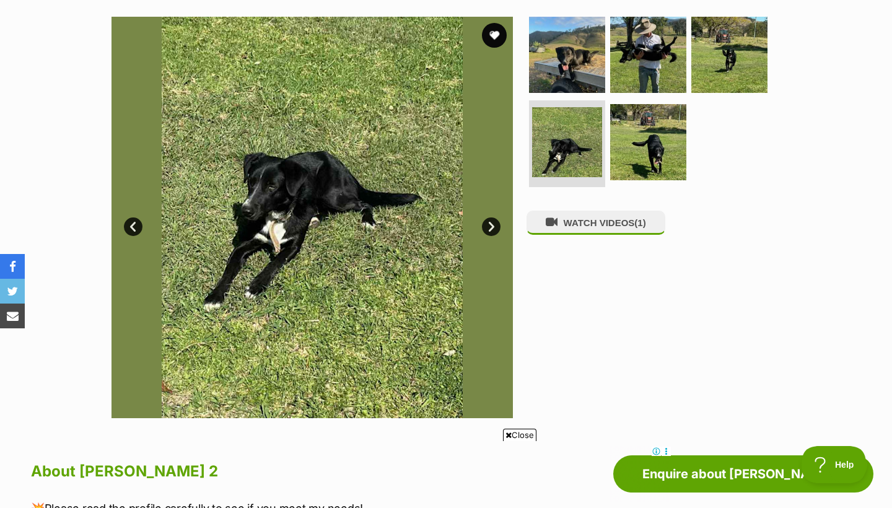
click at [493, 228] on link "Next" at bounding box center [491, 226] width 19 height 19
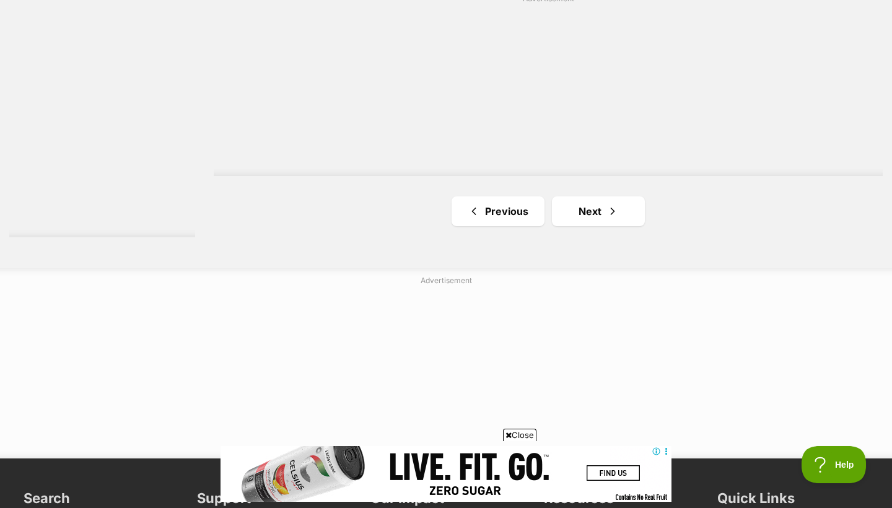
scroll to position [2333, 0]
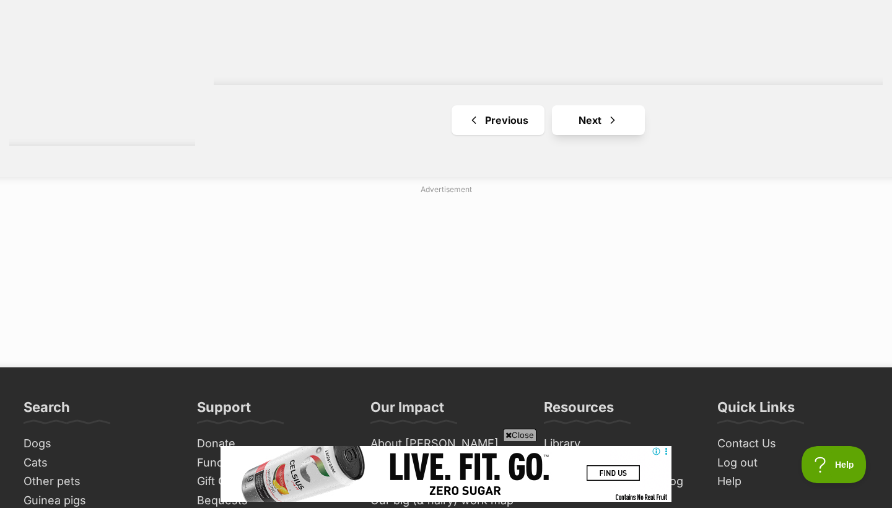
click at [625, 131] on link "Next" at bounding box center [598, 120] width 93 height 30
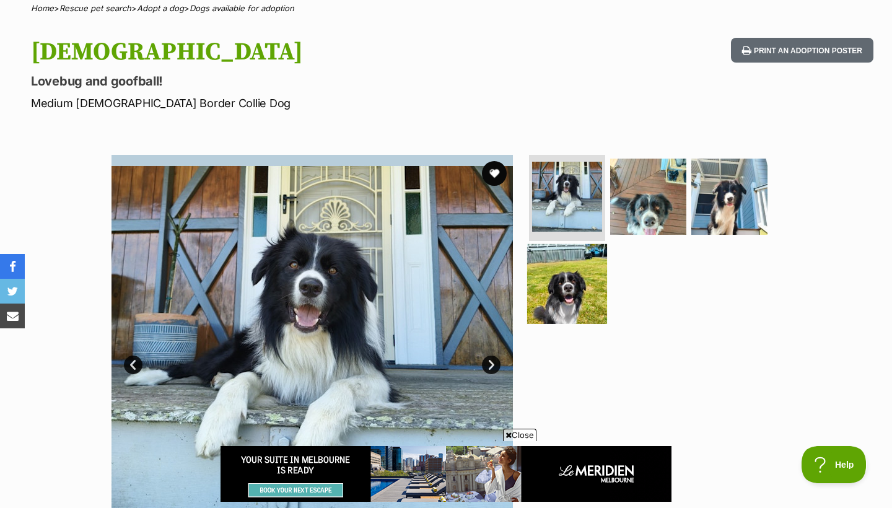
scroll to position [105, 0]
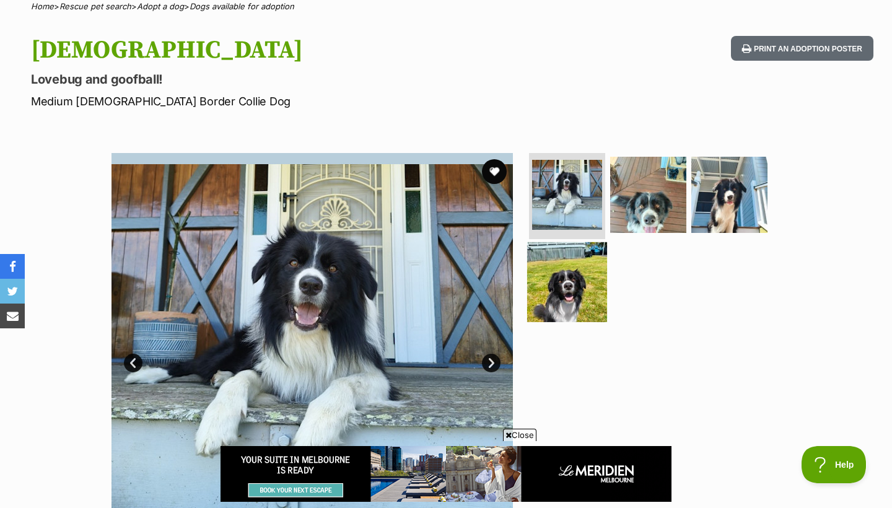
click at [601, 244] on img at bounding box center [567, 282] width 80 height 80
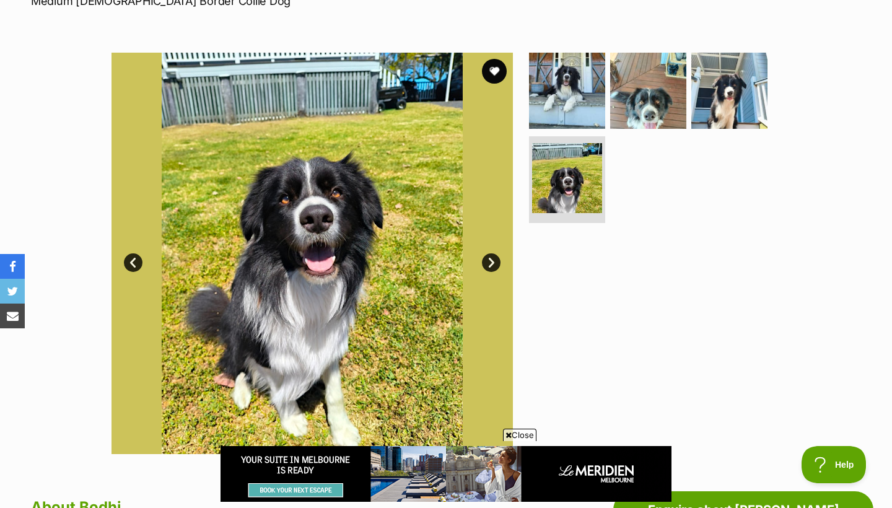
scroll to position [190, 0]
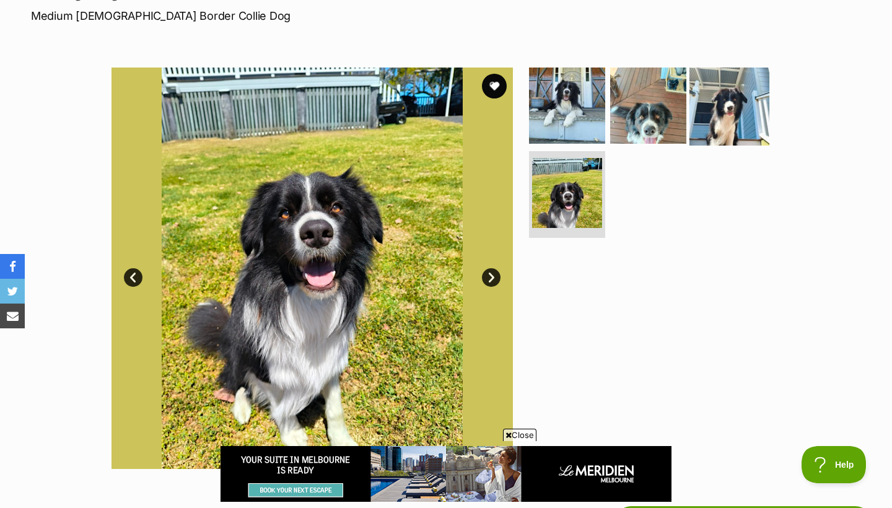
click at [728, 121] on img at bounding box center [729, 105] width 80 height 80
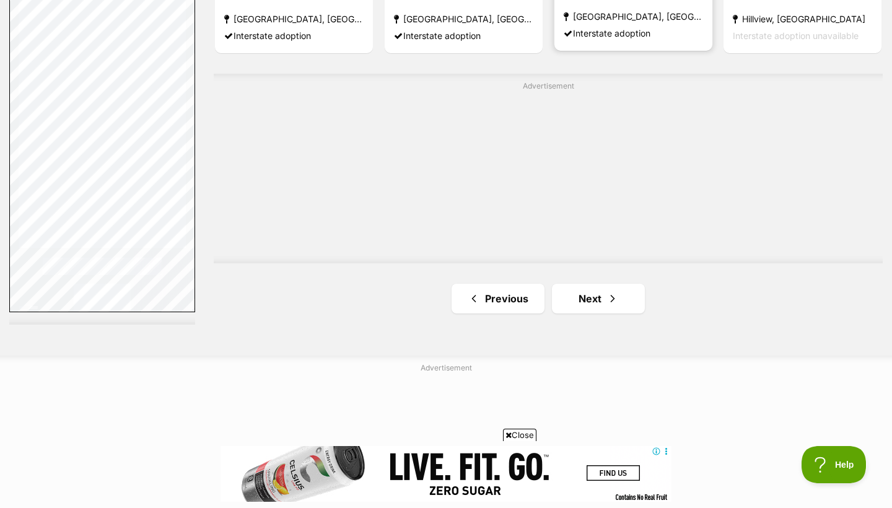
scroll to position [2177, 0]
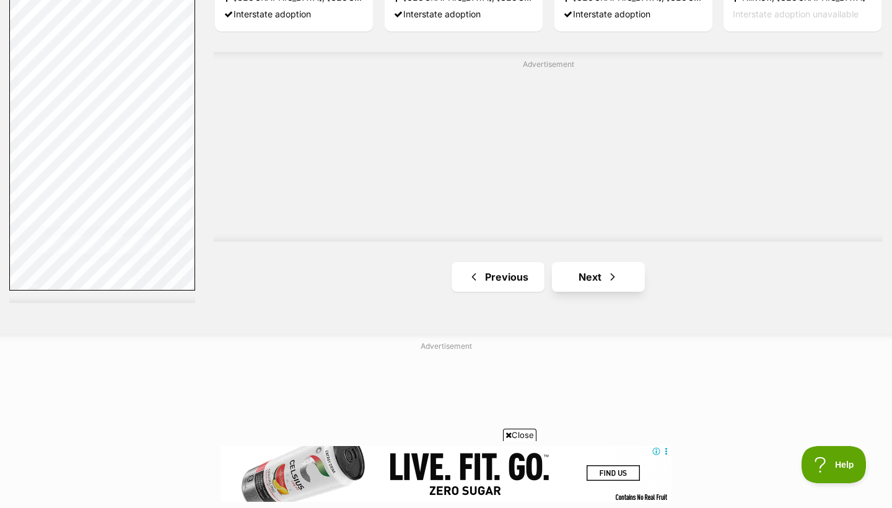
click at [585, 271] on link "Next" at bounding box center [598, 277] width 93 height 30
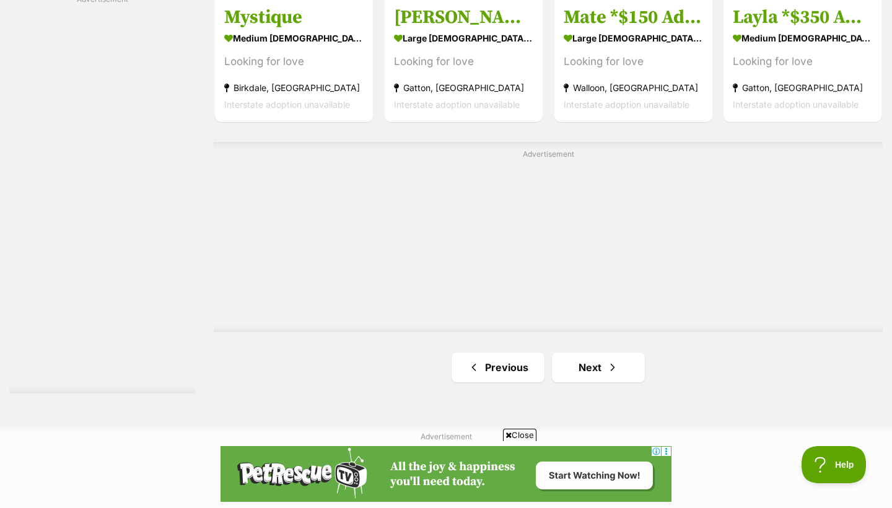
scroll to position [2234, 0]
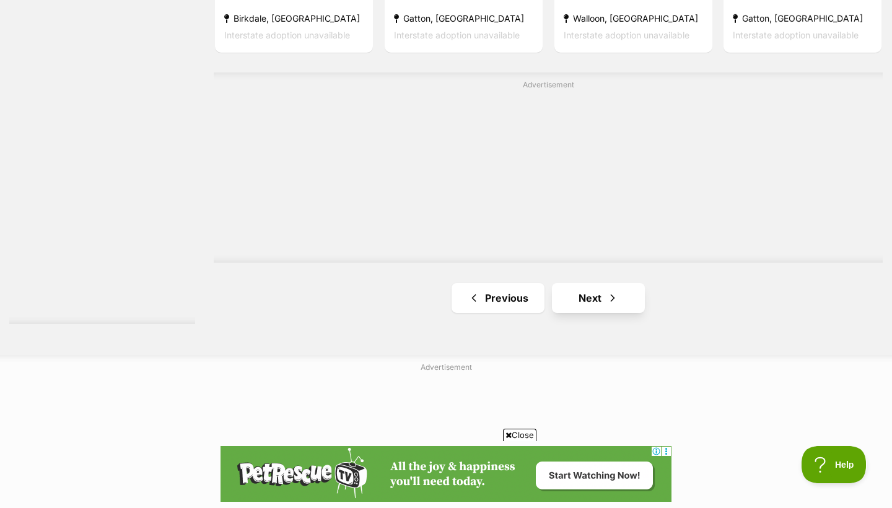
click at [603, 286] on link "Next" at bounding box center [598, 298] width 93 height 30
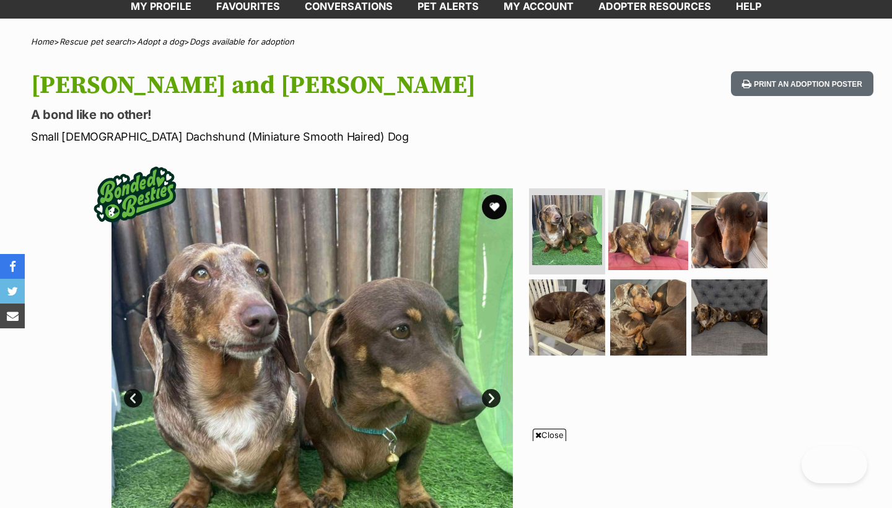
scroll to position [69, 0]
click at [609, 238] on img at bounding box center [648, 229] width 80 height 80
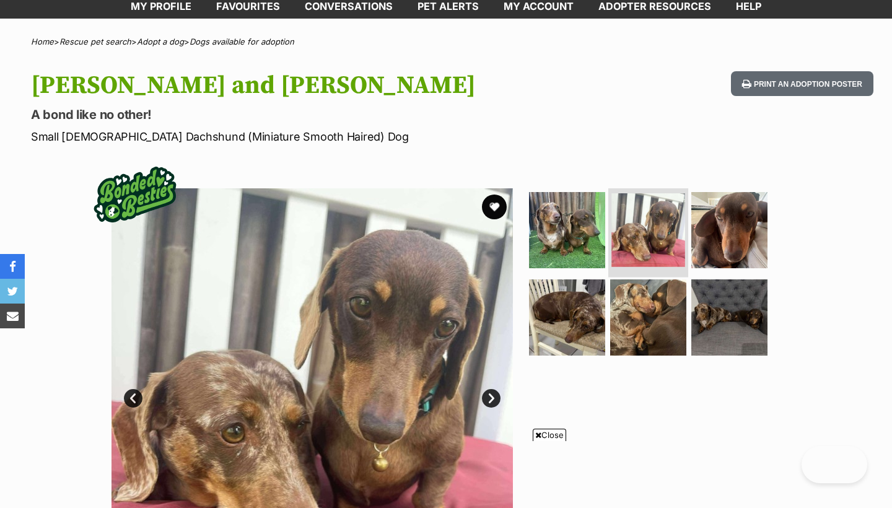
scroll to position [0, 0]
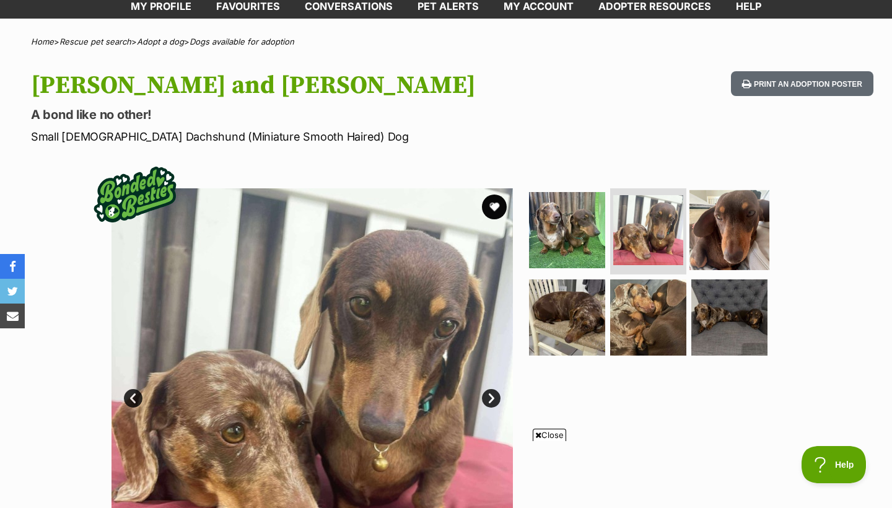
drag, startPoint x: 711, startPoint y: 244, endPoint x: 692, endPoint y: 255, distance: 22.2
click at [711, 244] on img at bounding box center [729, 229] width 80 height 80
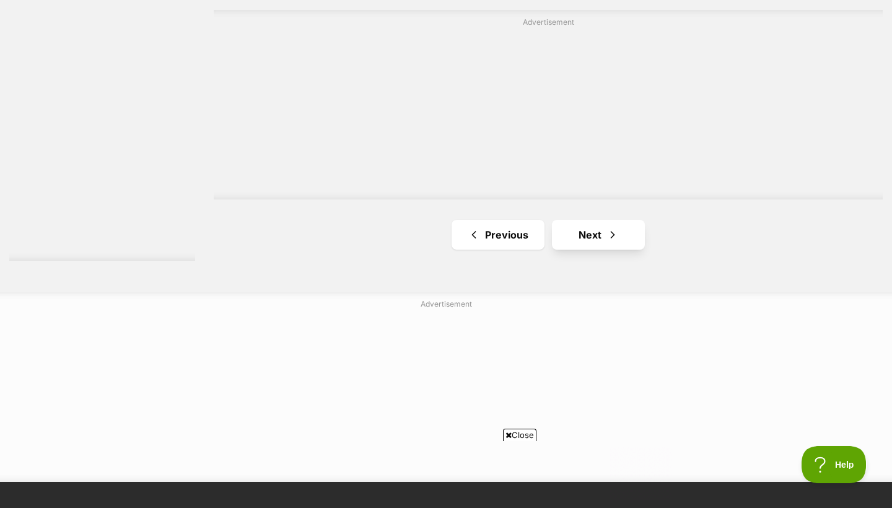
scroll to position [2226, 0]
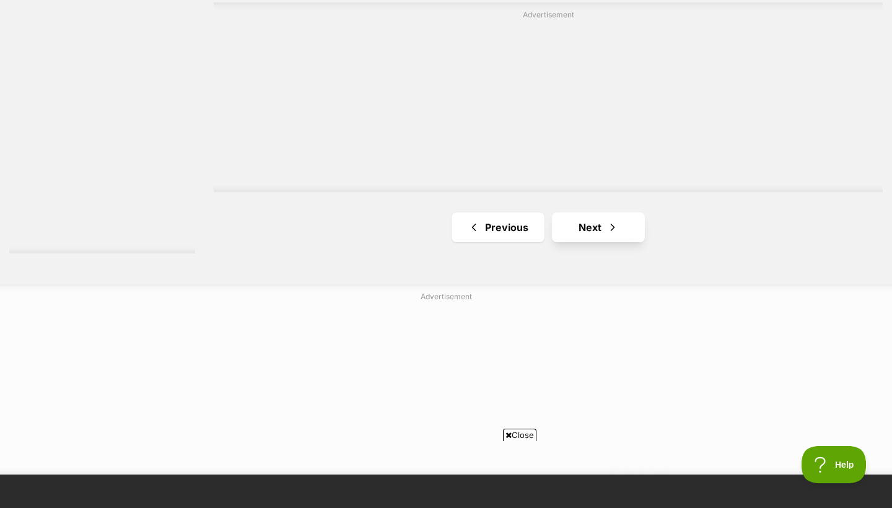
drag, startPoint x: 588, startPoint y: 220, endPoint x: 598, endPoint y: 228, distance: 13.6
click at [588, 220] on link "Next" at bounding box center [598, 227] width 93 height 30
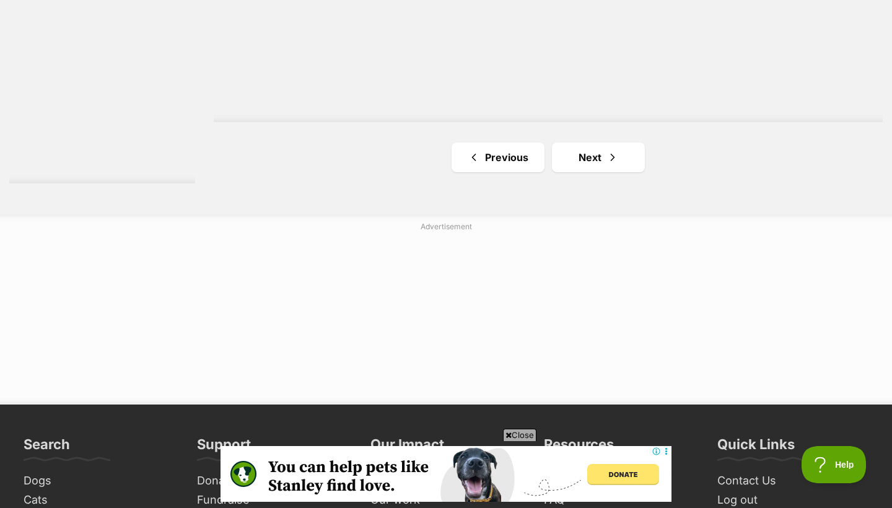
scroll to position [2304, 0]
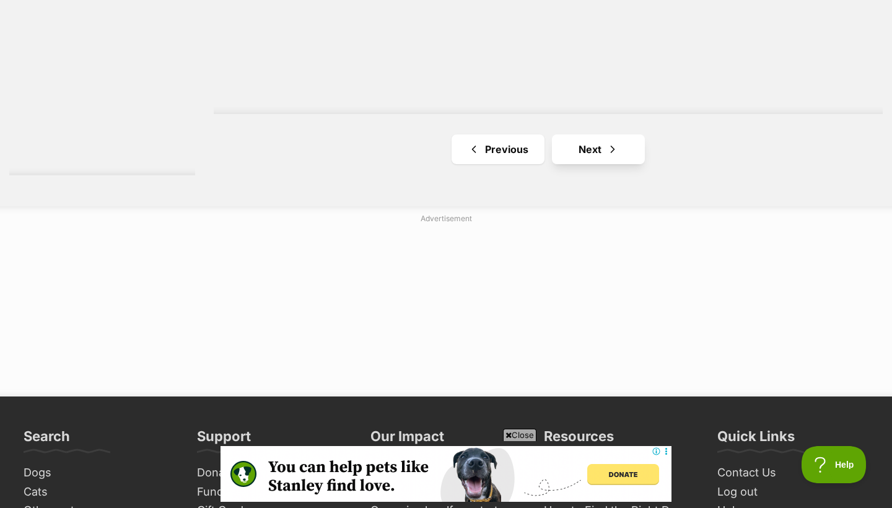
click at [606, 152] on span "Next page" at bounding box center [612, 149] width 12 height 15
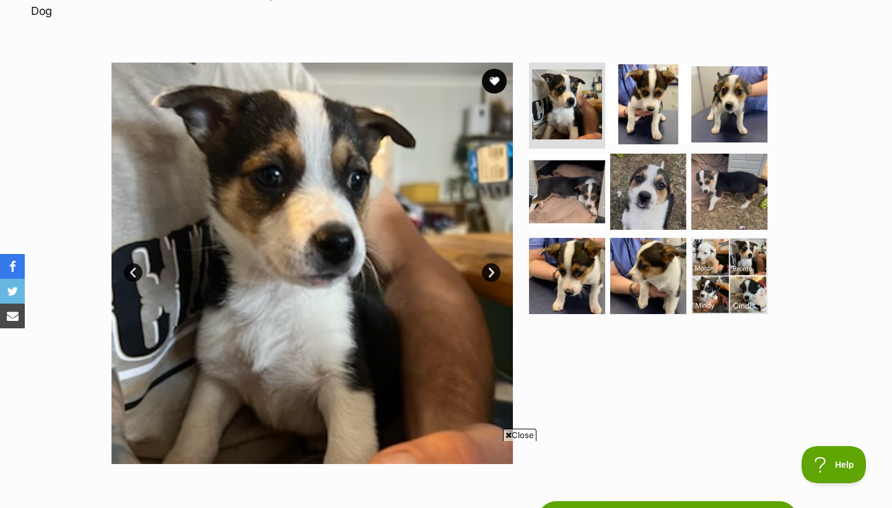
click at [619, 84] on img at bounding box center [648, 104] width 80 height 80
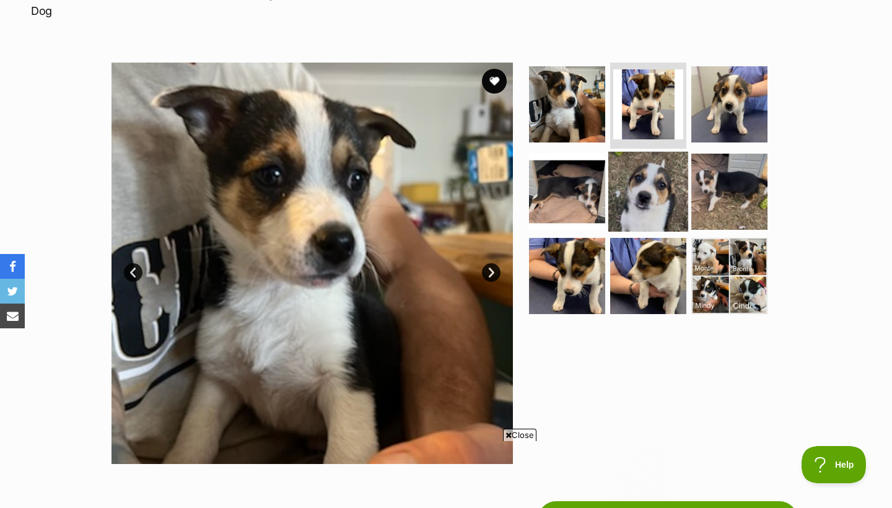
click at [646, 154] on img at bounding box center [648, 192] width 80 height 80
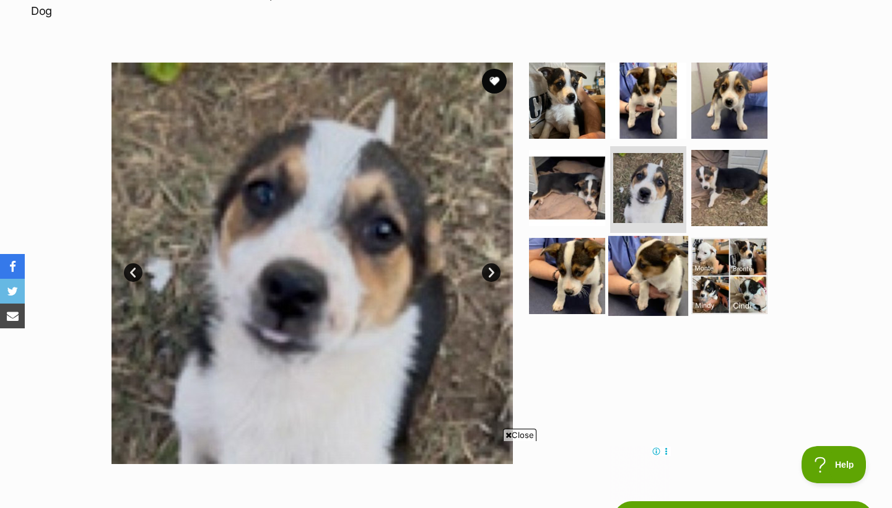
click at [632, 261] on img at bounding box center [648, 276] width 80 height 80
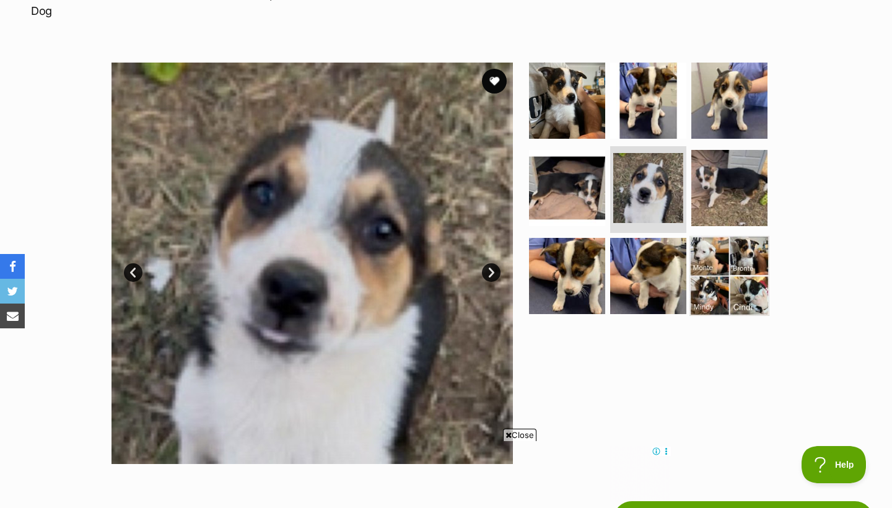
click at [719, 256] on img at bounding box center [729, 276] width 80 height 80
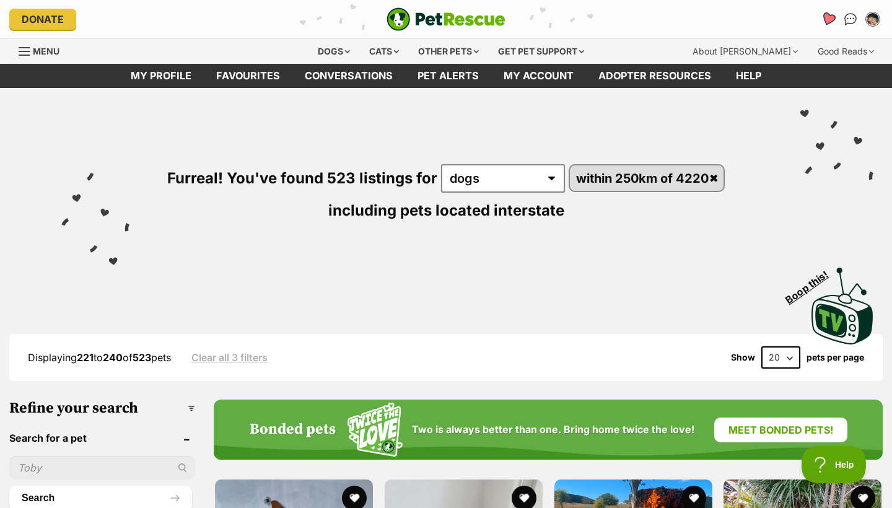
click at [835, 19] on link "Favourites" at bounding box center [827, 18] width 25 height 25
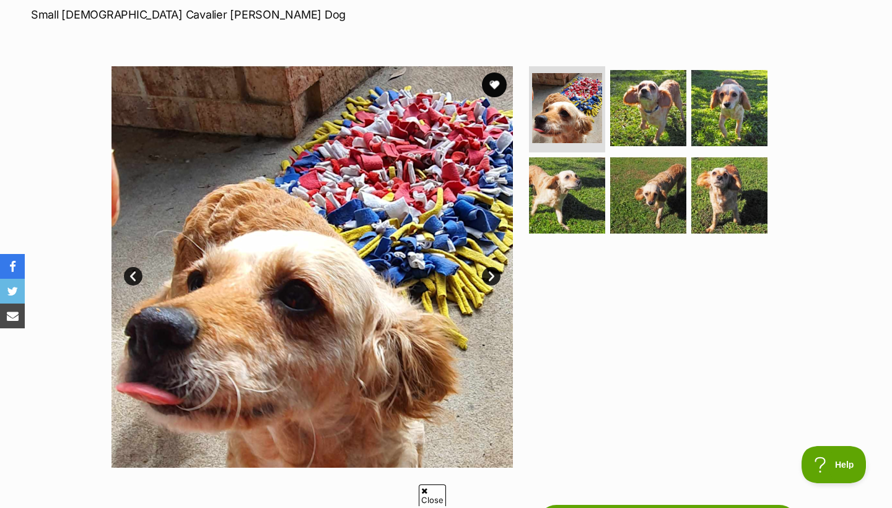
scroll to position [233, 0]
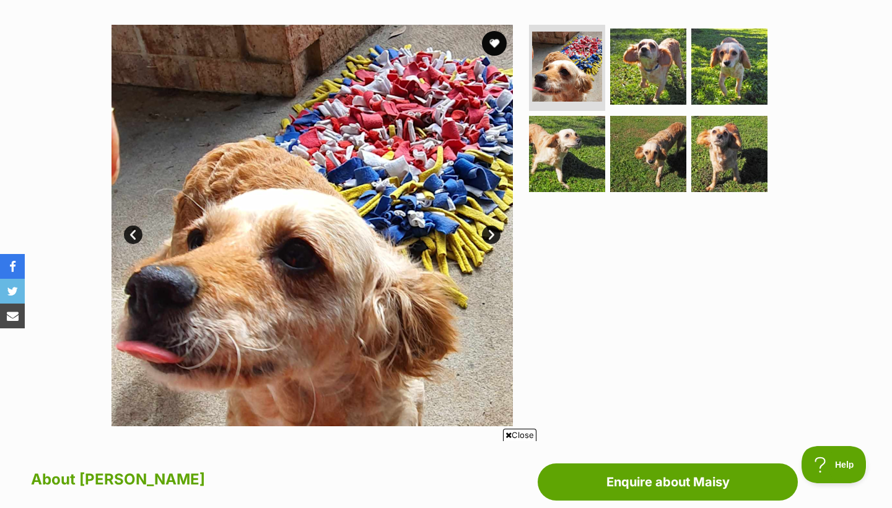
click at [494, 232] on link "Next" at bounding box center [491, 234] width 19 height 19
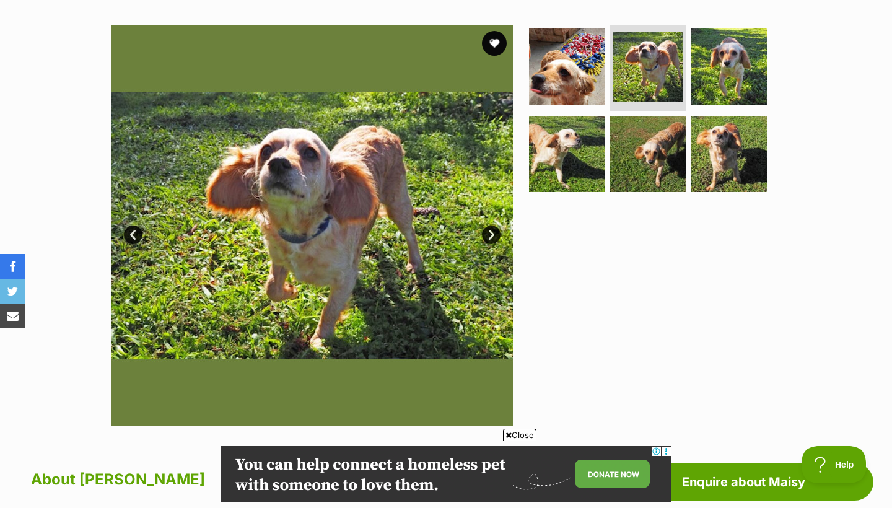
scroll to position [0, 0]
click at [494, 232] on link "Next" at bounding box center [491, 234] width 19 height 19
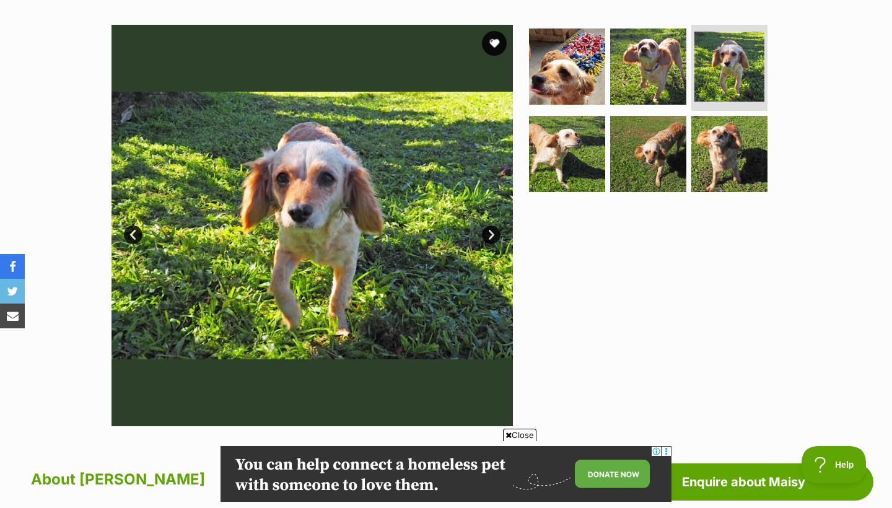
click at [494, 232] on link "Next" at bounding box center [491, 234] width 19 height 19
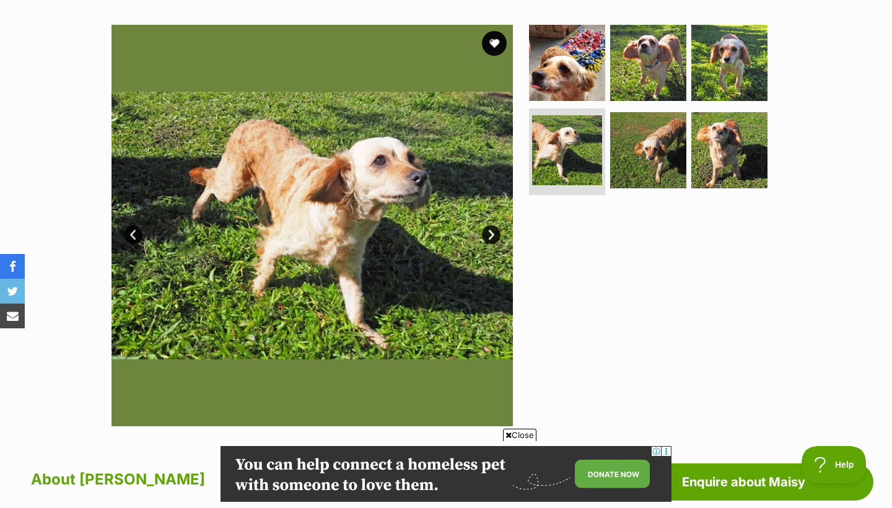
click at [494, 232] on link "Next" at bounding box center [491, 234] width 19 height 19
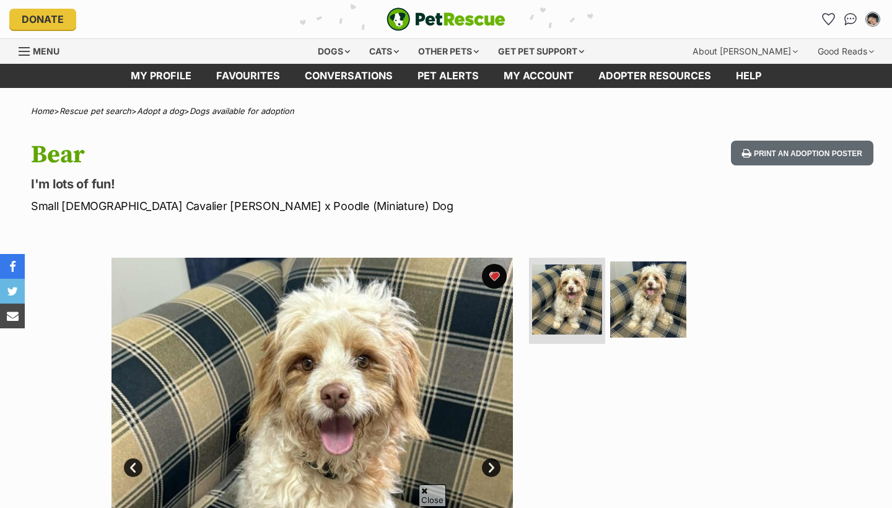
scroll to position [529, 0]
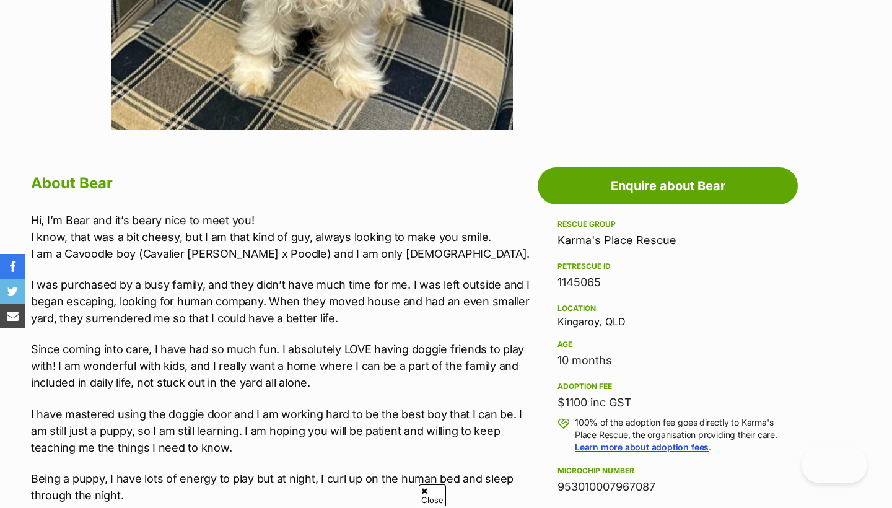
drag, startPoint x: 555, startPoint y: 321, endPoint x: 635, endPoint y: 318, distance: 79.9
click at [639, 319] on aside "Rescue group Karma's Place Rescue PetRescue ID 1145065 Location [GEOGRAPHIC_DAT…" at bounding box center [667, 471] width 260 height 509
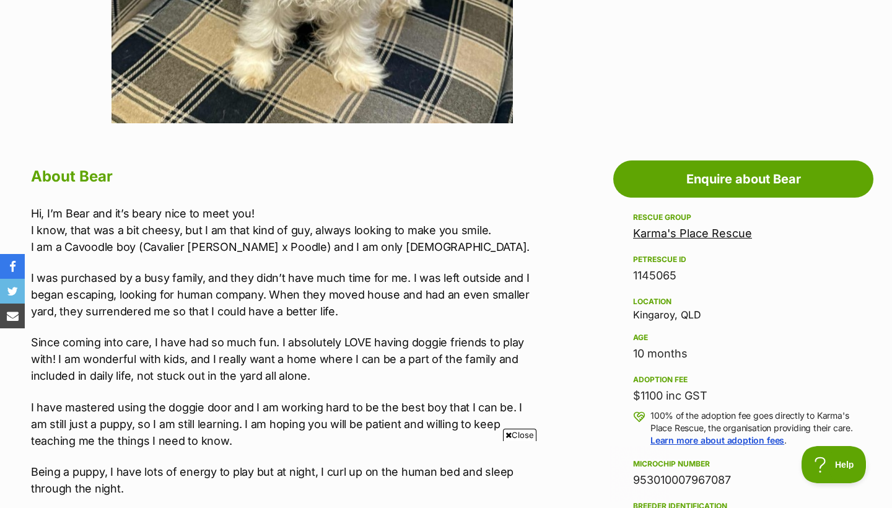
scroll to position [539, 0]
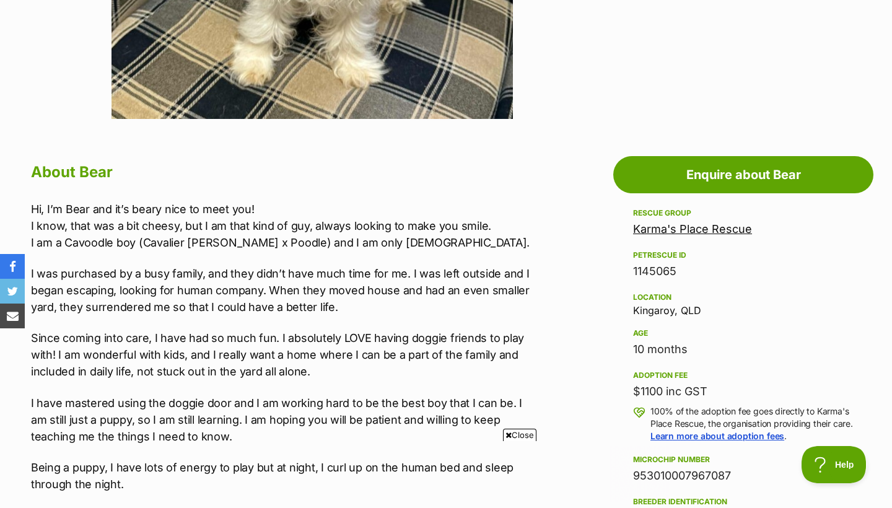
click at [524, 353] on p "Since coming into care, I have had so much fun. I absolutely LOVE having doggie…" at bounding box center [281, 354] width 500 height 50
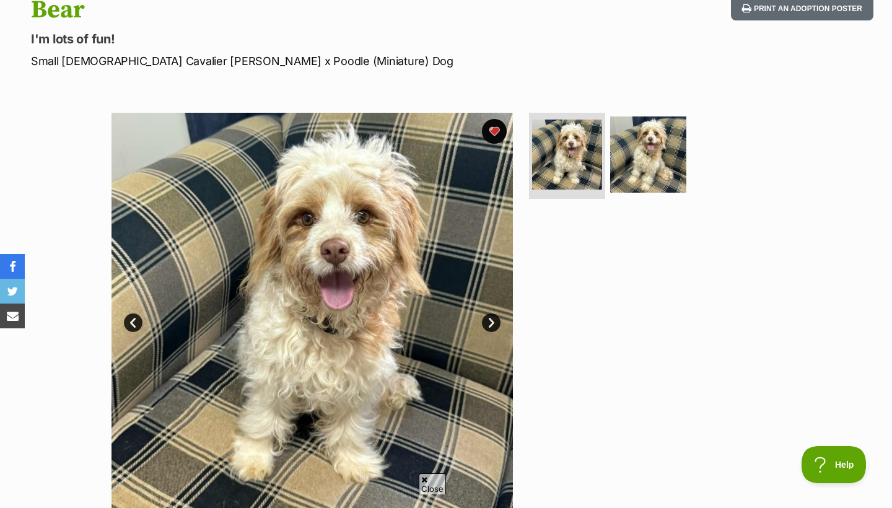
scroll to position [0, 0]
click at [492, 321] on link "Next" at bounding box center [491, 322] width 19 height 19
